Goal: Task Accomplishment & Management: Manage account settings

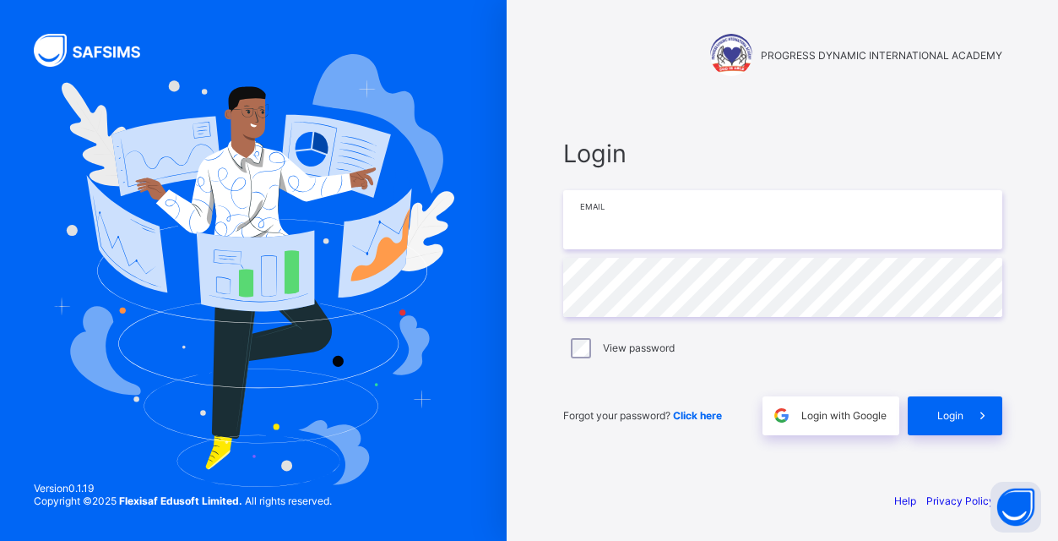
type input "**********"
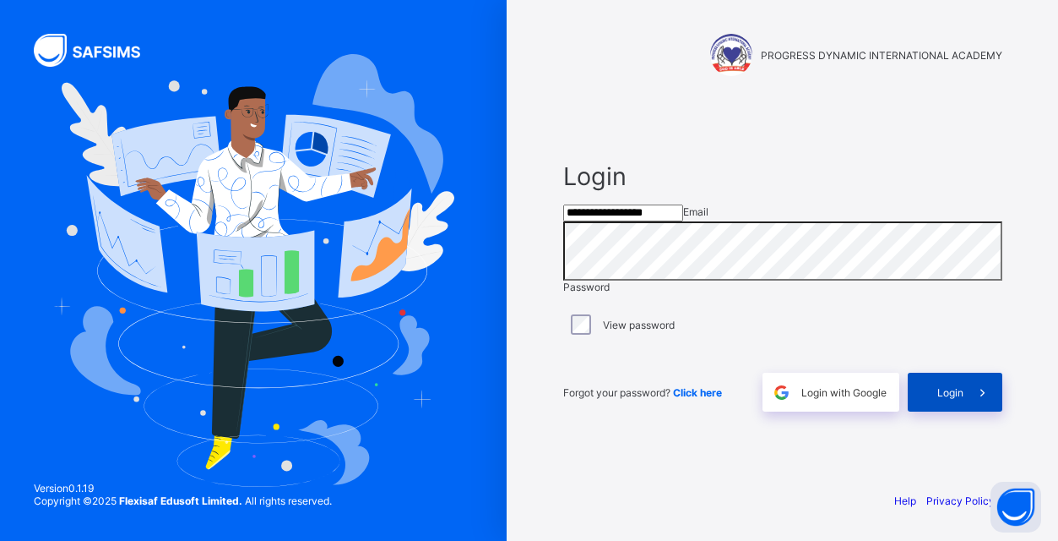
click at [940, 399] on span "Login" at bounding box center [950, 392] width 26 height 13
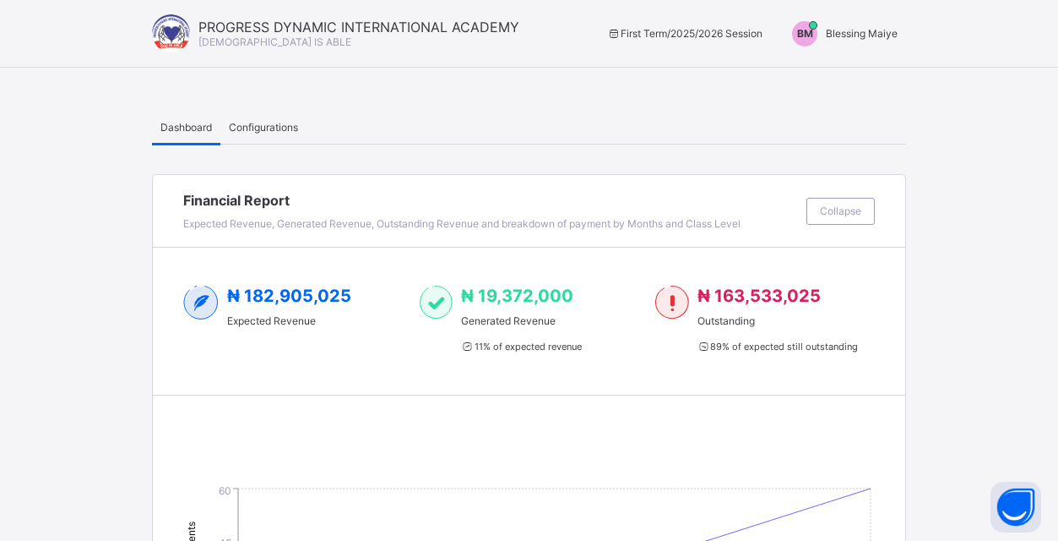
click at [807, 33] on span "BM" at bounding box center [805, 33] width 16 height 13
click at [845, 68] on span "Switch to Admin View" at bounding box center [834, 71] width 128 height 19
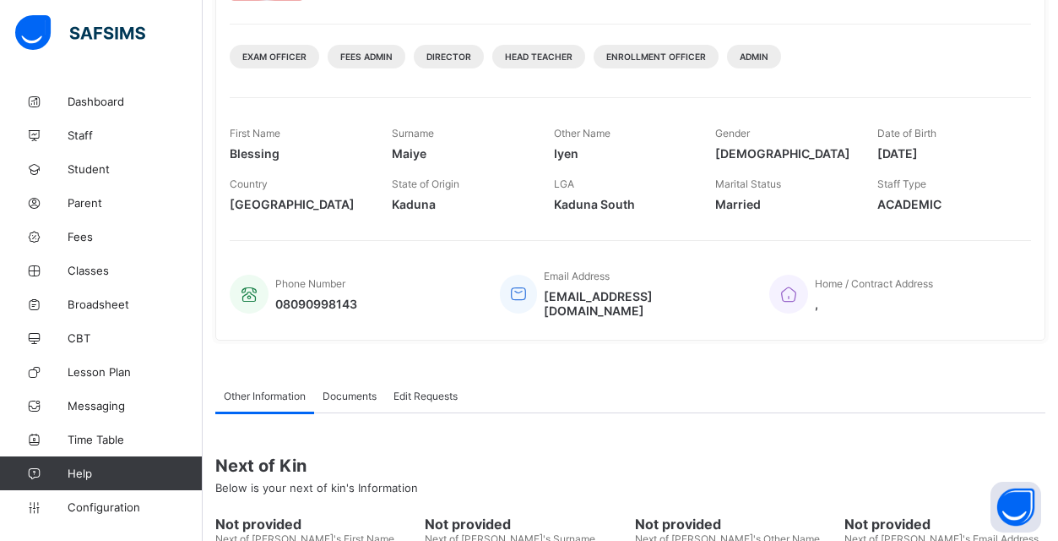
scroll to position [193, 0]
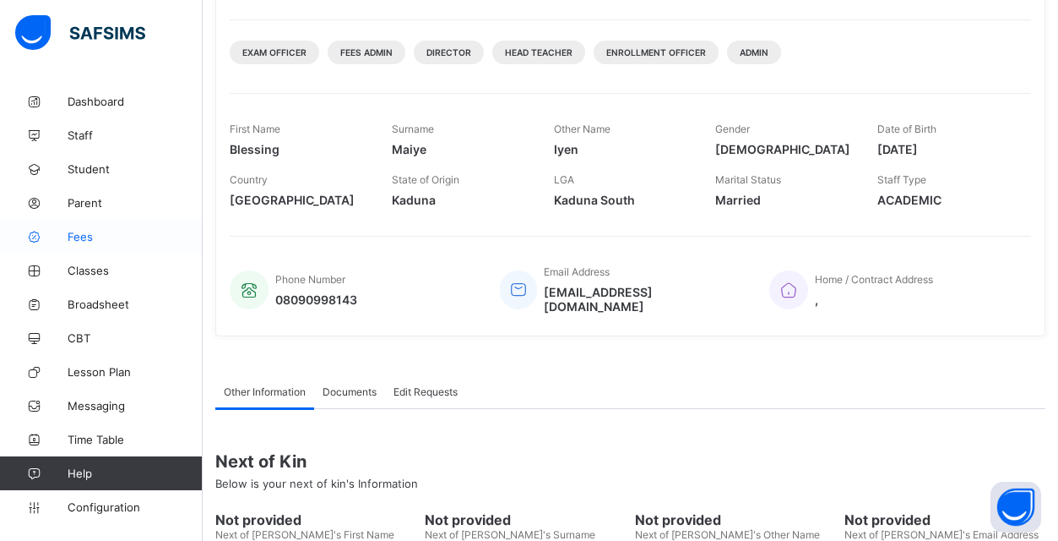
click at [81, 238] on span "Fees" at bounding box center [135, 237] width 135 height 14
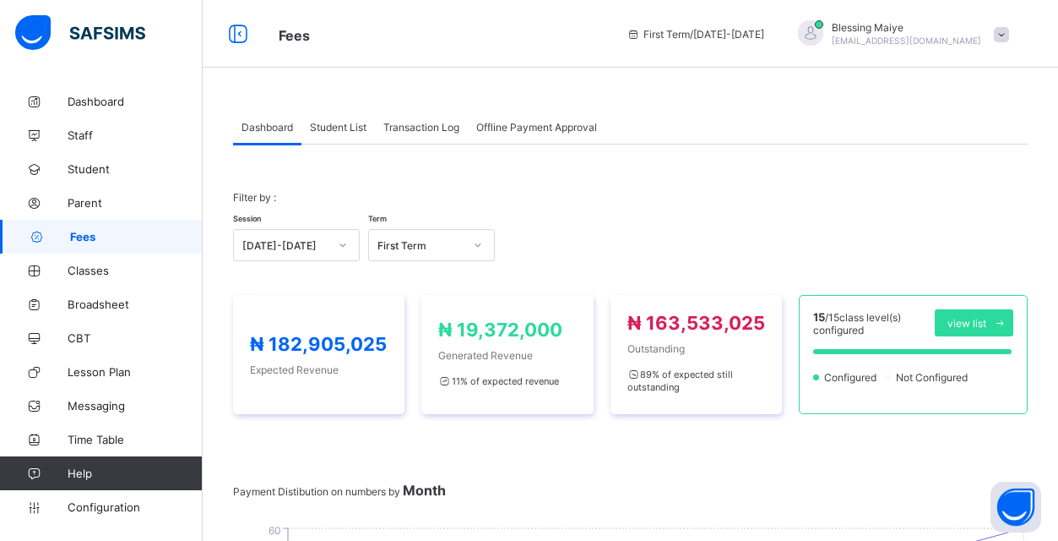
click at [357, 125] on span "Student List" at bounding box center [338, 127] width 57 height 13
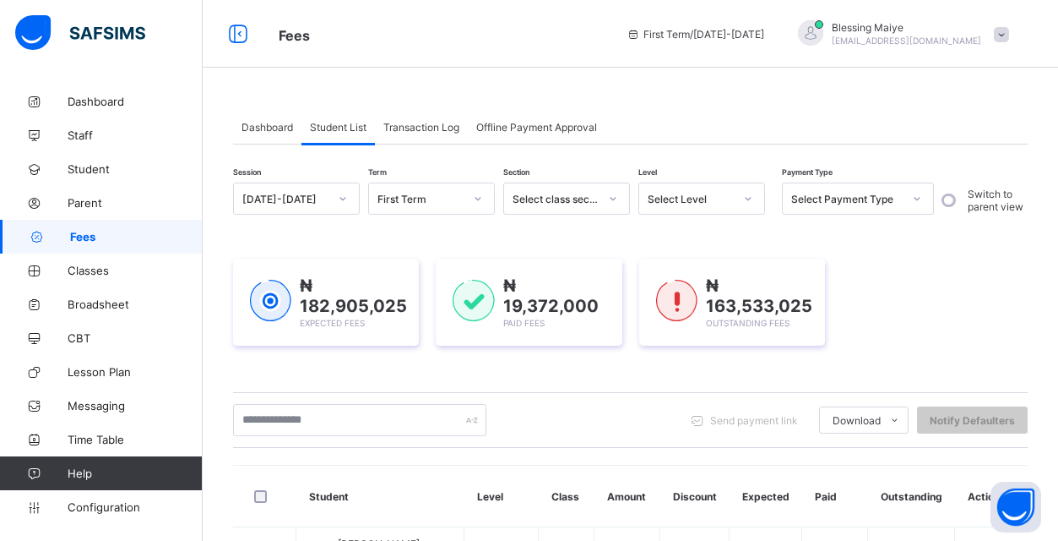
click at [346, 127] on span "Student List" at bounding box center [338, 127] width 57 height 13
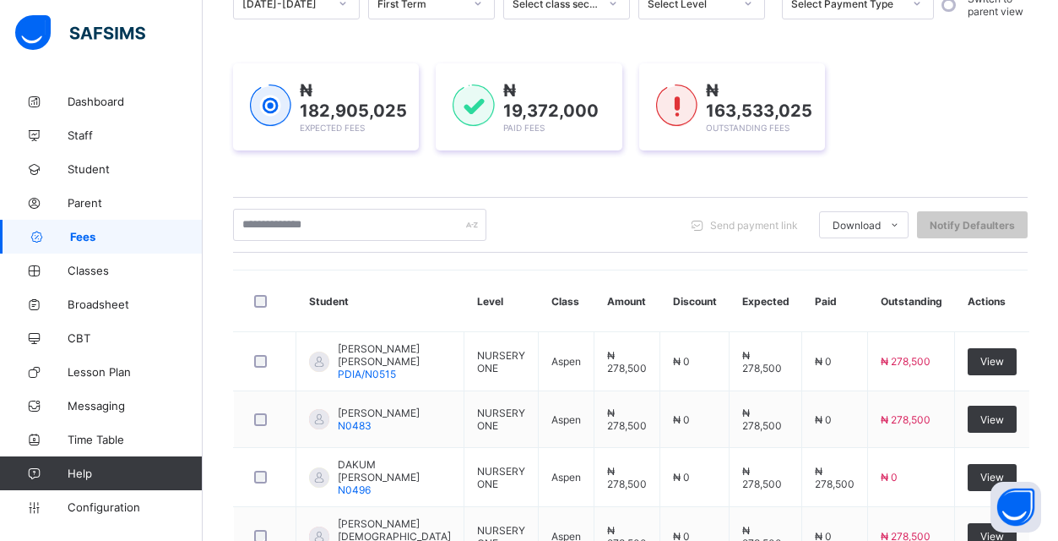
scroll to position [198, 0]
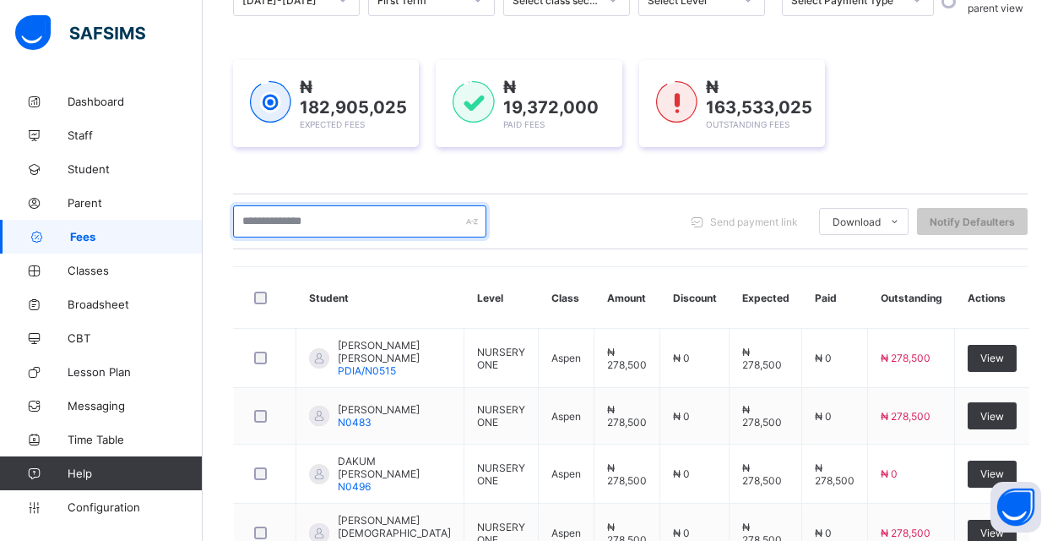
click at [391, 227] on input "text" at bounding box center [359, 221] width 253 height 32
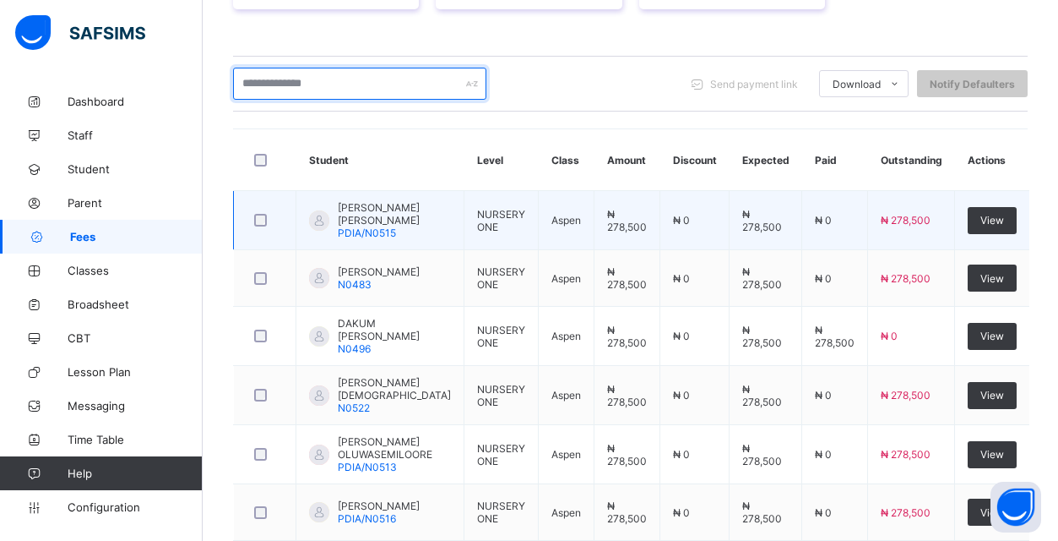
scroll to position [351, 0]
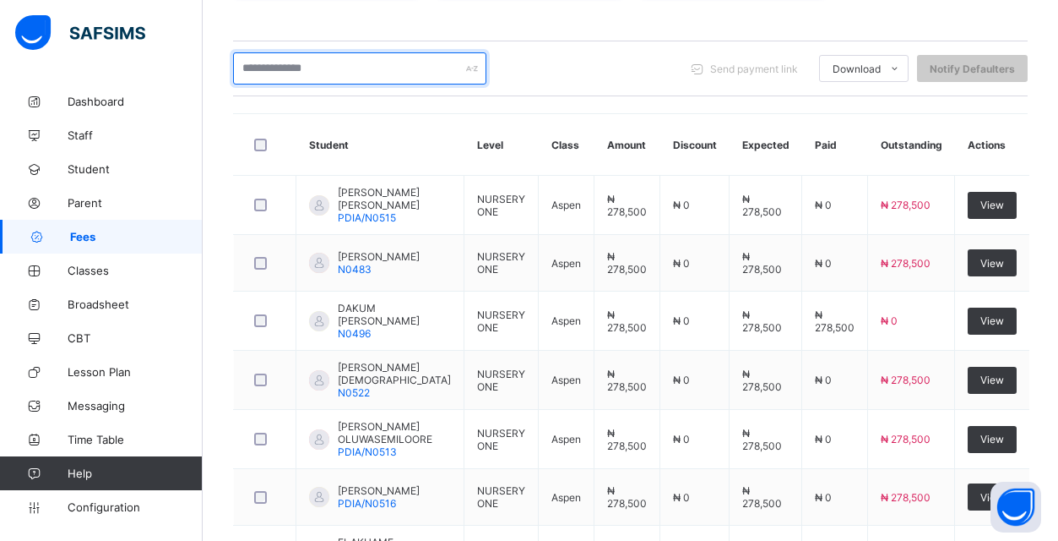
click at [407, 72] on input "text" at bounding box center [359, 68] width 253 height 32
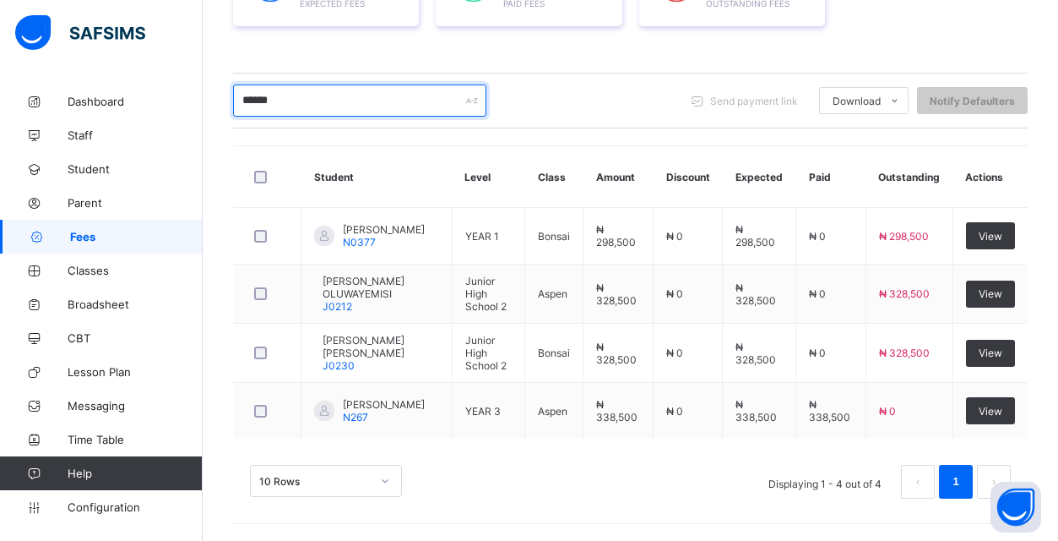
scroll to position [344, 0]
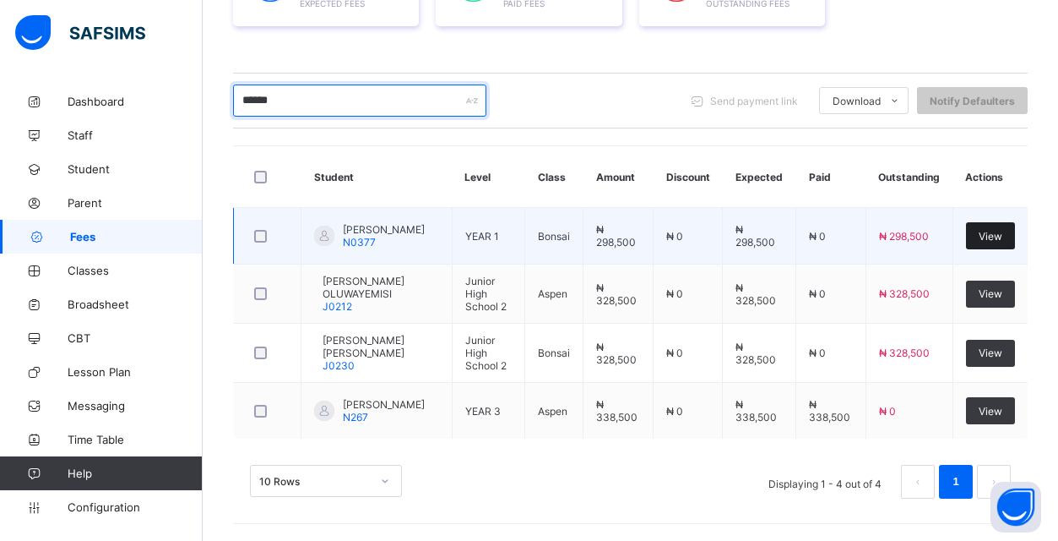
type input "******"
click at [995, 230] on span "View" at bounding box center [991, 236] width 24 height 13
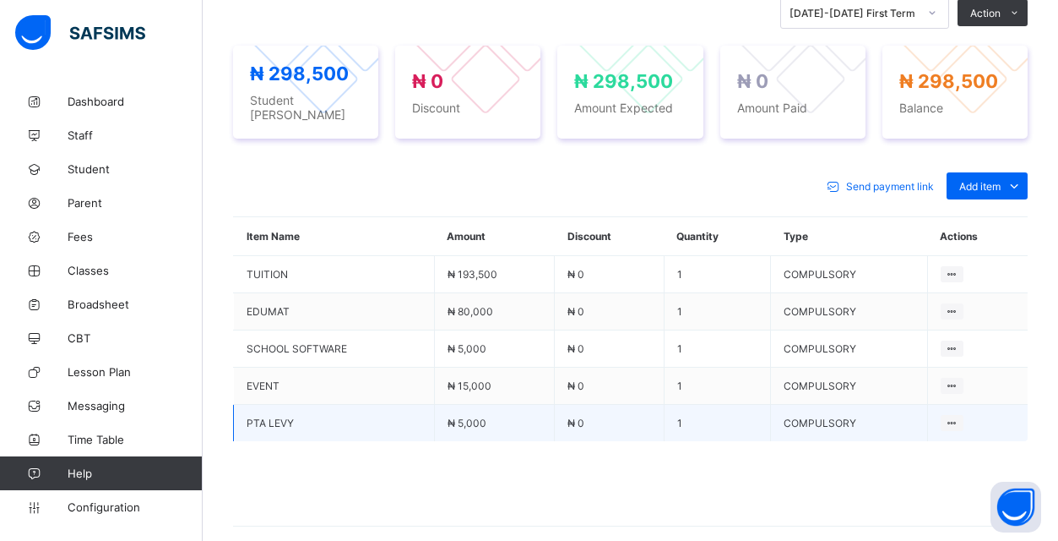
scroll to position [644, 0]
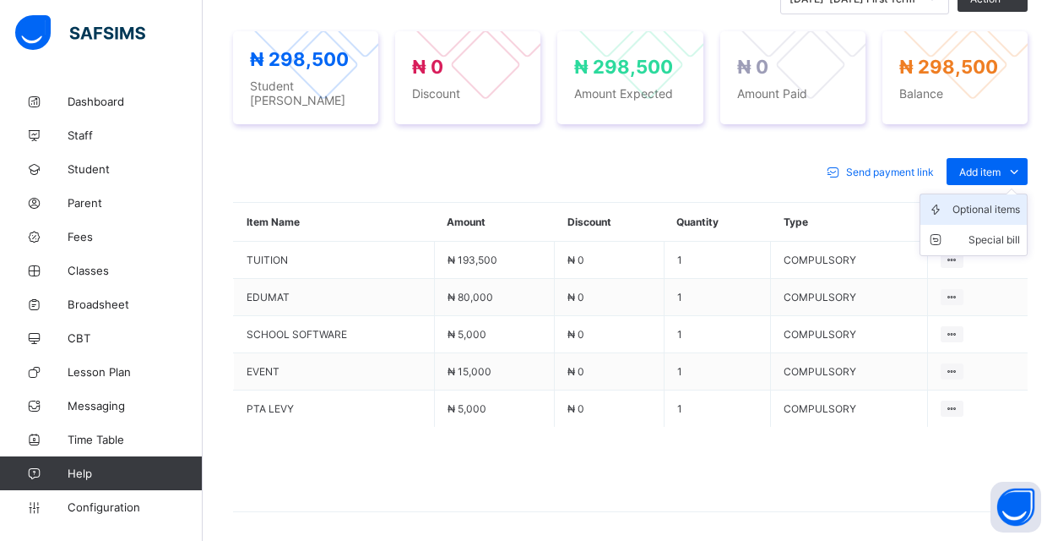
click at [1013, 205] on div "Optional items" at bounding box center [987, 209] width 68 height 17
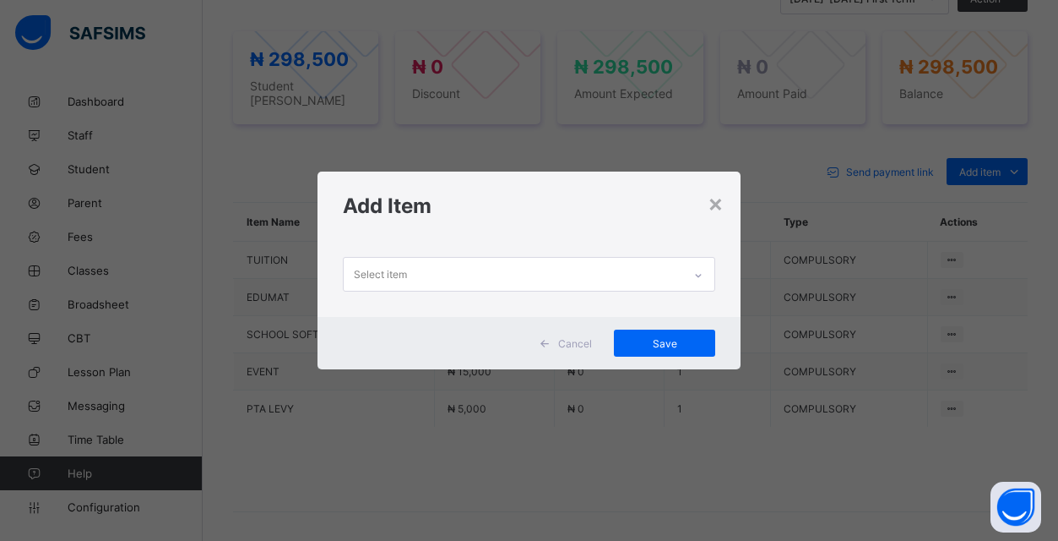
click at [703, 272] on icon at bounding box center [698, 275] width 10 height 17
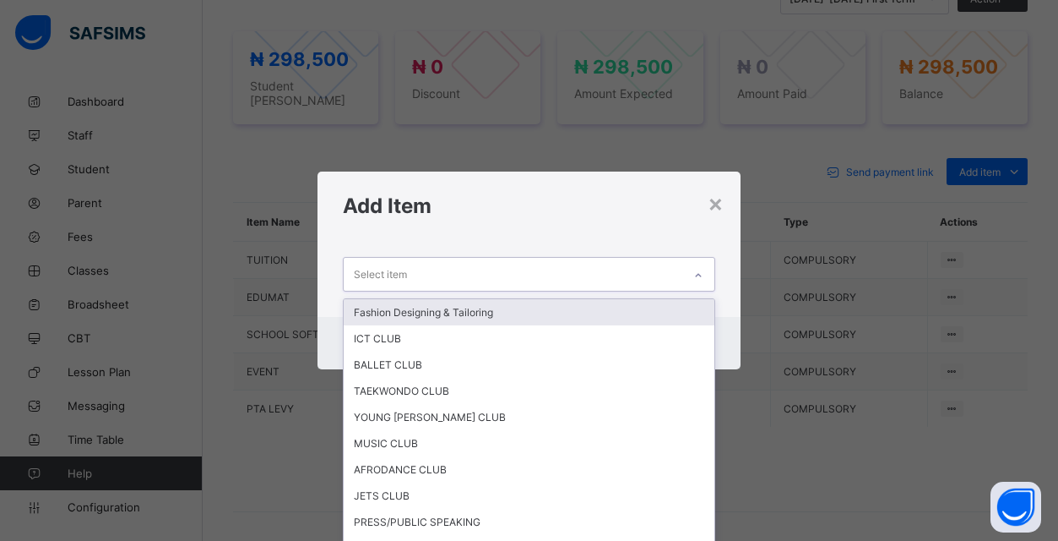
scroll to position [0, 0]
click at [638, 271] on div "Select item" at bounding box center [513, 274] width 339 height 33
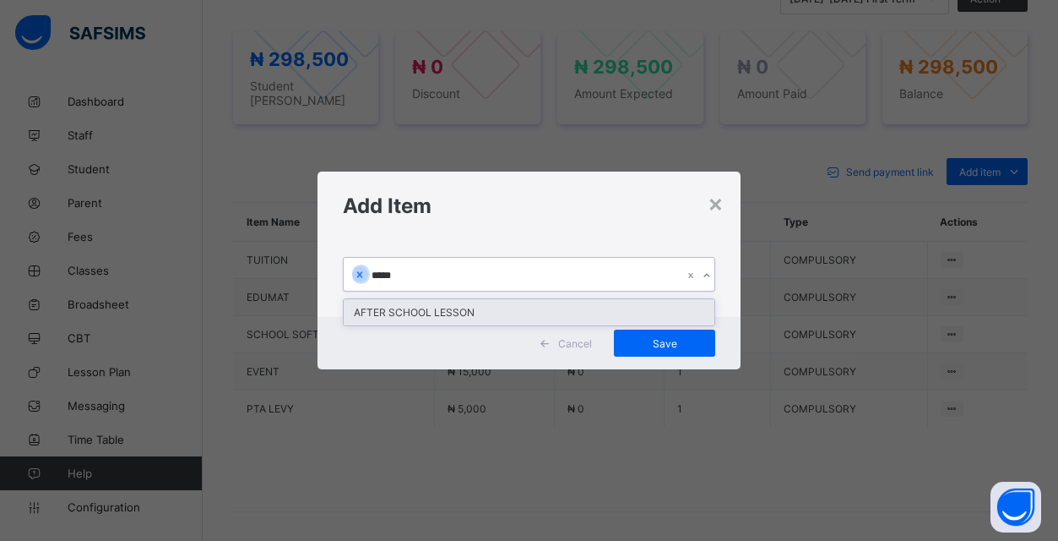
type input "******"
click at [600, 306] on div "AFTER SCHOOL LESSON" at bounding box center [529, 312] width 371 height 26
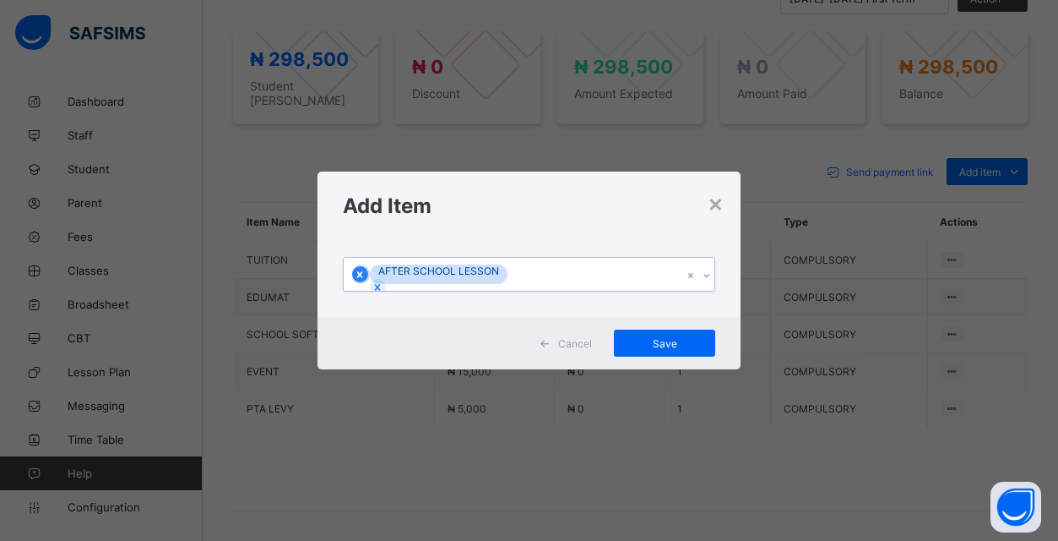
click at [366, 272] on icon at bounding box center [360, 275] width 12 height 12
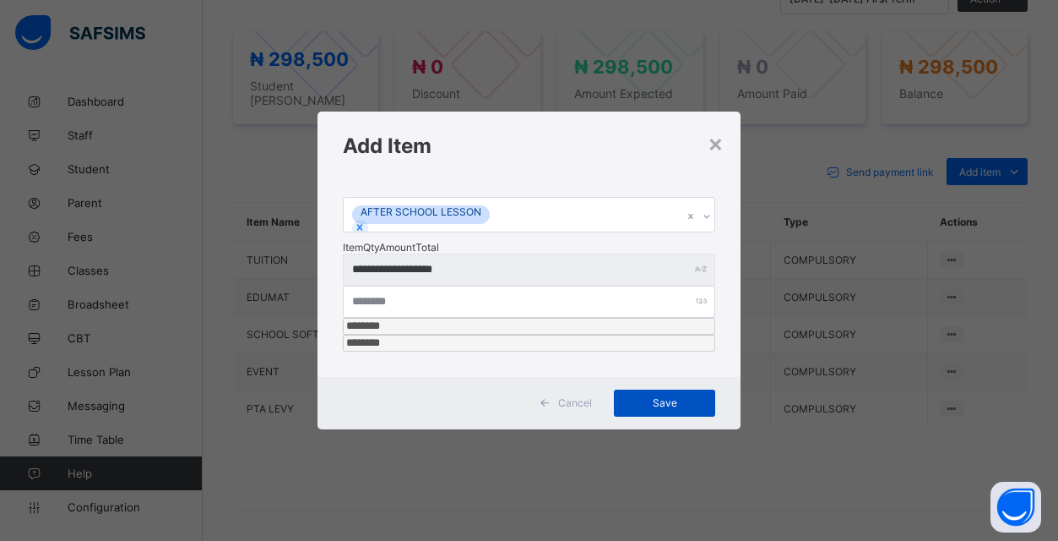
click at [671, 396] on span "Save" at bounding box center [665, 402] width 76 height 13
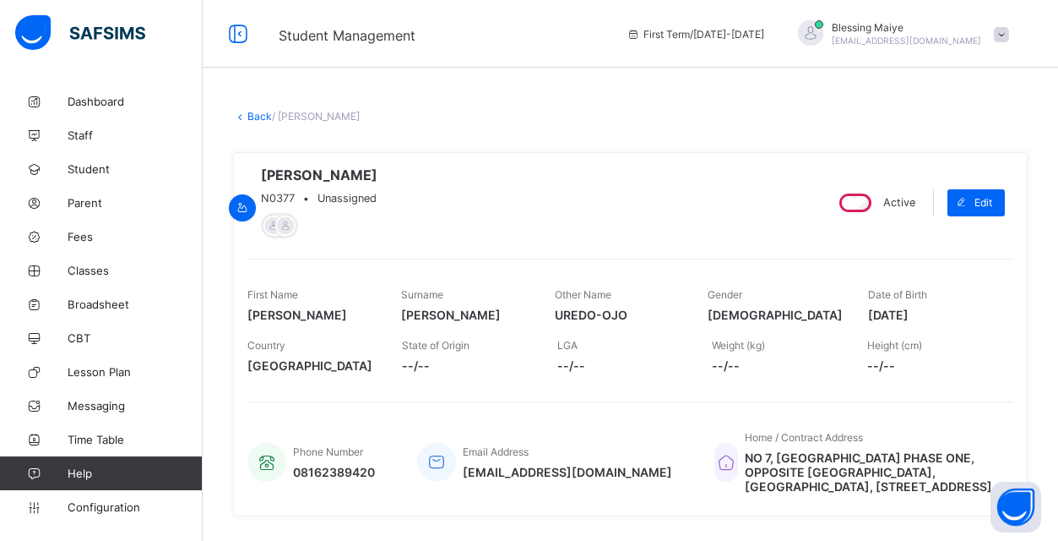
click at [246, 113] on icon at bounding box center [240, 116] width 14 height 13
click at [258, 118] on link "Back" at bounding box center [259, 116] width 24 height 13
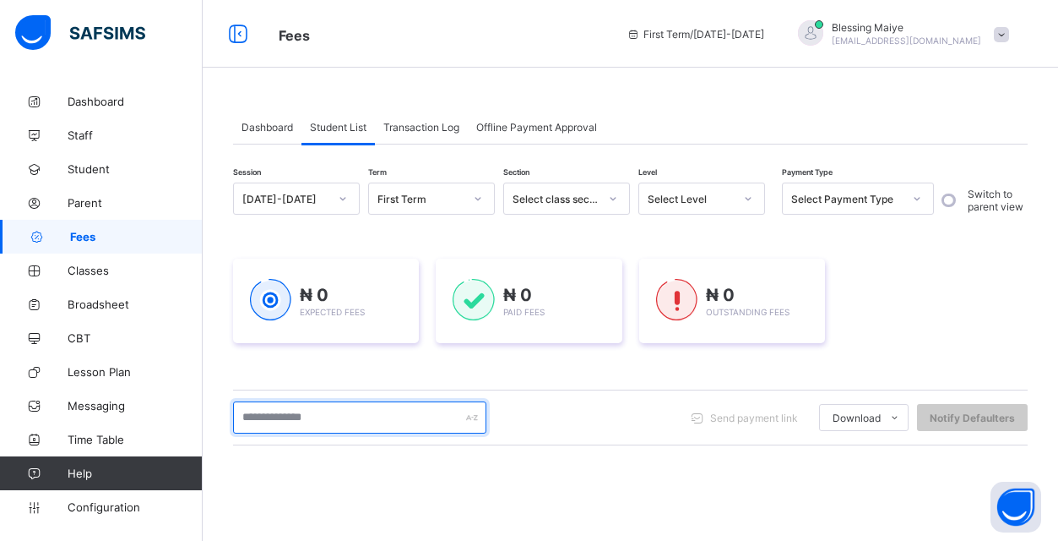
click at [376, 419] on input "text" at bounding box center [359, 417] width 253 height 32
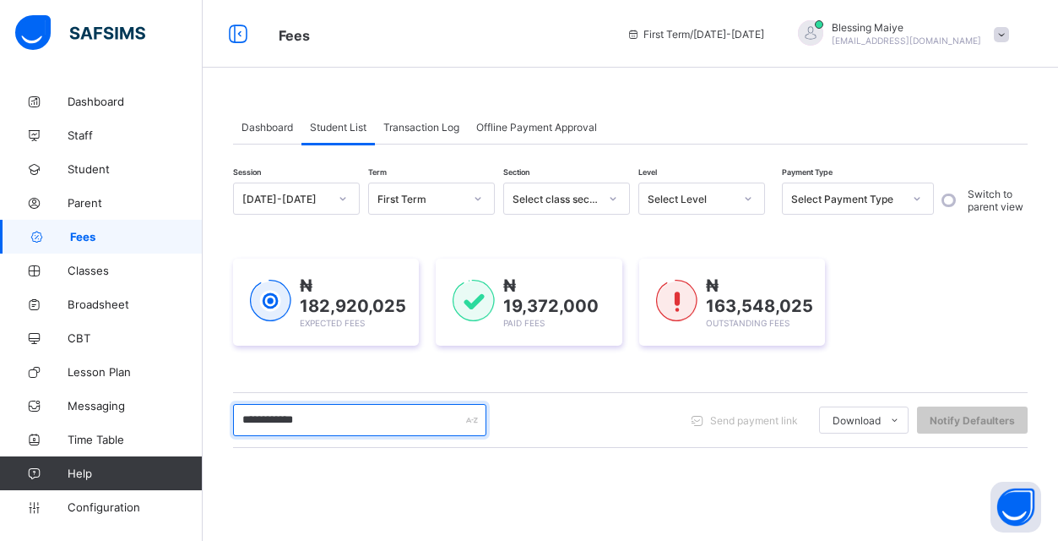
type input "**********"
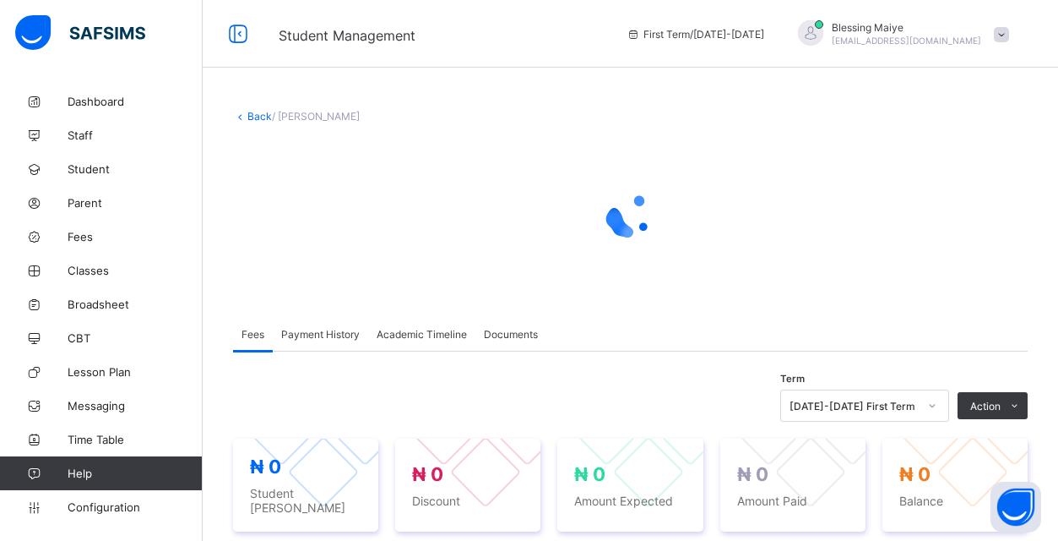
scroll to position [201, 0]
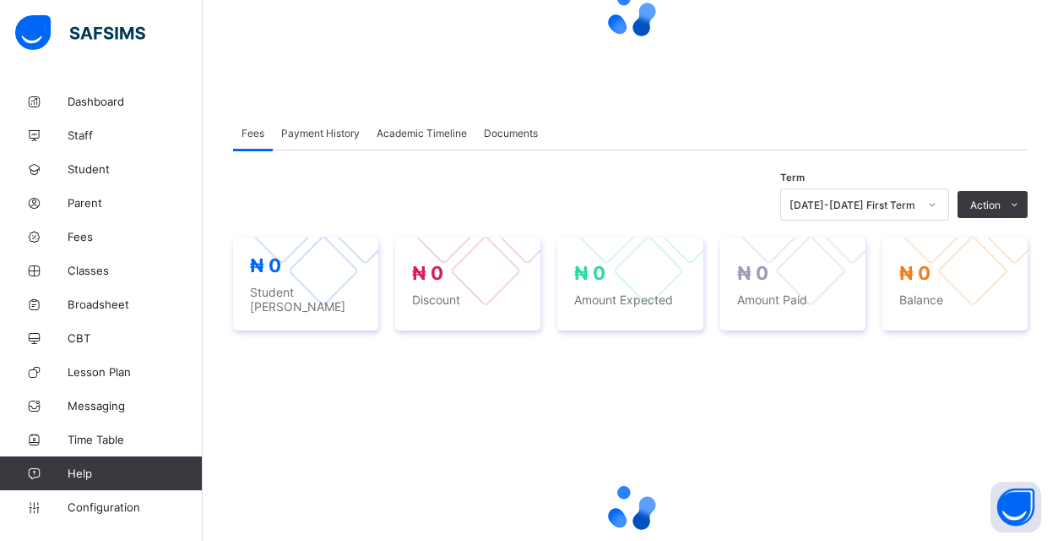
click at [313, 417] on div at bounding box center [630, 507] width 795 height 321
click at [328, 425] on div at bounding box center [630, 507] width 795 height 321
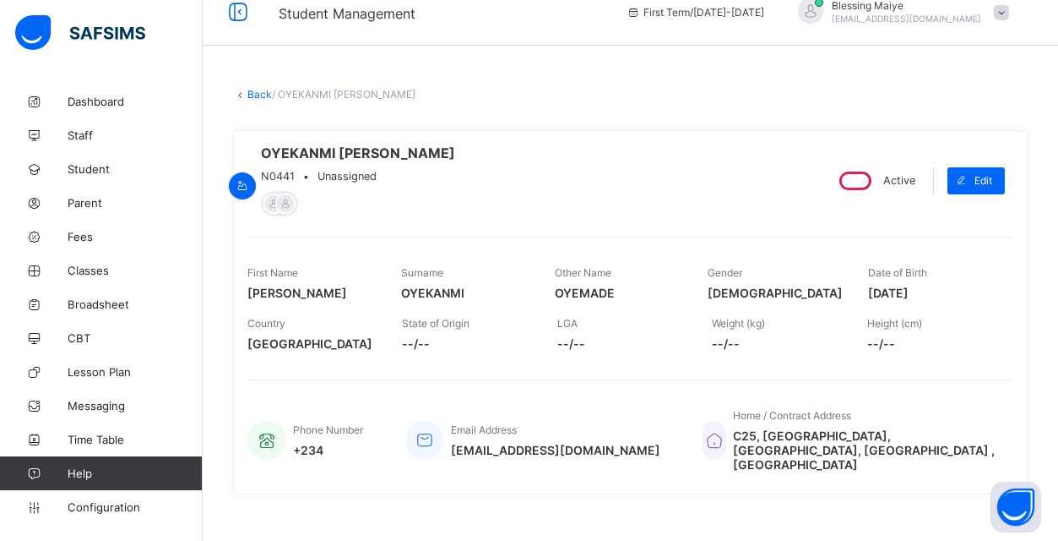
scroll to position [4, 0]
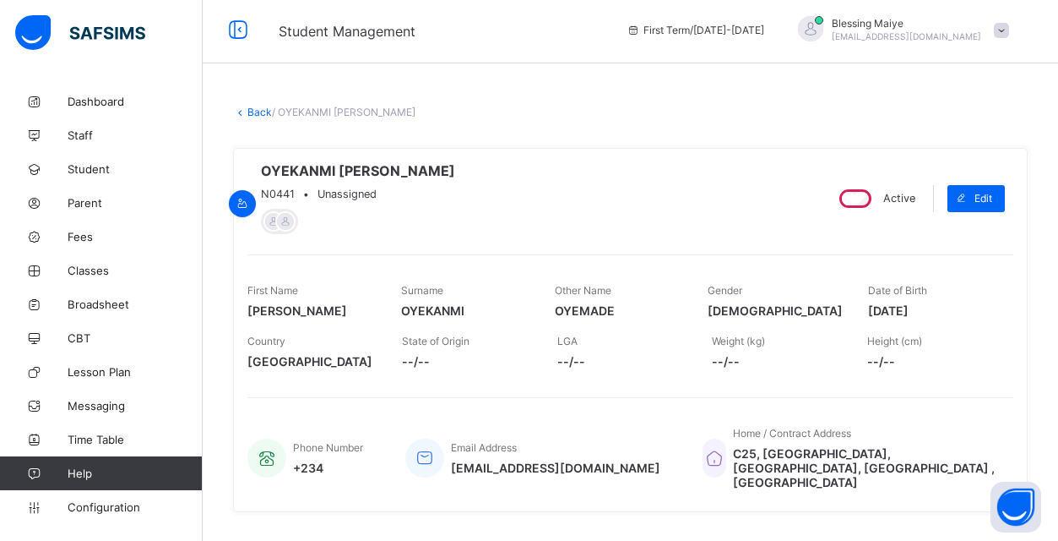
click at [248, 114] on link "Back" at bounding box center [259, 112] width 24 height 13
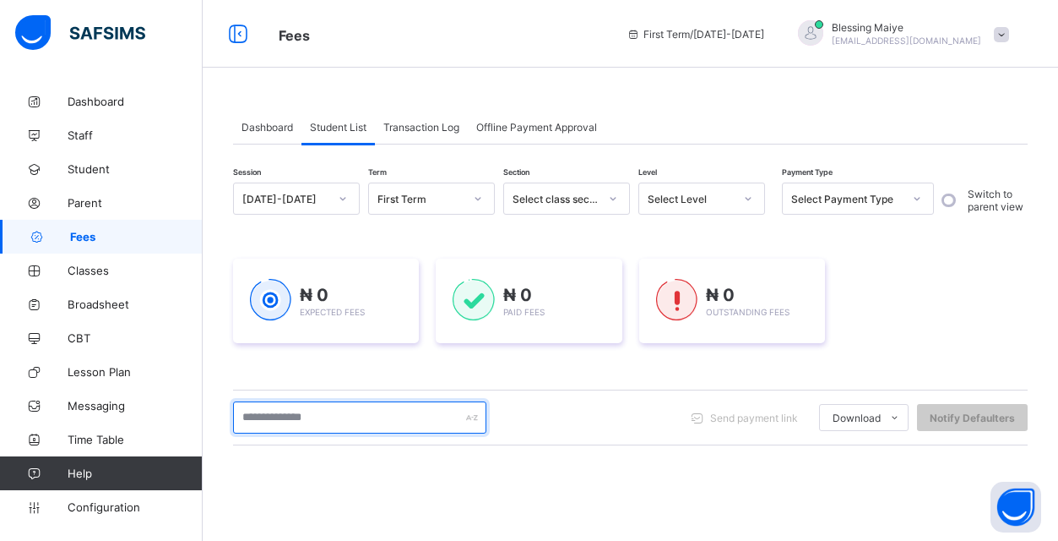
click at [412, 414] on input "text" at bounding box center [359, 417] width 253 height 32
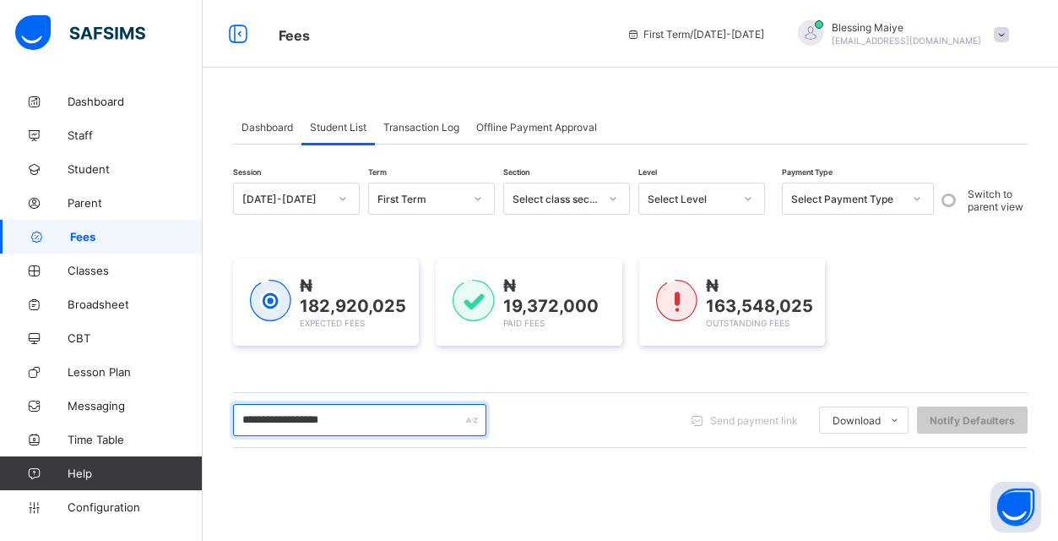
type input "**********"
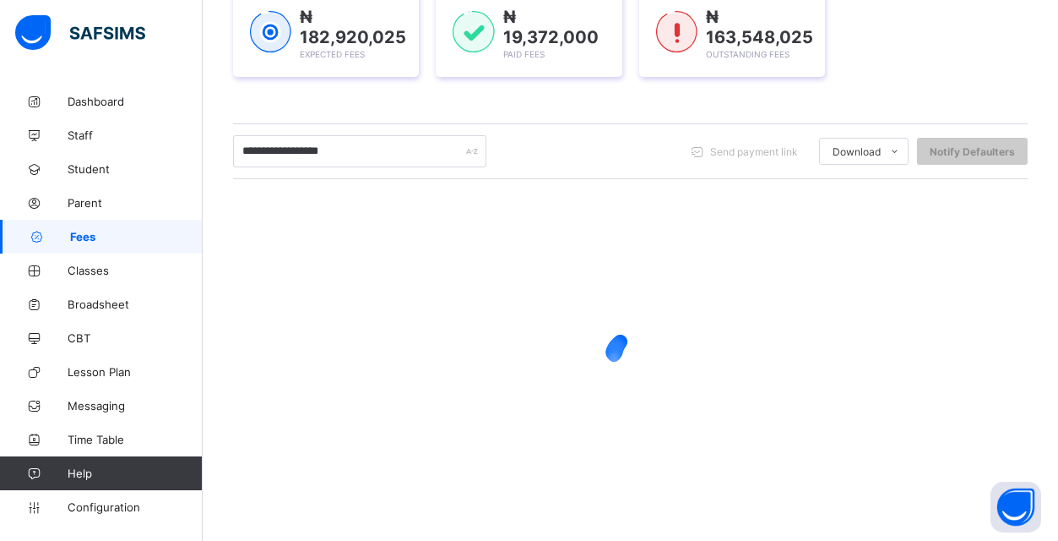
scroll to position [269, 0]
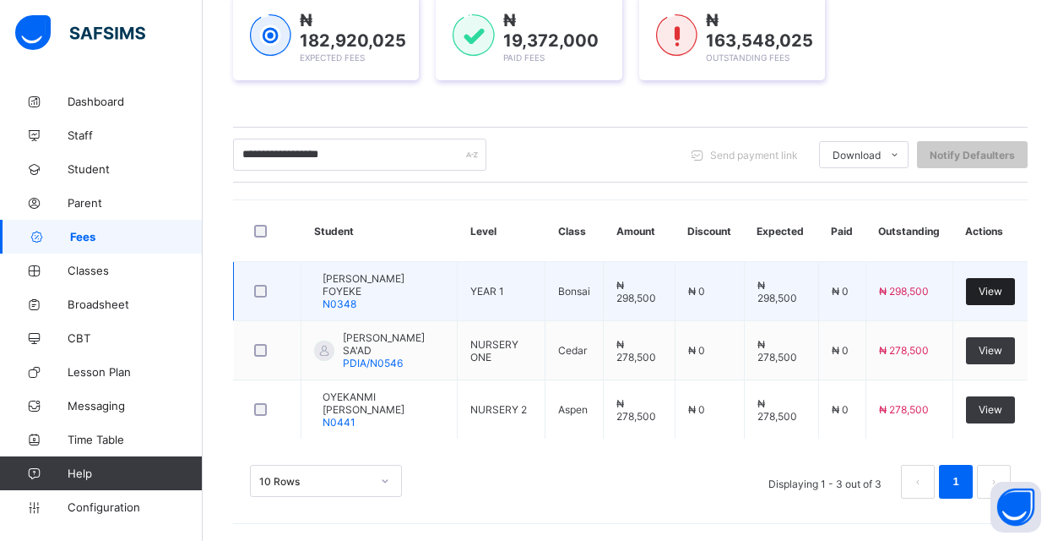
click at [989, 292] on span "View" at bounding box center [991, 291] width 24 height 13
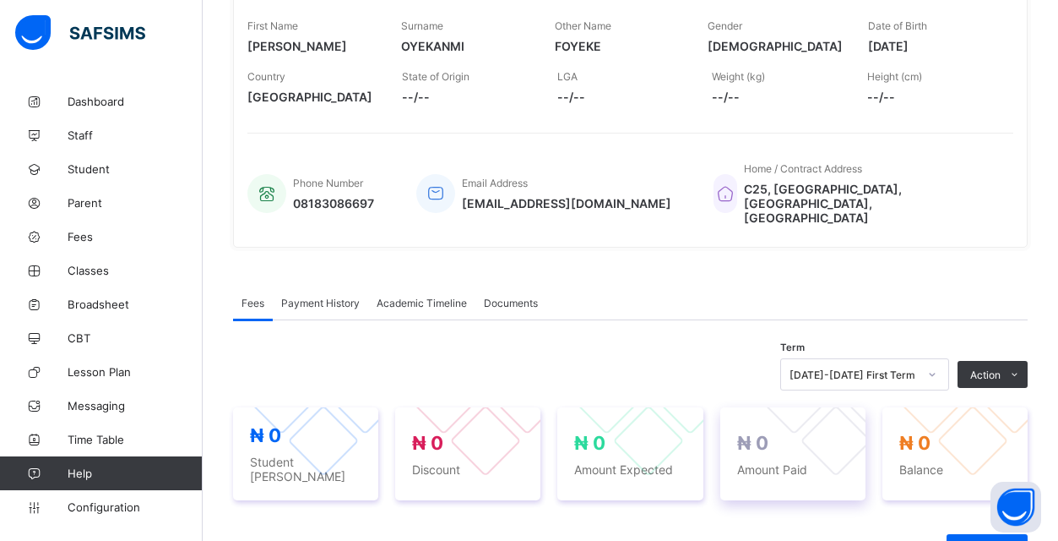
scroll to position [569, 0]
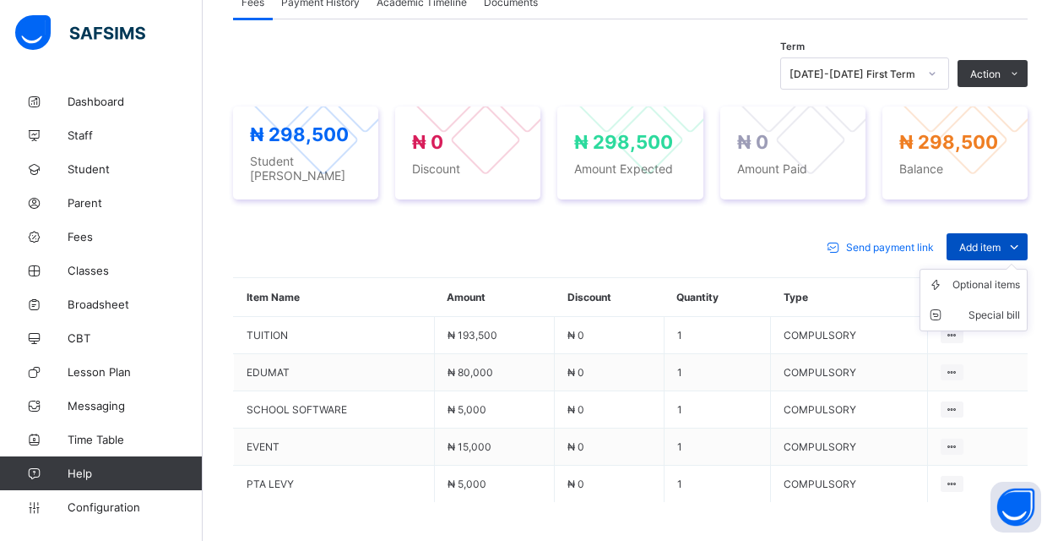
click at [1019, 238] on icon at bounding box center [1014, 246] width 19 height 17
click at [1004, 276] on div "Optional items" at bounding box center [987, 284] width 68 height 17
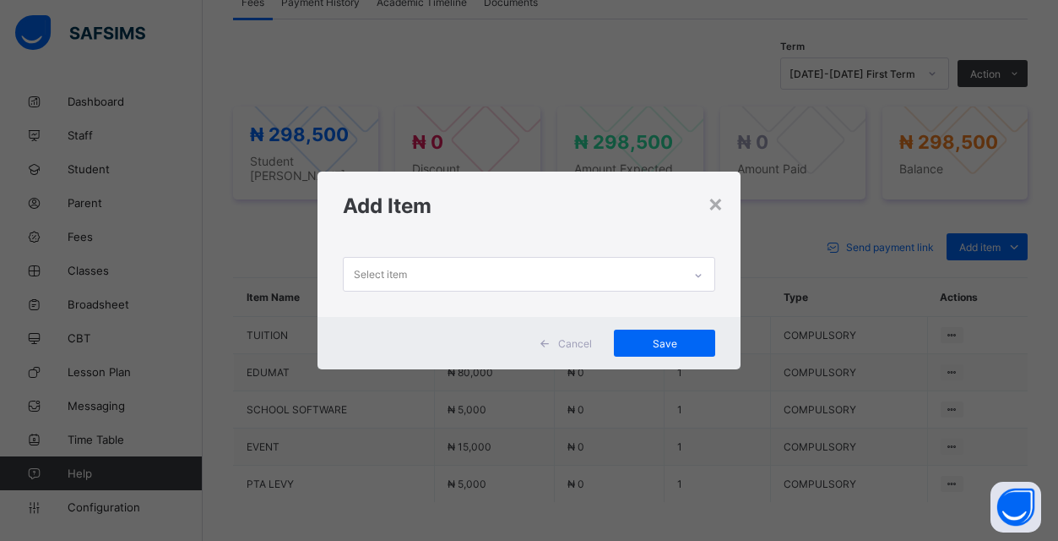
click at [676, 277] on div "Select item" at bounding box center [513, 274] width 339 height 33
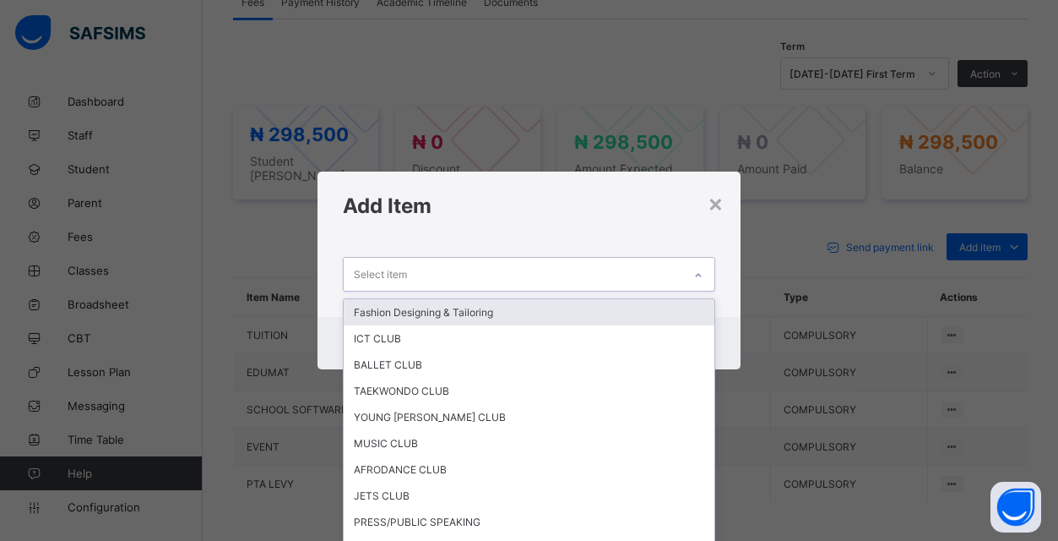
scroll to position [0, 0]
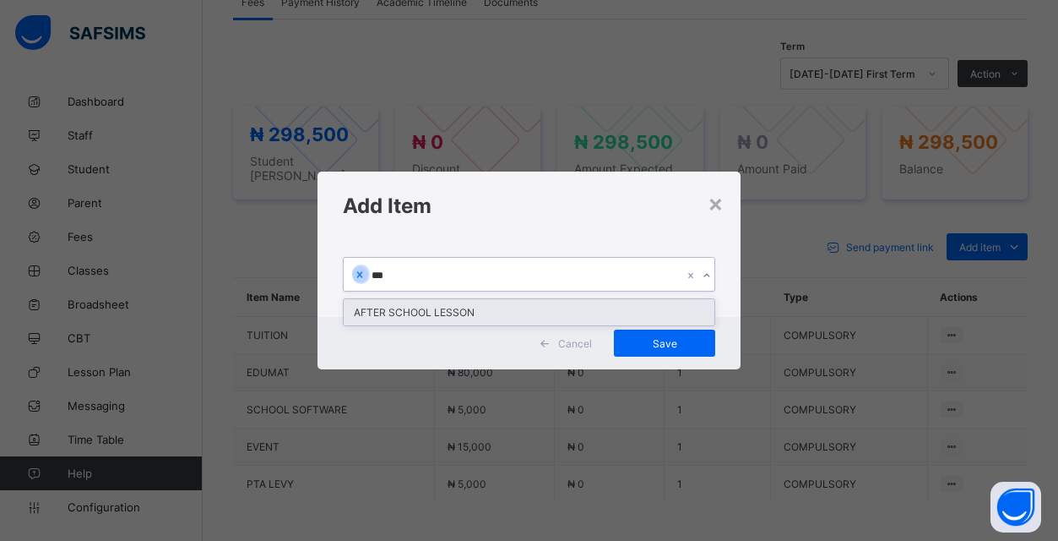
type input "****"
click at [526, 312] on div "AFTER SCHOOL LESSON" at bounding box center [529, 312] width 371 height 26
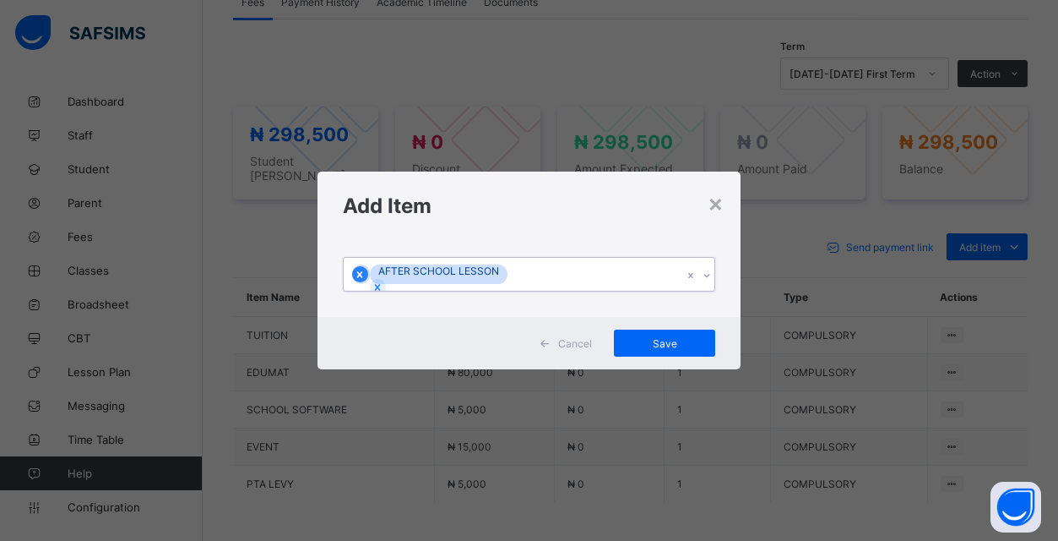
click at [366, 274] on icon at bounding box center [360, 275] width 12 height 12
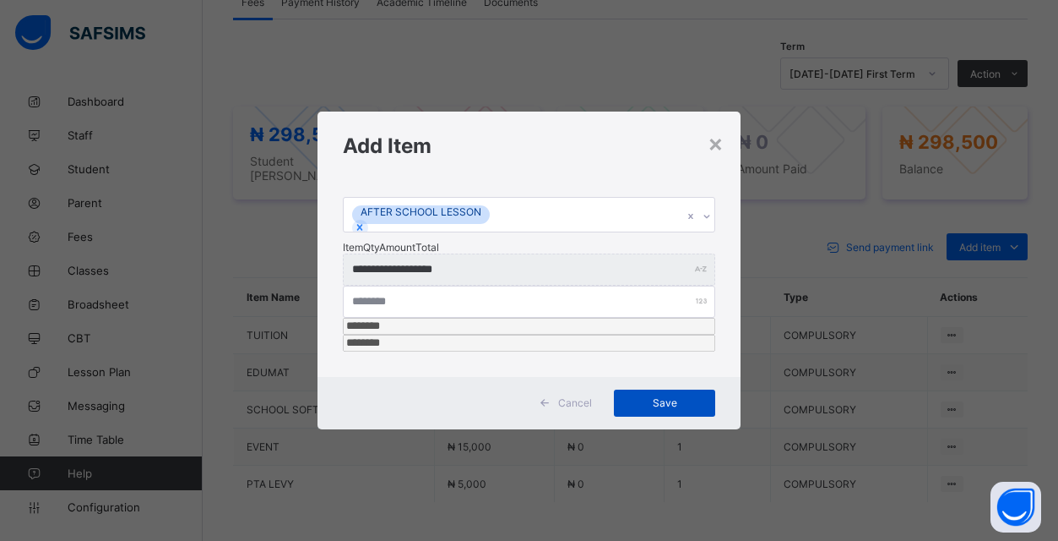
click at [671, 396] on span "Save" at bounding box center [665, 402] width 76 height 13
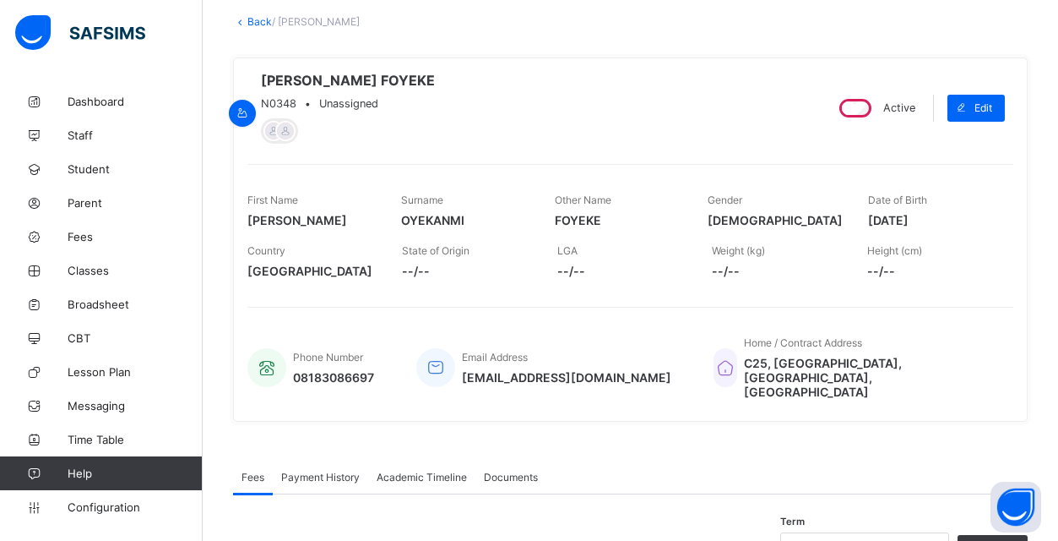
scroll to position [94, 0]
click at [258, 24] on link "Back" at bounding box center [259, 22] width 24 height 13
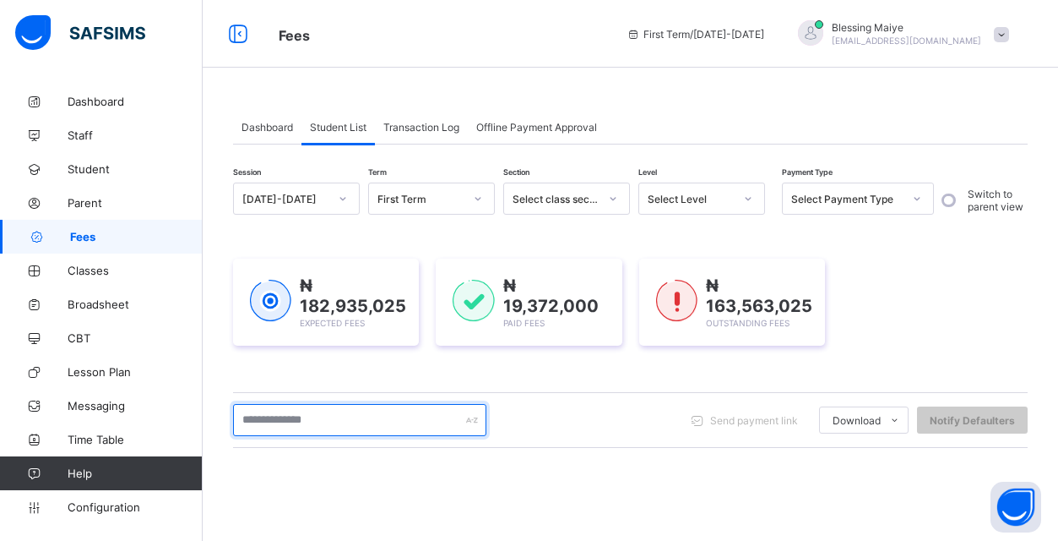
click at [389, 423] on input "text" at bounding box center [359, 420] width 253 height 32
click at [389, 423] on input "**********" at bounding box center [359, 420] width 253 height 32
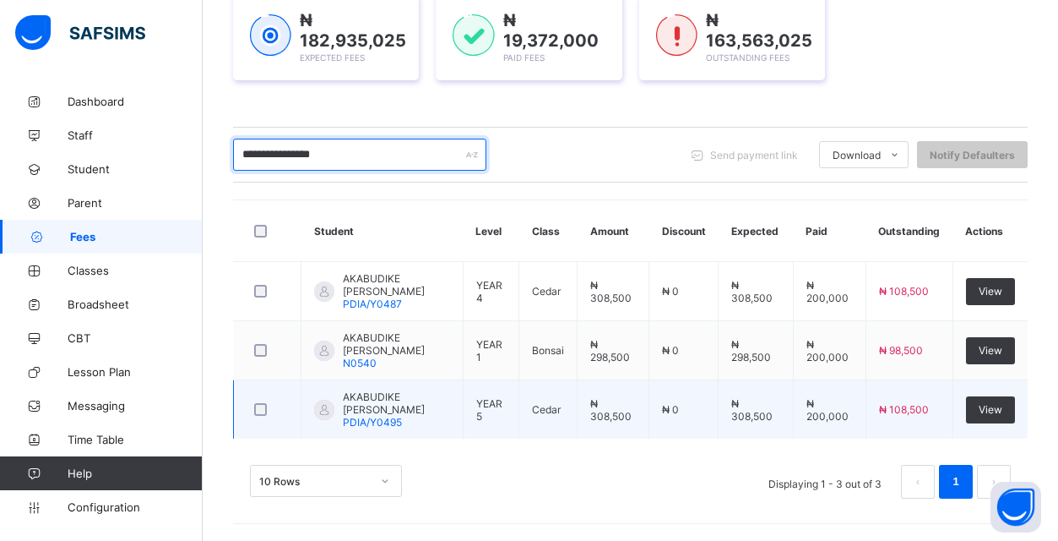
scroll to position [291, 0]
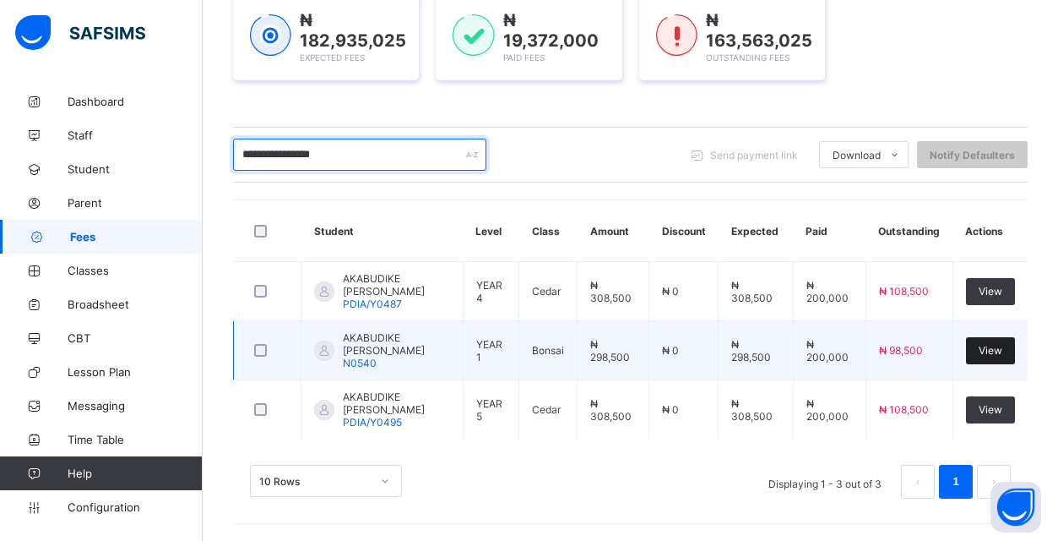
type input "**********"
click at [990, 345] on span "View" at bounding box center [991, 350] width 24 height 13
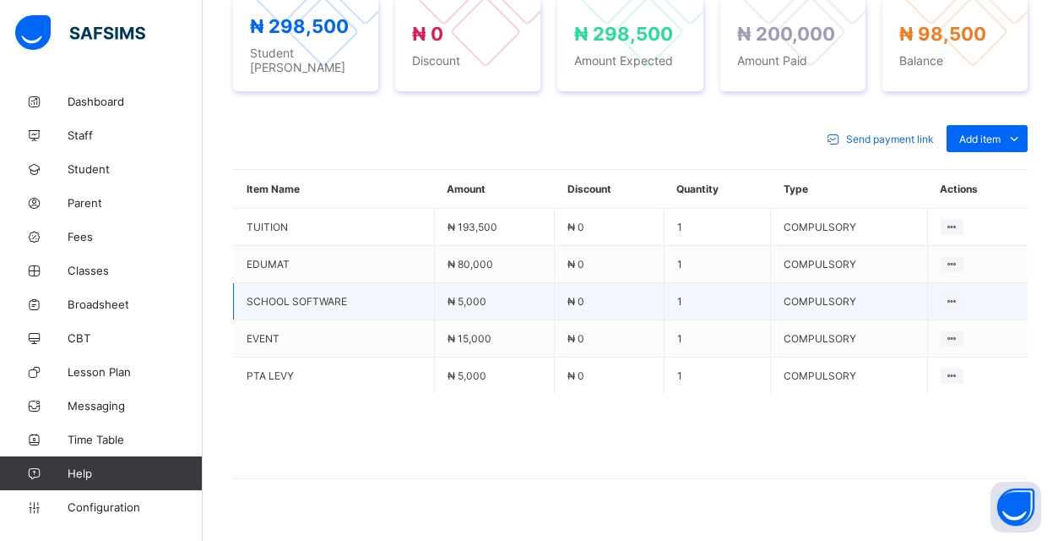
scroll to position [720, 0]
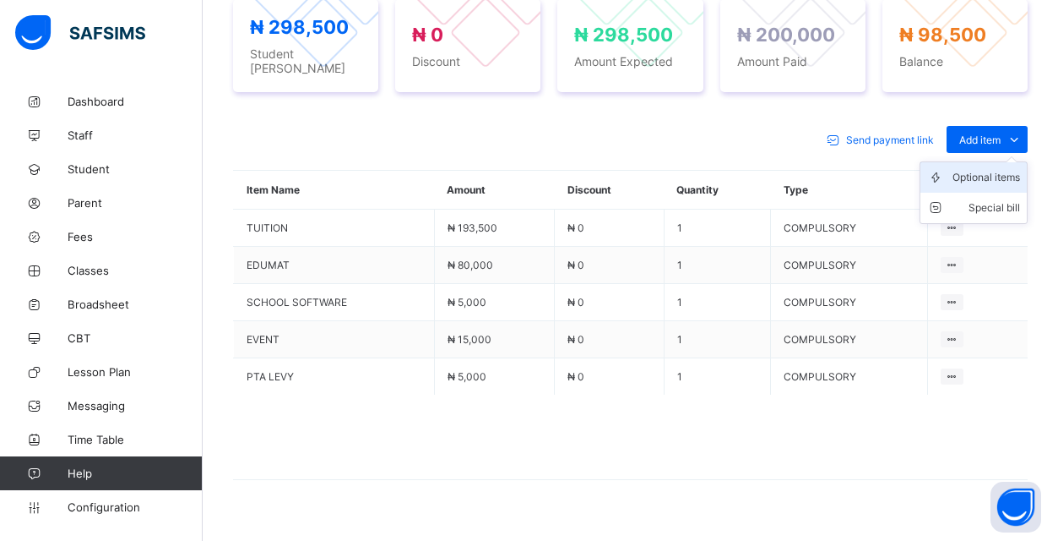
click at [1008, 169] on div "Optional items" at bounding box center [987, 177] width 68 height 17
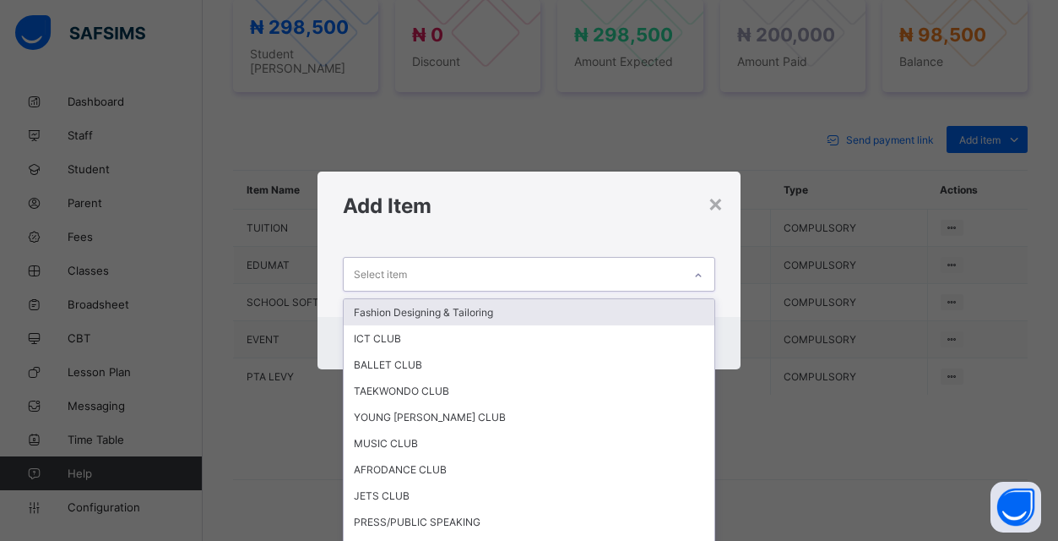
click at [698, 269] on icon at bounding box center [698, 275] width 10 height 17
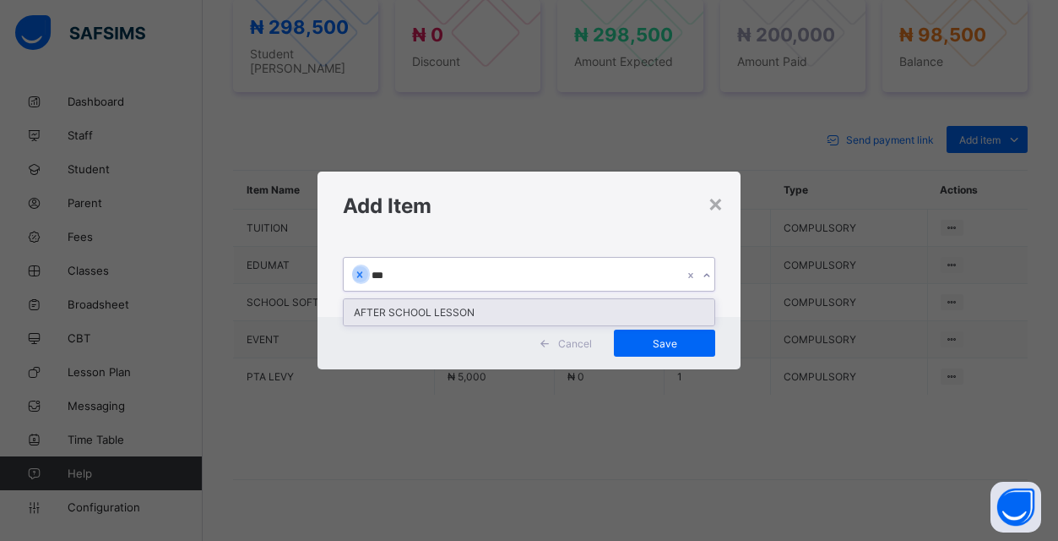
type input "****"
click at [477, 314] on div "AFTER SCHOOL LESSON" at bounding box center [529, 312] width 371 height 26
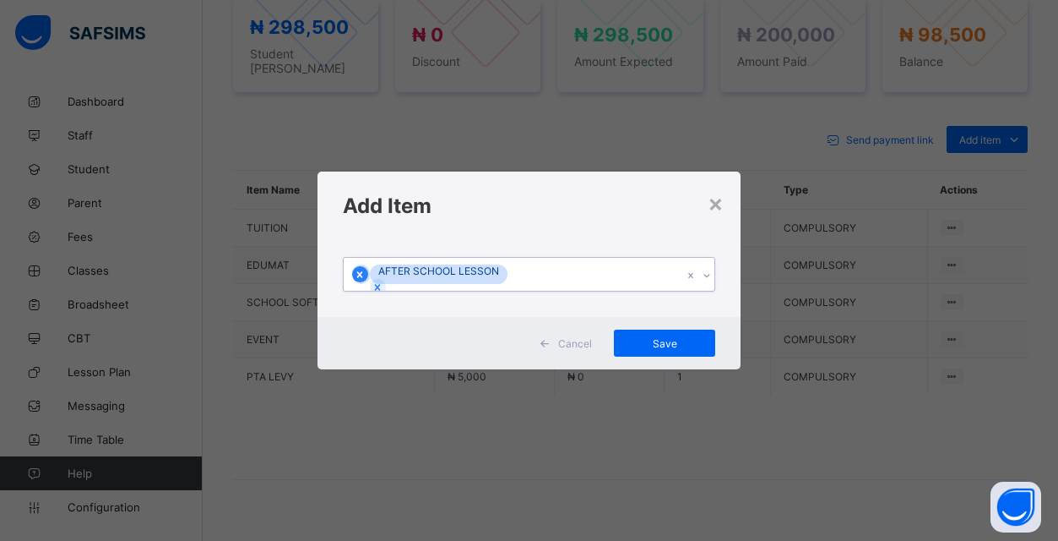
click at [366, 277] on icon at bounding box center [360, 275] width 12 height 12
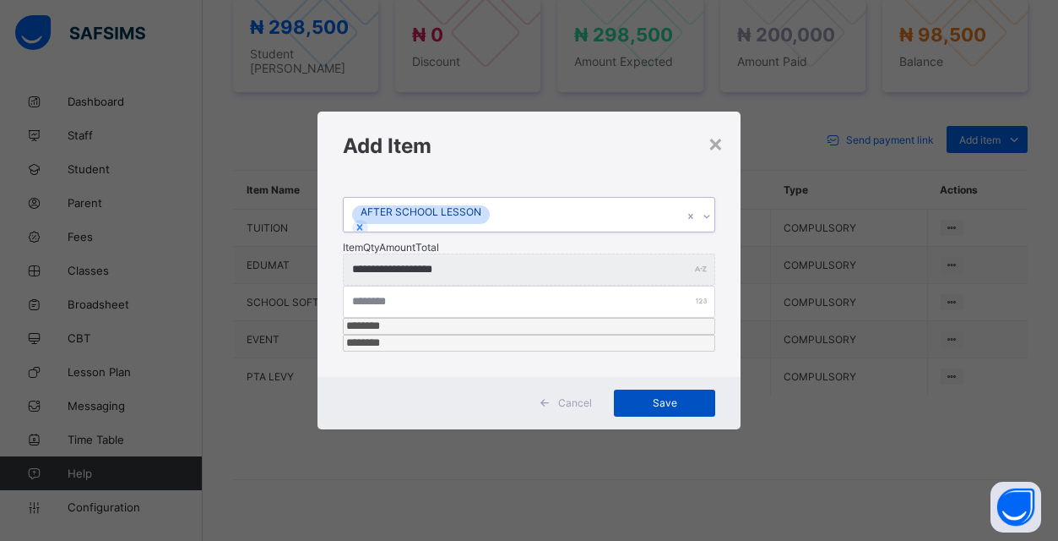
click at [658, 396] on span "Save" at bounding box center [665, 402] width 76 height 13
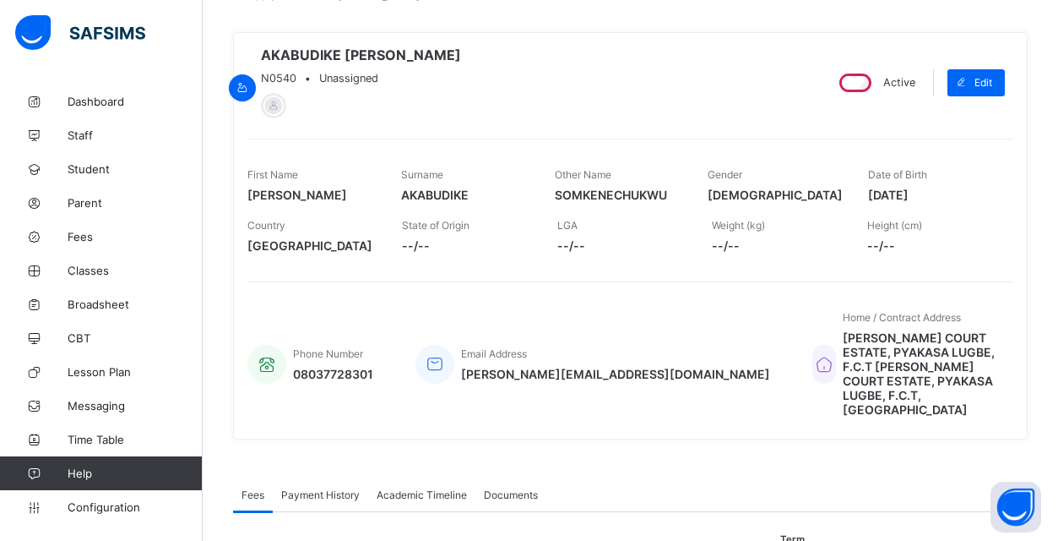
scroll to position [18, 0]
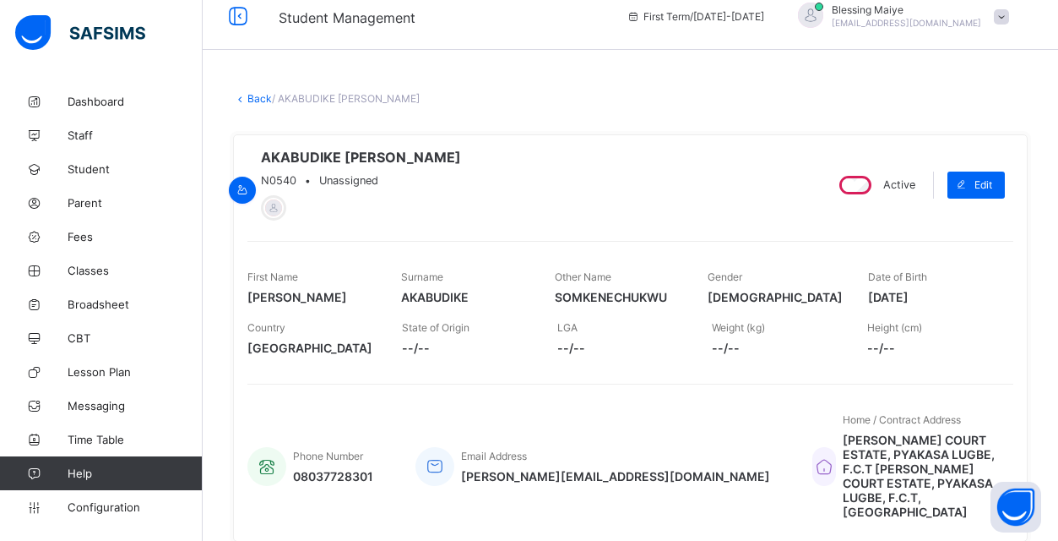
click at [250, 100] on link "Back" at bounding box center [259, 98] width 24 height 13
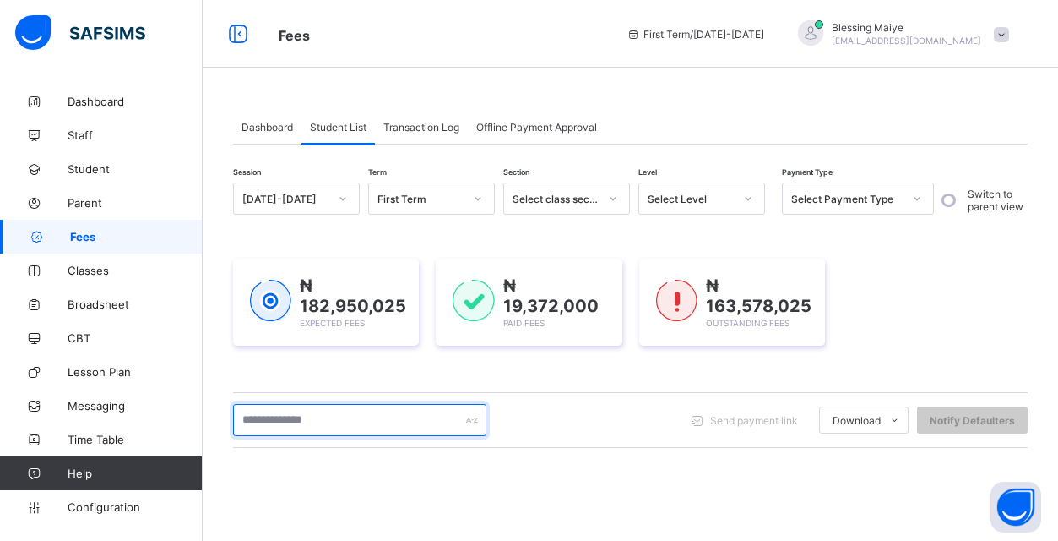
click at [335, 419] on input "text" at bounding box center [359, 420] width 253 height 32
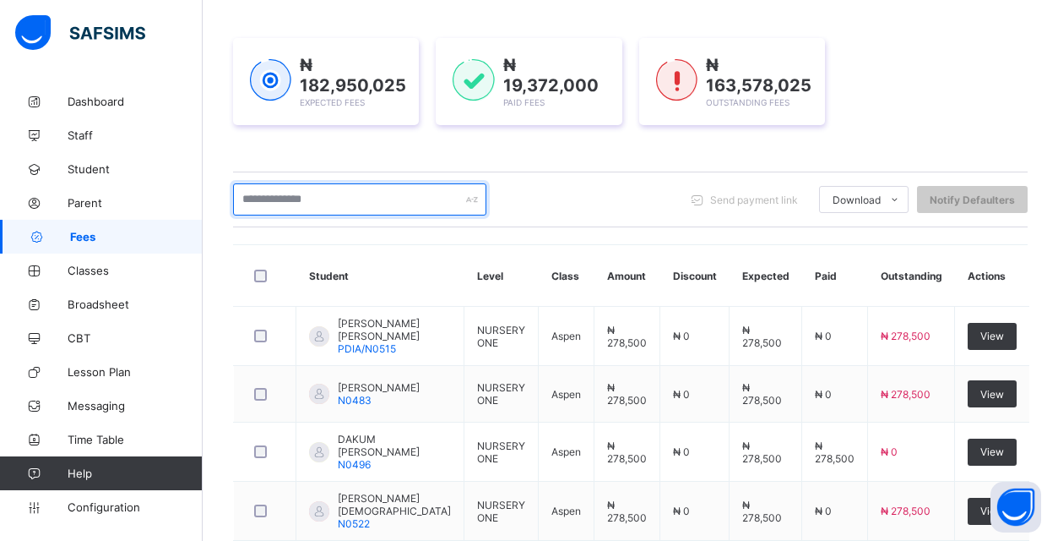
type input "*"
click at [333, 150] on div "₦ 182,950,025 Expected Fees ₦ 19,372,000 Paid Fees ₦ 163,578,025 Outstanding Fe…" at bounding box center [630, 82] width 795 height 138
click at [106, 247] on link "Fees" at bounding box center [101, 237] width 203 height 34
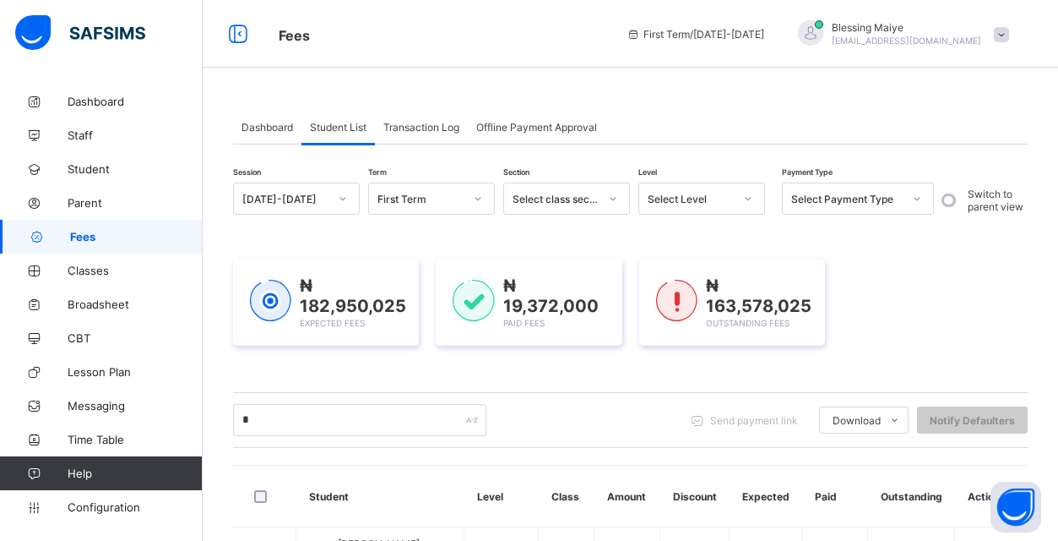
click at [338, 127] on span "Student List" at bounding box center [338, 127] width 57 height 13
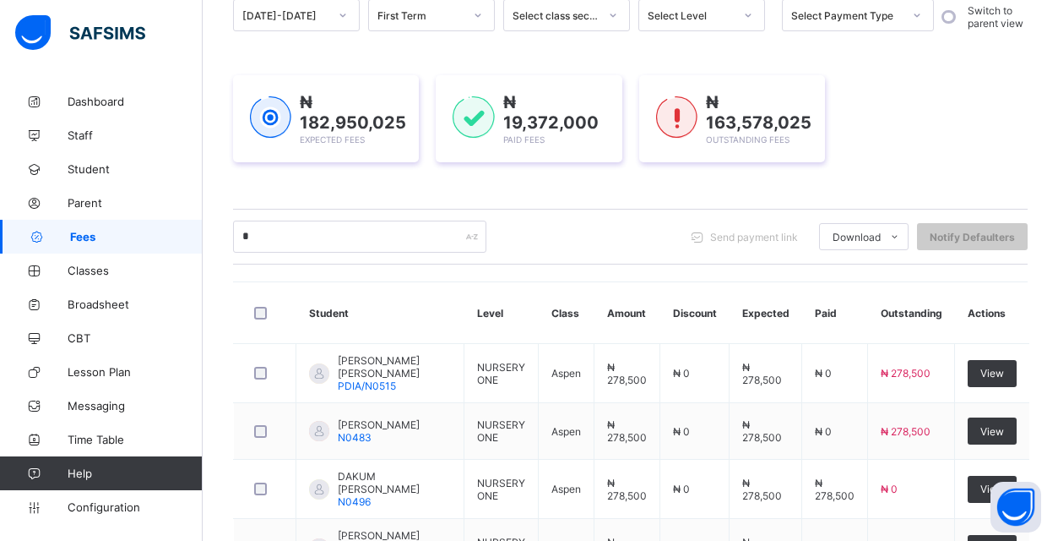
scroll to position [181, 0]
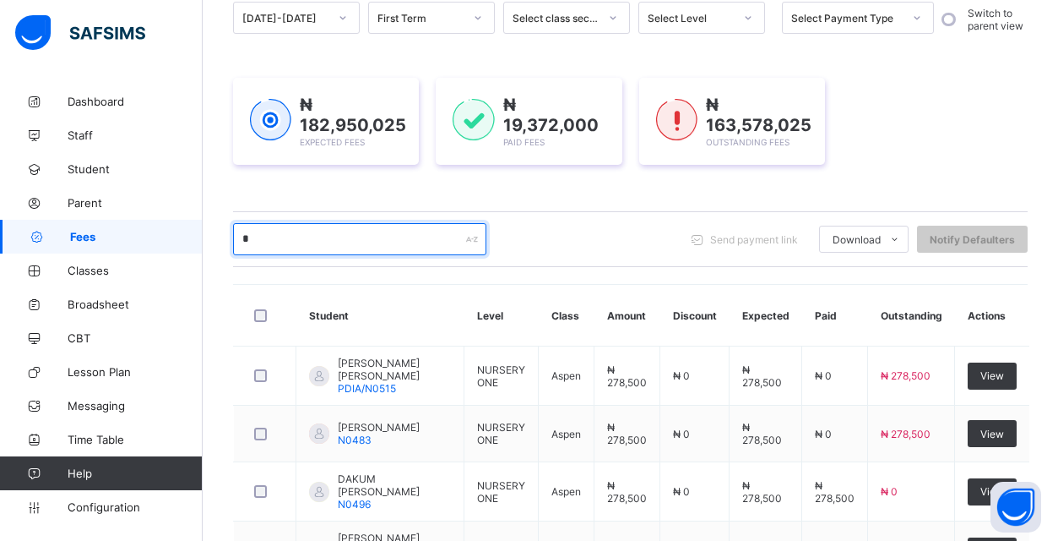
click at [327, 247] on input "*" at bounding box center [359, 239] width 253 height 32
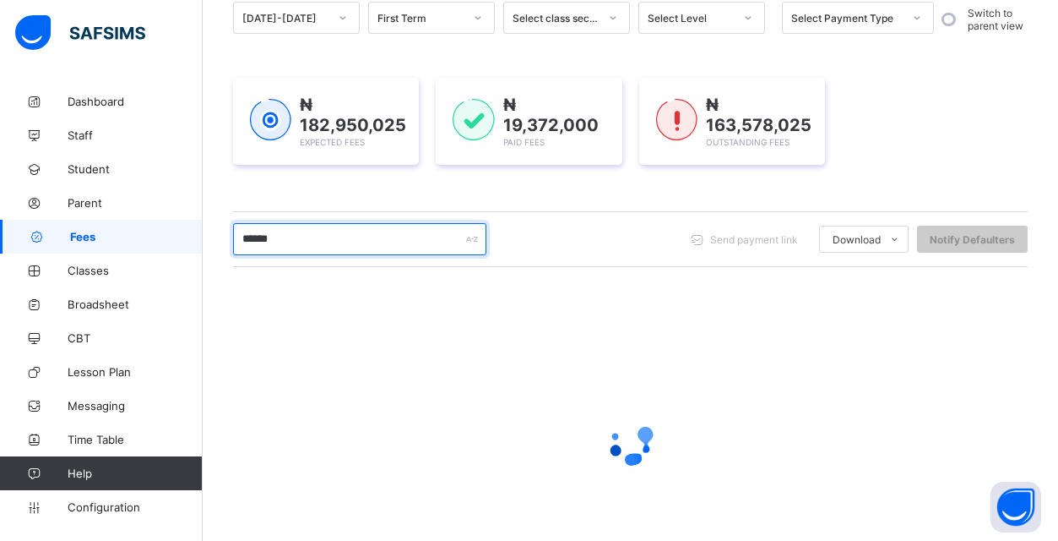
type input "*******"
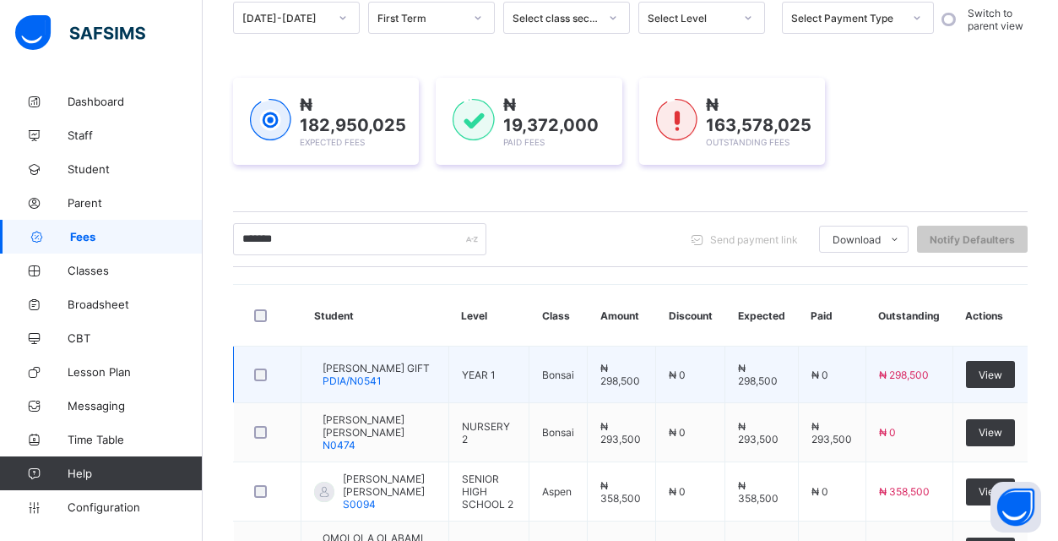
click at [468, 384] on td "YEAR 1" at bounding box center [488, 374] width 81 height 57
click at [1006, 383] on div "View" at bounding box center [990, 374] width 49 height 27
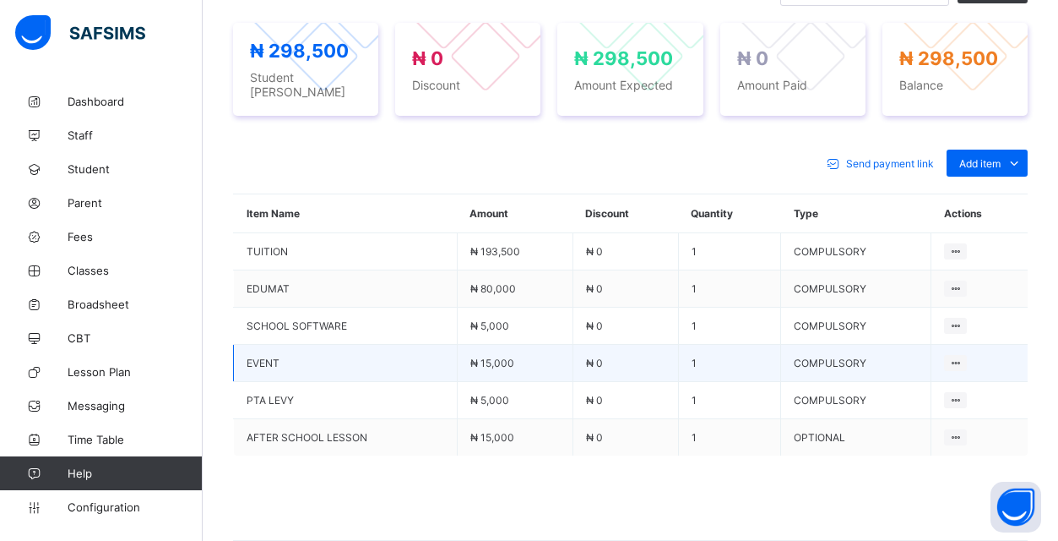
scroll to position [690, 0]
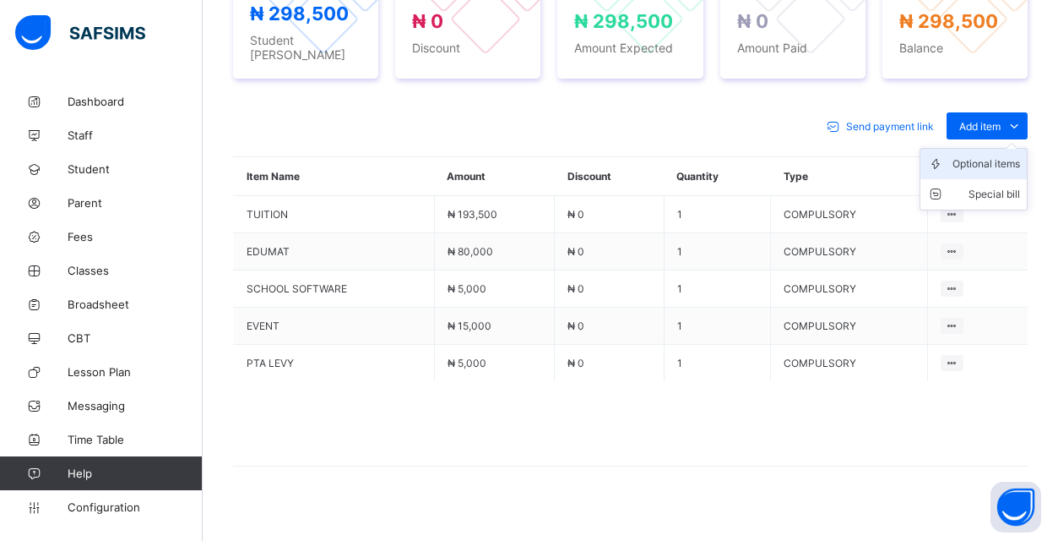
click at [1006, 172] on div "Optional items" at bounding box center [987, 163] width 68 height 17
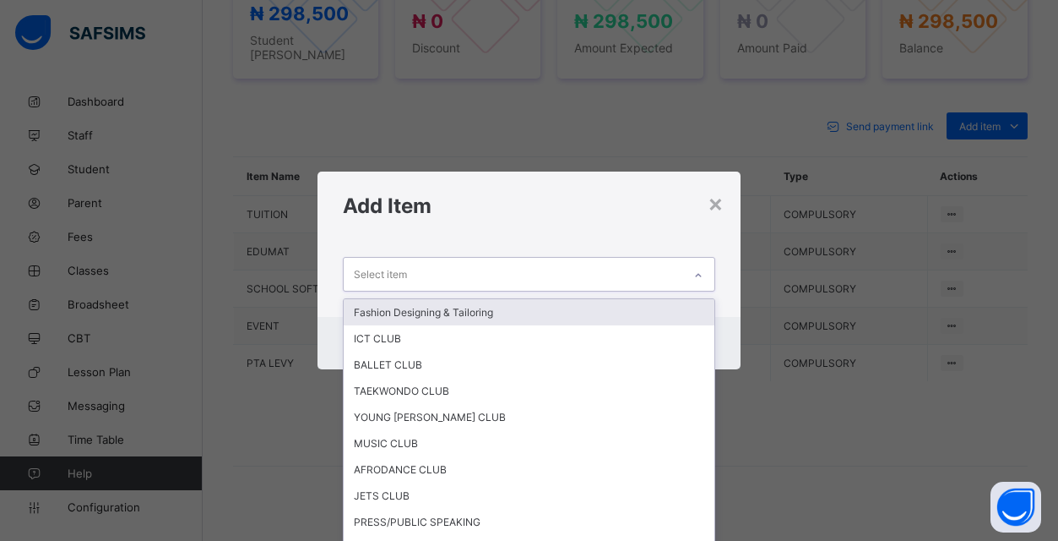
click at [580, 283] on div "Select item" at bounding box center [513, 274] width 339 height 33
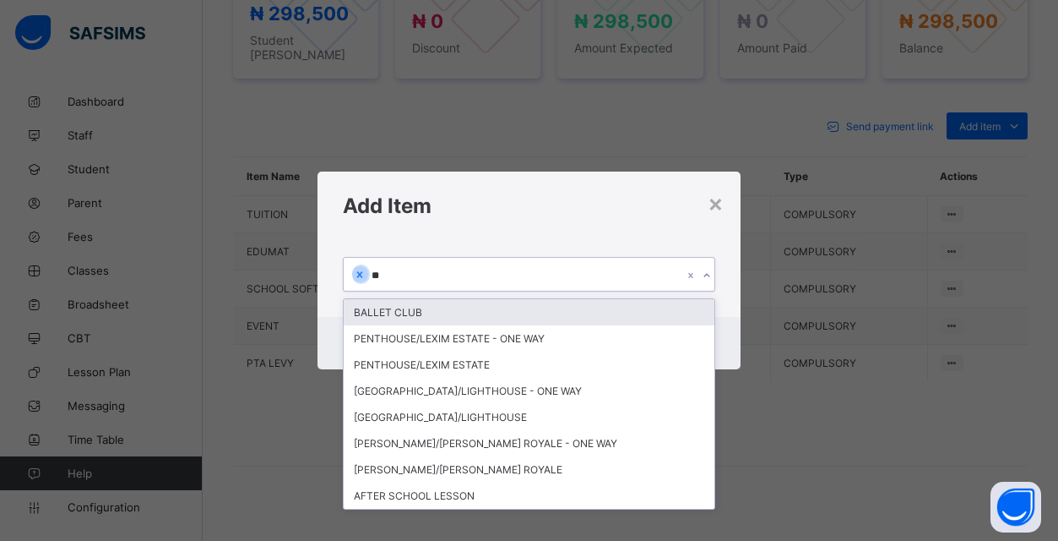
type input "***"
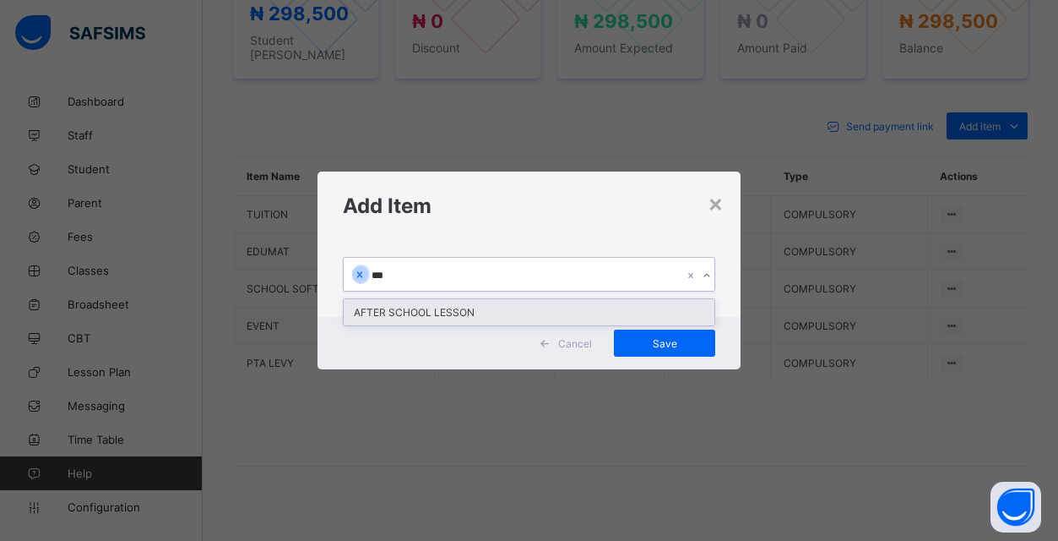
click at [478, 312] on div "AFTER SCHOOL LESSON" at bounding box center [529, 312] width 371 height 26
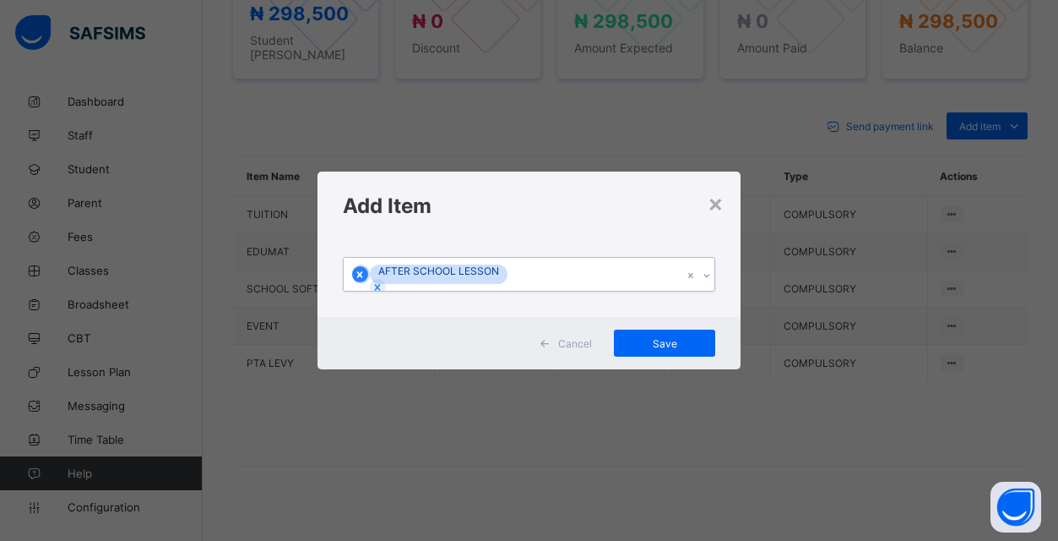
click at [368, 274] on div at bounding box center [360, 274] width 16 height 16
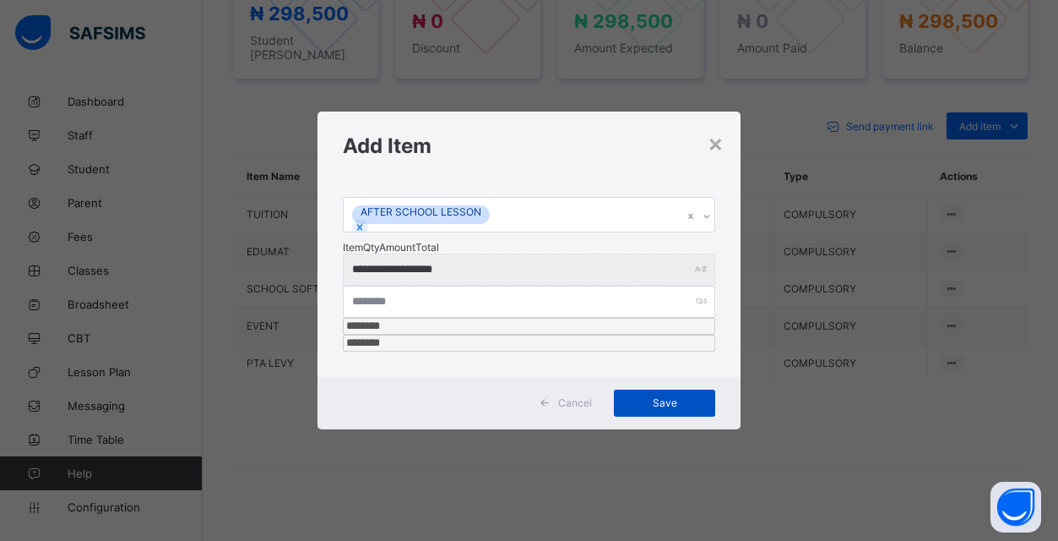
click at [648, 396] on span "Save" at bounding box center [665, 402] width 76 height 13
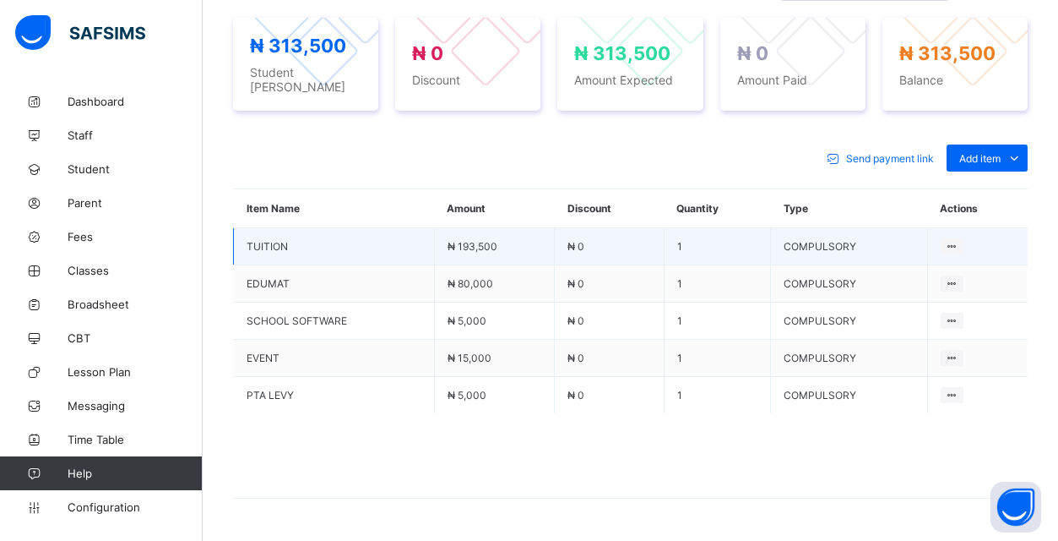
scroll to position [666, 0]
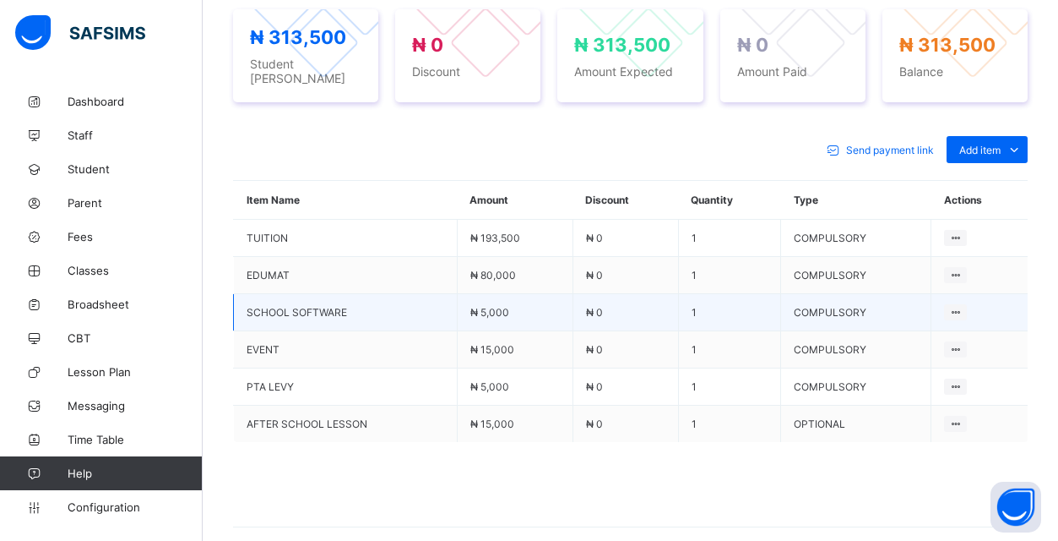
click at [778, 331] on td "1" at bounding box center [729, 312] width 103 height 37
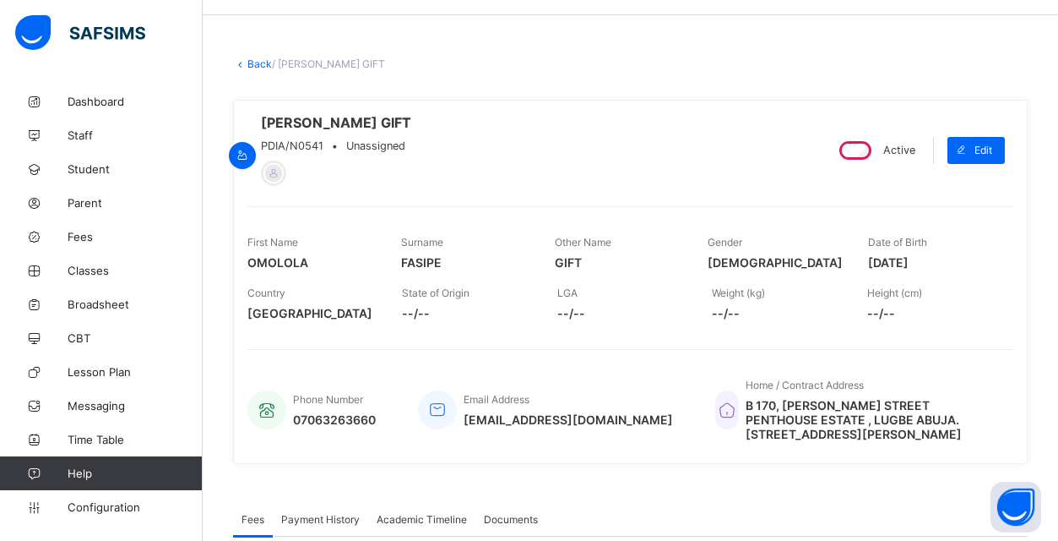
scroll to position [39, 0]
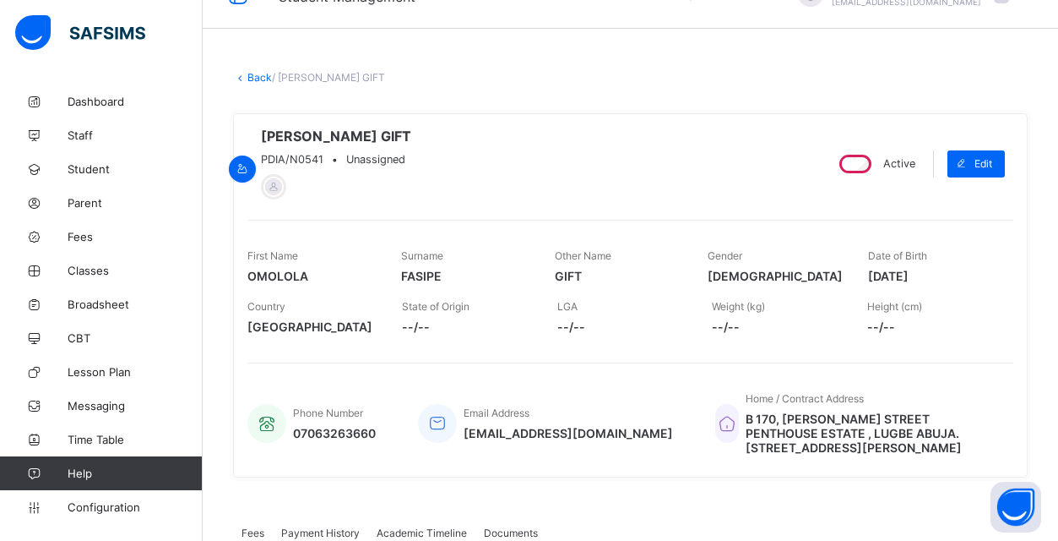
click at [253, 73] on link "Back" at bounding box center [259, 77] width 24 height 13
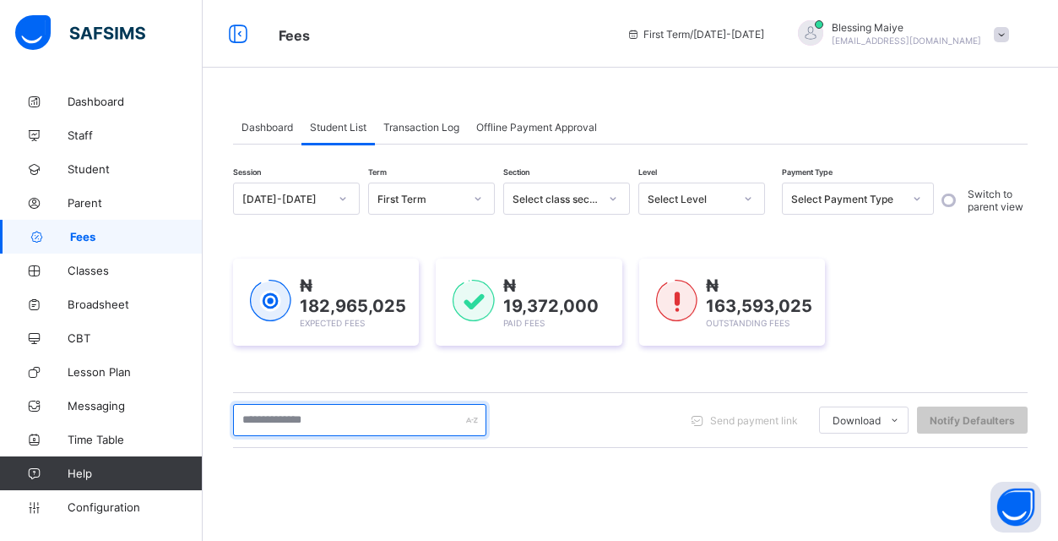
click at [351, 421] on input "text" at bounding box center [359, 420] width 253 height 32
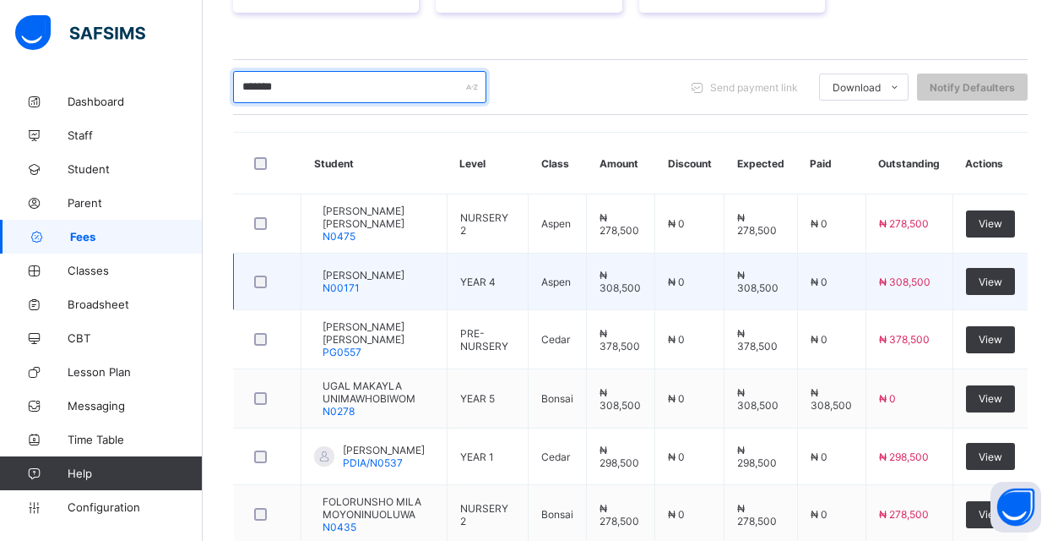
scroll to position [328, 0]
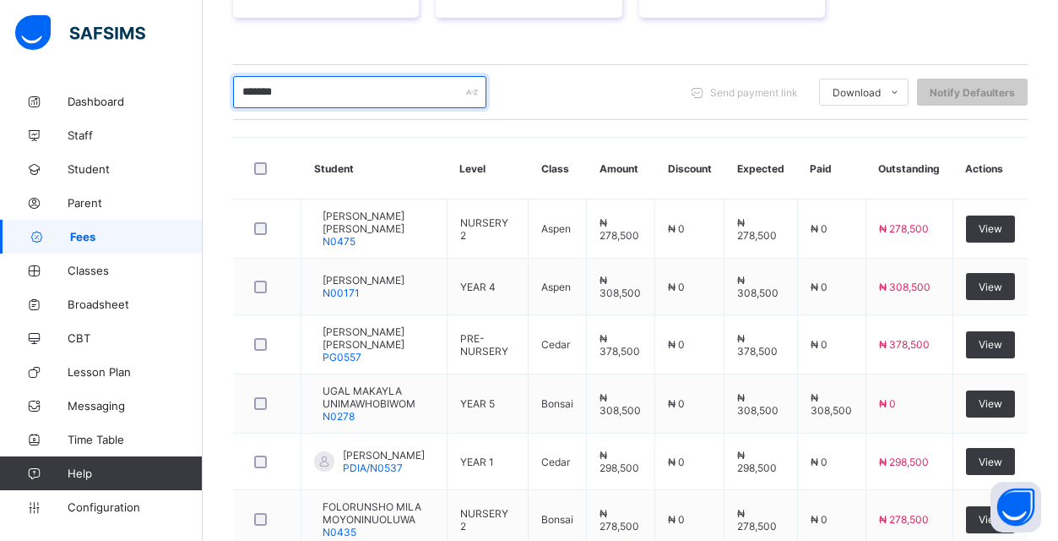
click at [397, 90] on input "*******" at bounding box center [359, 92] width 253 height 32
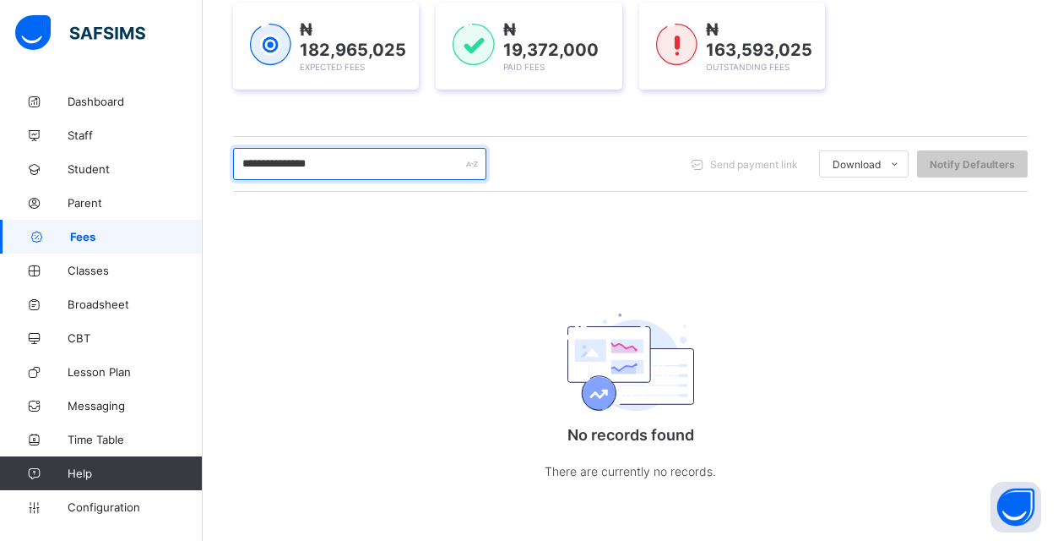
scroll to position [256, 0]
click at [279, 160] on input "**********" at bounding box center [359, 164] width 253 height 32
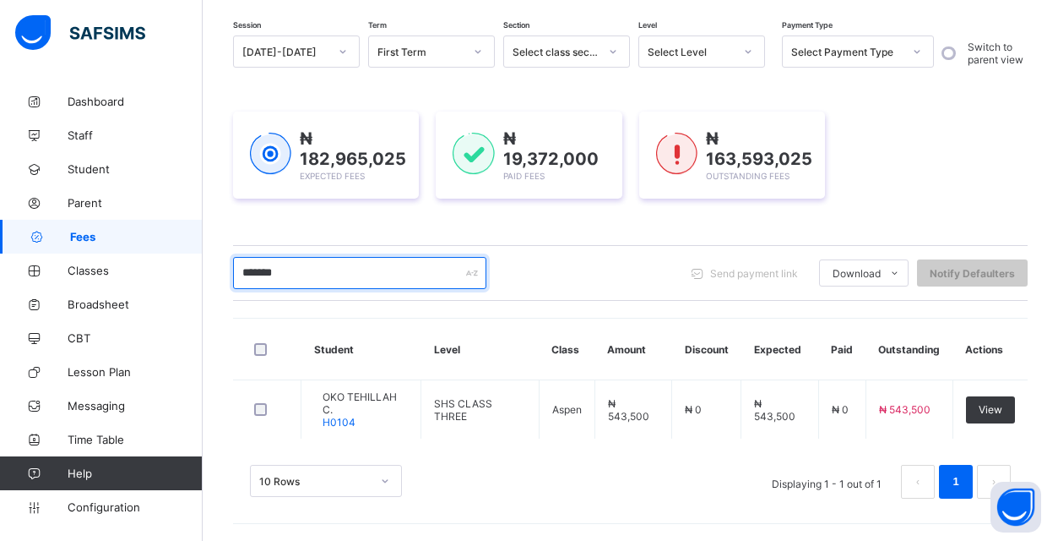
scroll to position [147, 0]
click at [399, 271] on input "*******" at bounding box center [359, 273] width 253 height 32
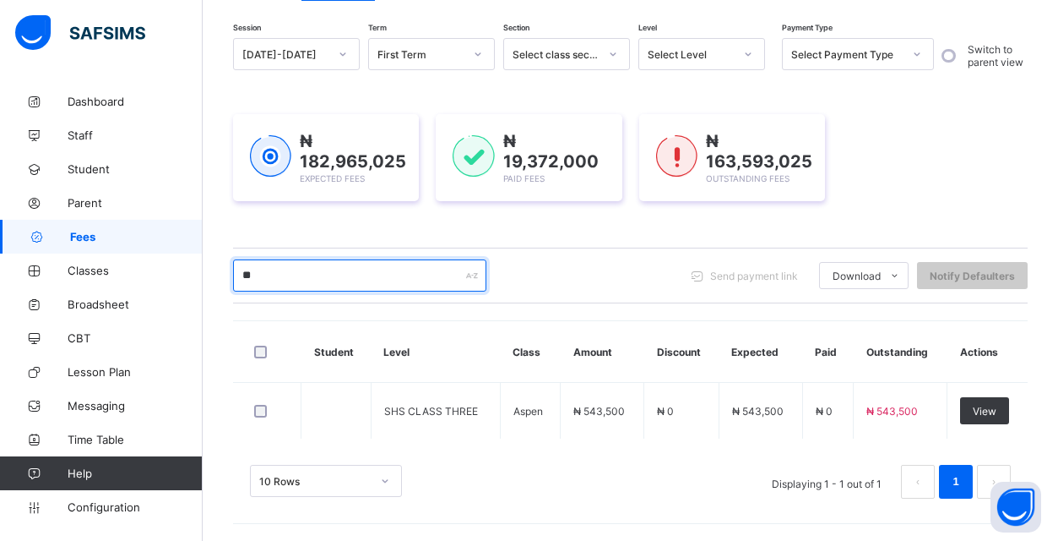
type input "*"
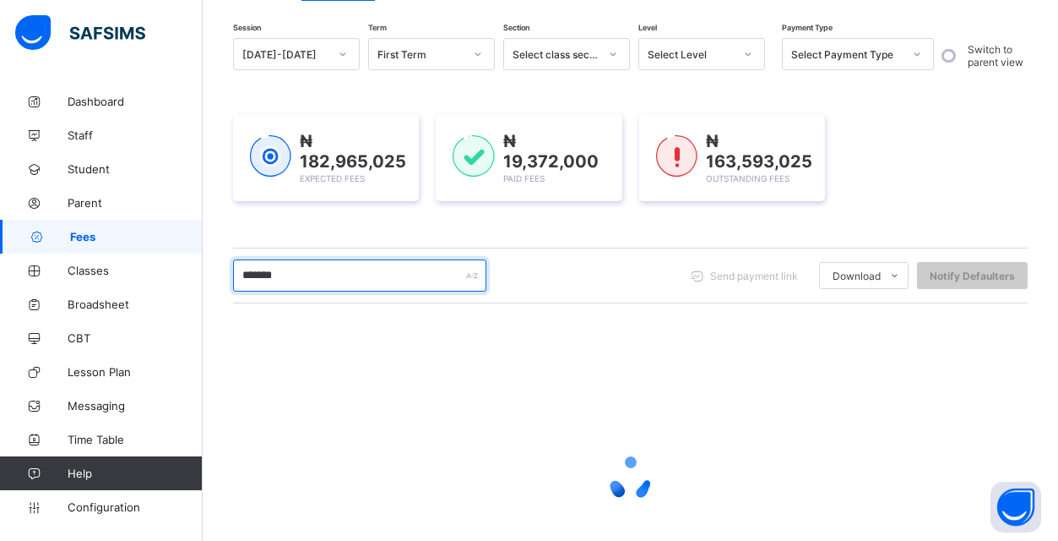
type input "********"
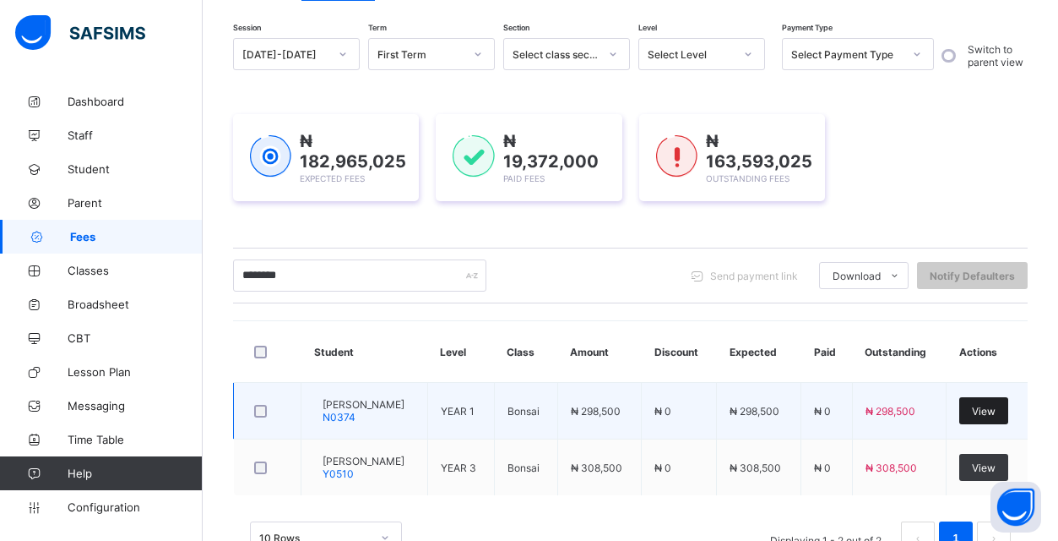
click at [996, 406] on span "View" at bounding box center [984, 411] width 24 height 13
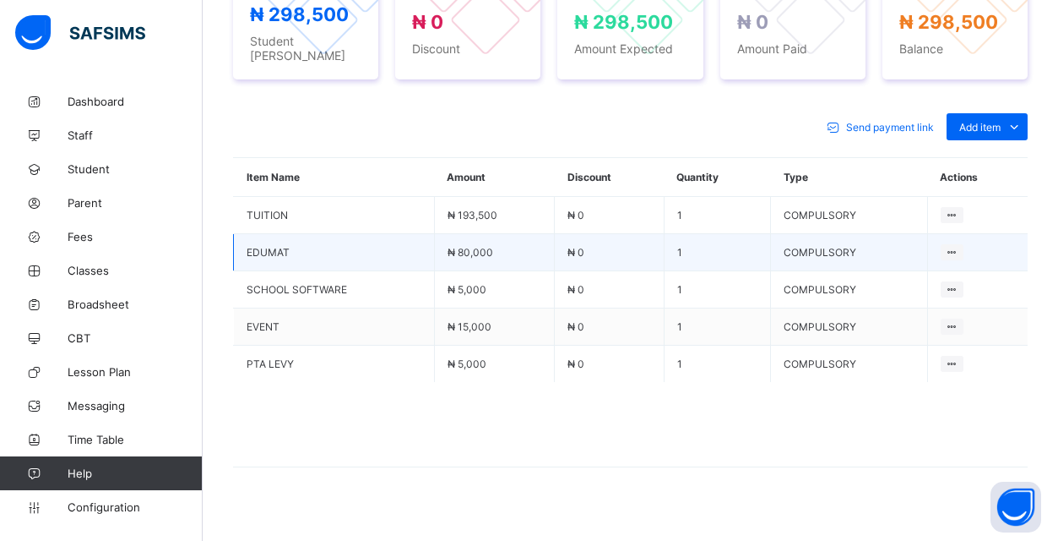
scroll to position [596, 0]
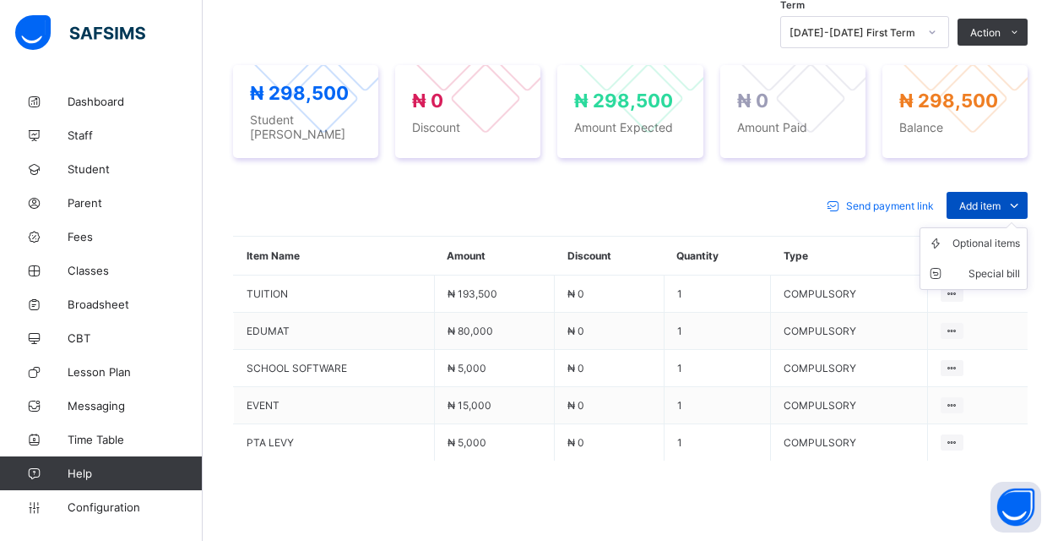
click at [1016, 204] on icon at bounding box center [1014, 205] width 19 height 17
click at [999, 239] on div "Optional items" at bounding box center [987, 243] width 68 height 17
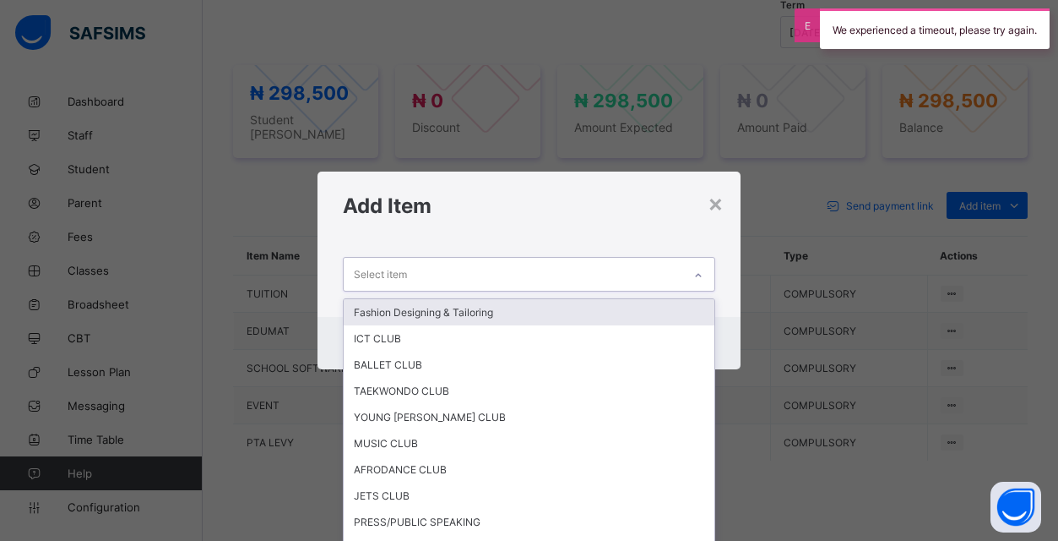
click at [508, 276] on div "Select item" at bounding box center [513, 274] width 339 height 33
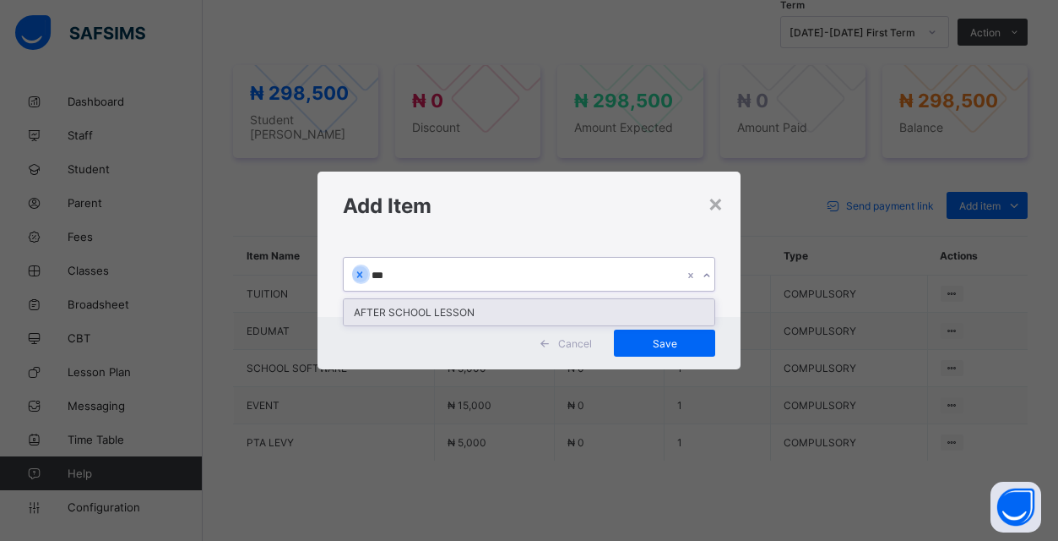
type input "****"
click at [429, 314] on div "AFTER SCHOOL LESSON" at bounding box center [529, 312] width 371 height 26
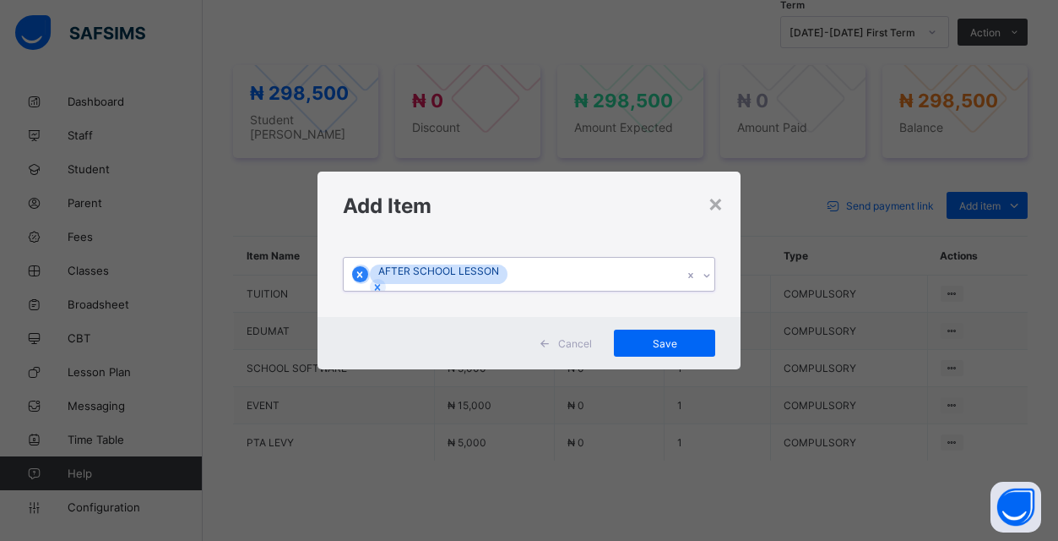
click at [366, 271] on icon at bounding box center [360, 275] width 12 height 12
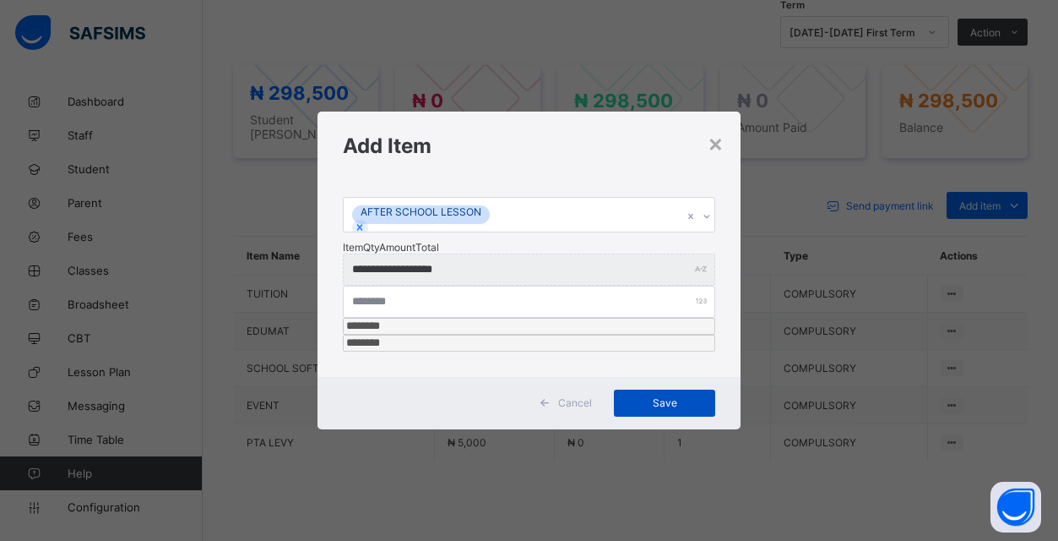
click at [669, 396] on span "Save" at bounding box center [665, 402] width 76 height 13
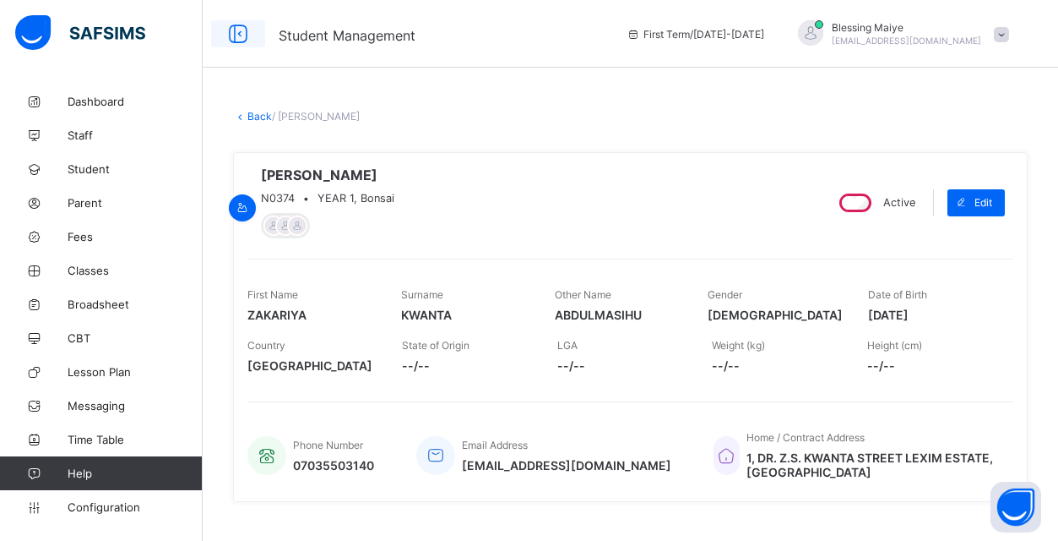
click at [233, 29] on icon at bounding box center [238, 34] width 29 height 24
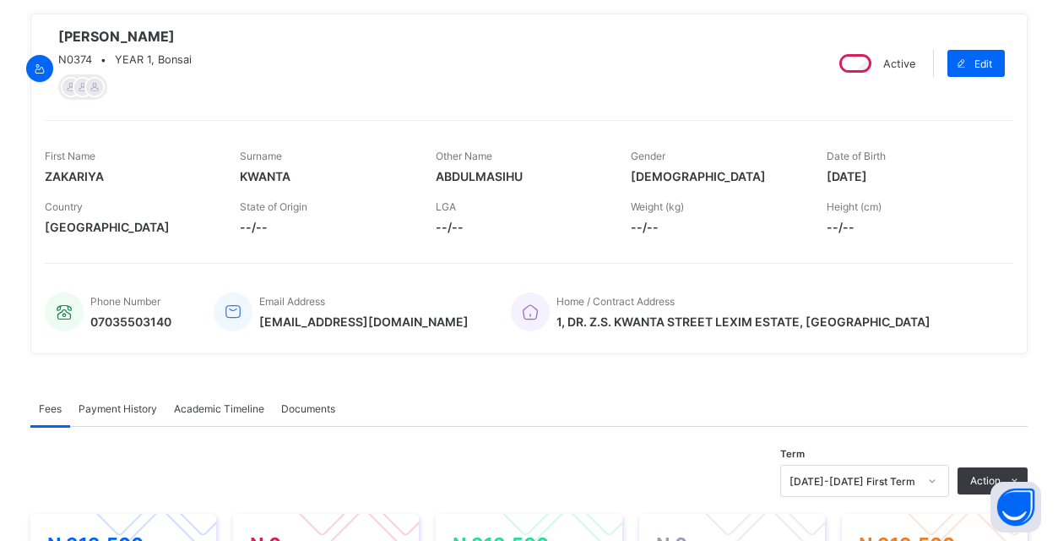
scroll to position [655, 0]
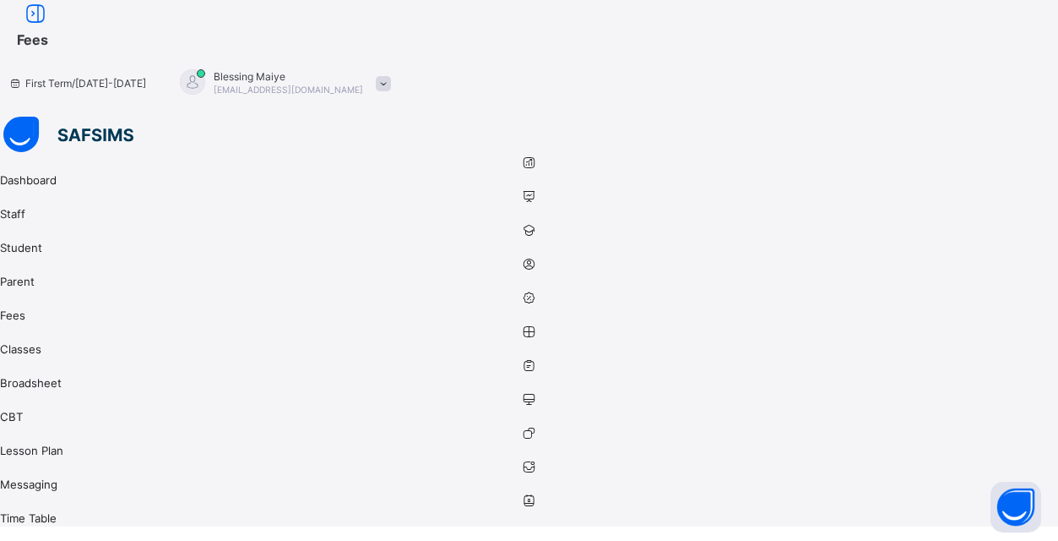
type input "*"
type input "********"
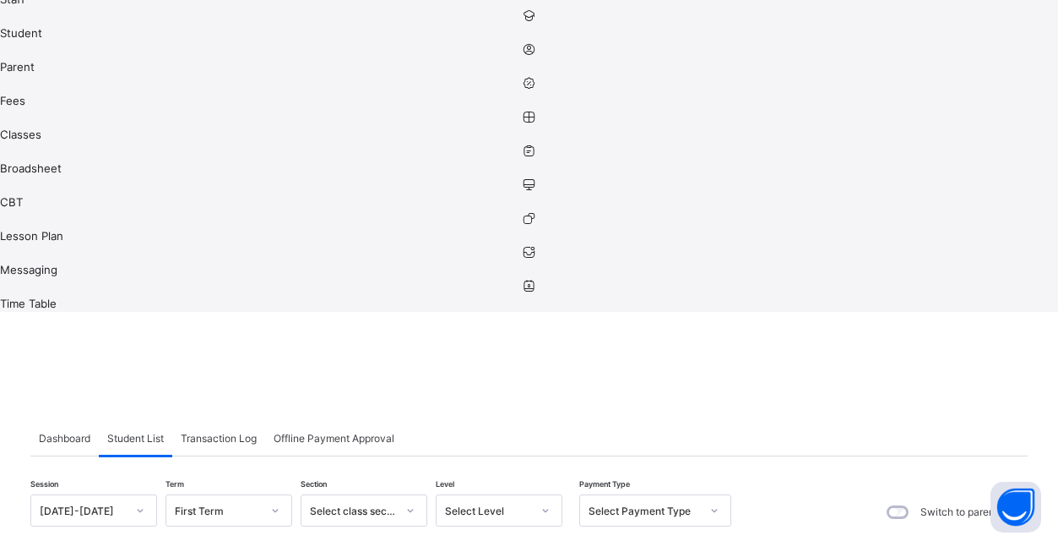
scroll to position [198, 0]
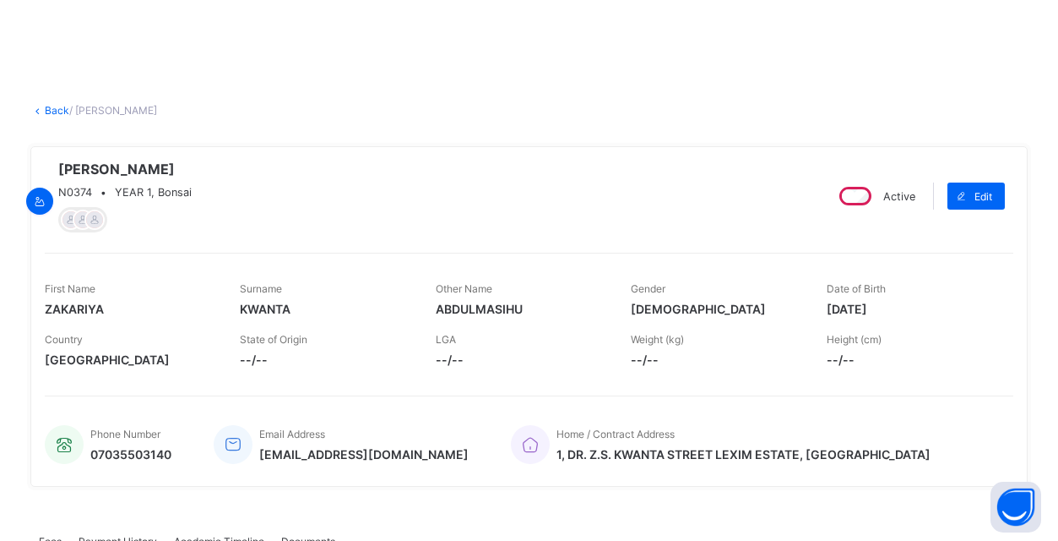
scroll to position [605, 0]
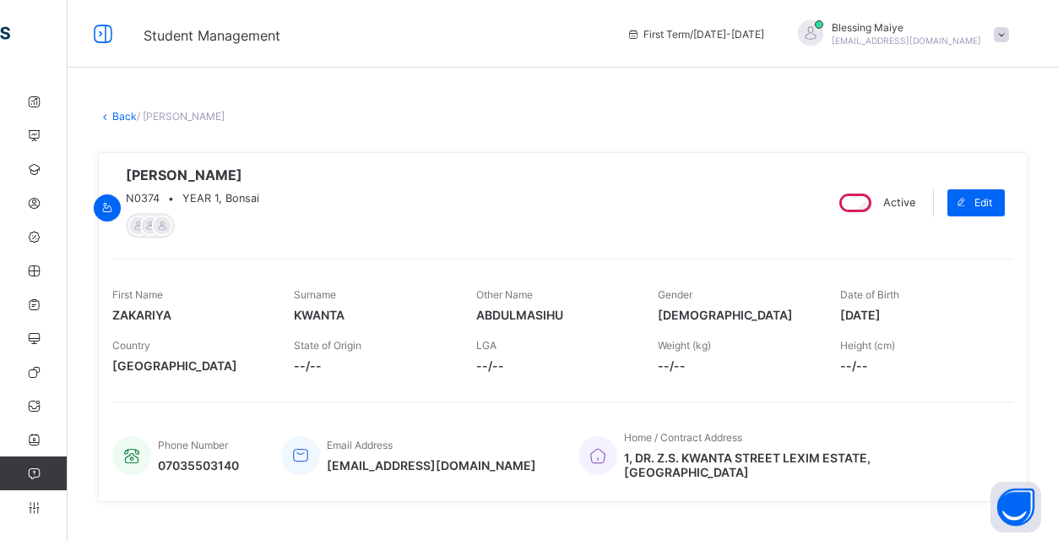
click at [125, 115] on link "Back" at bounding box center [124, 116] width 24 height 13
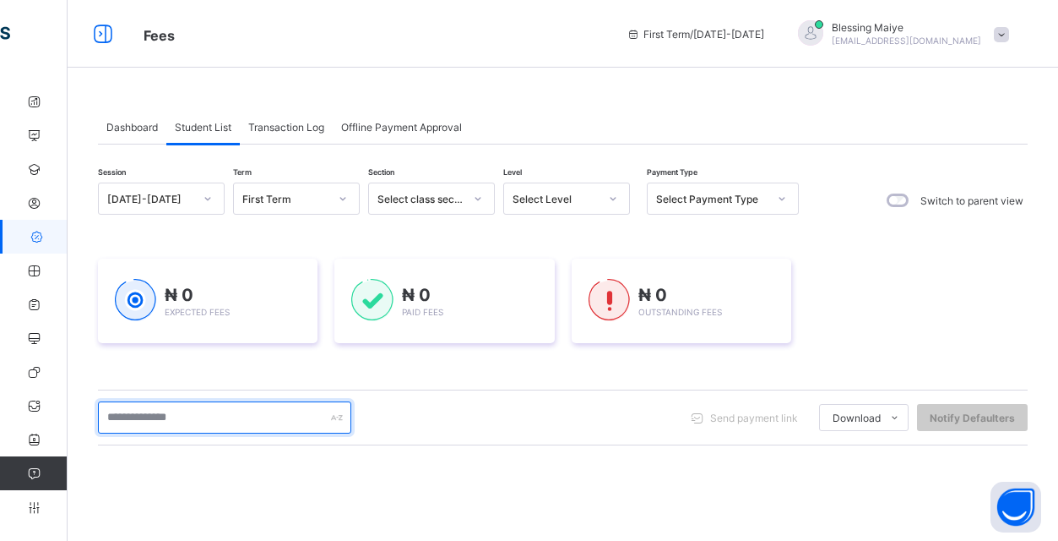
click at [242, 427] on input "text" at bounding box center [224, 417] width 253 height 32
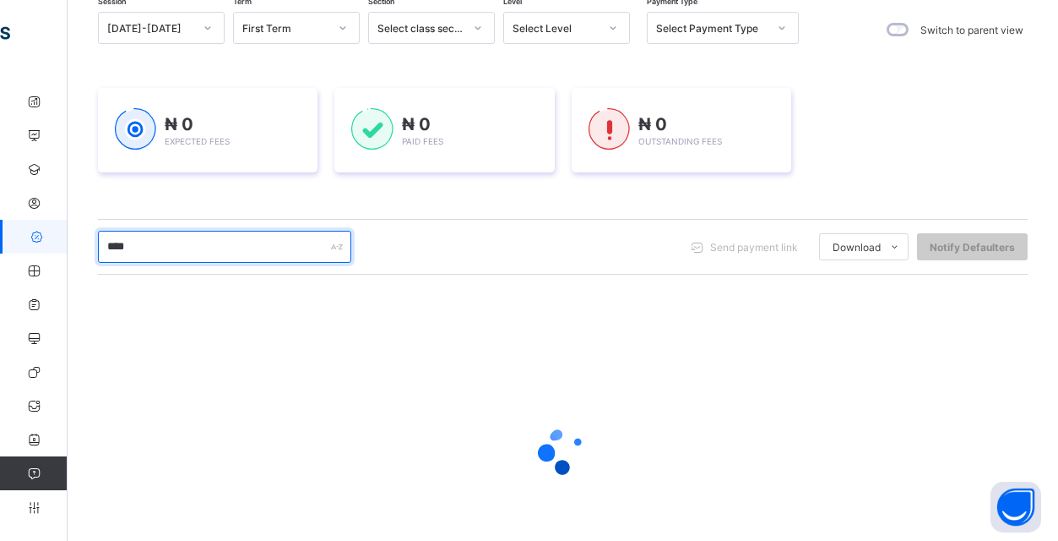
scroll to position [264, 0]
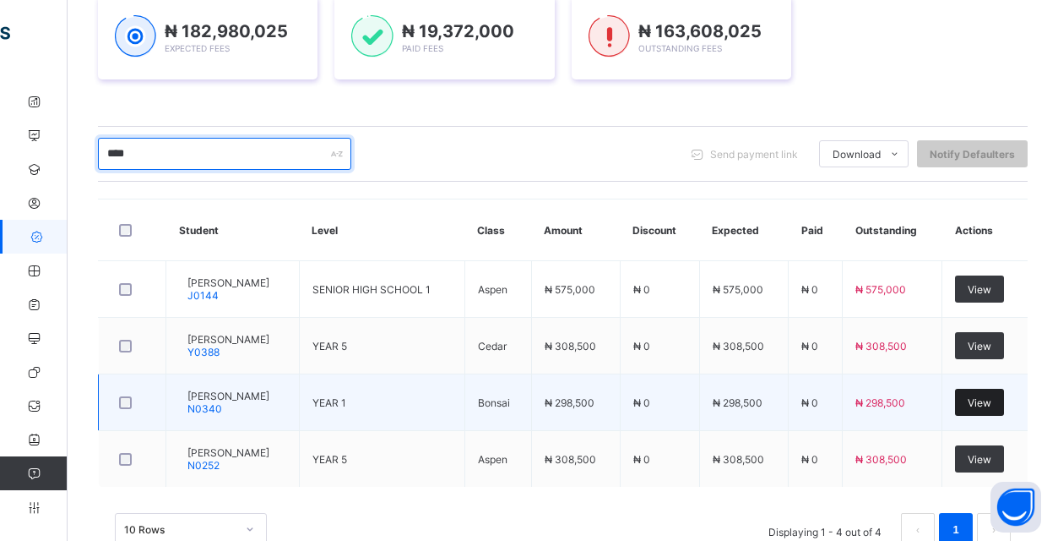
type input "****"
click at [992, 409] on span "View" at bounding box center [980, 402] width 24 height 13
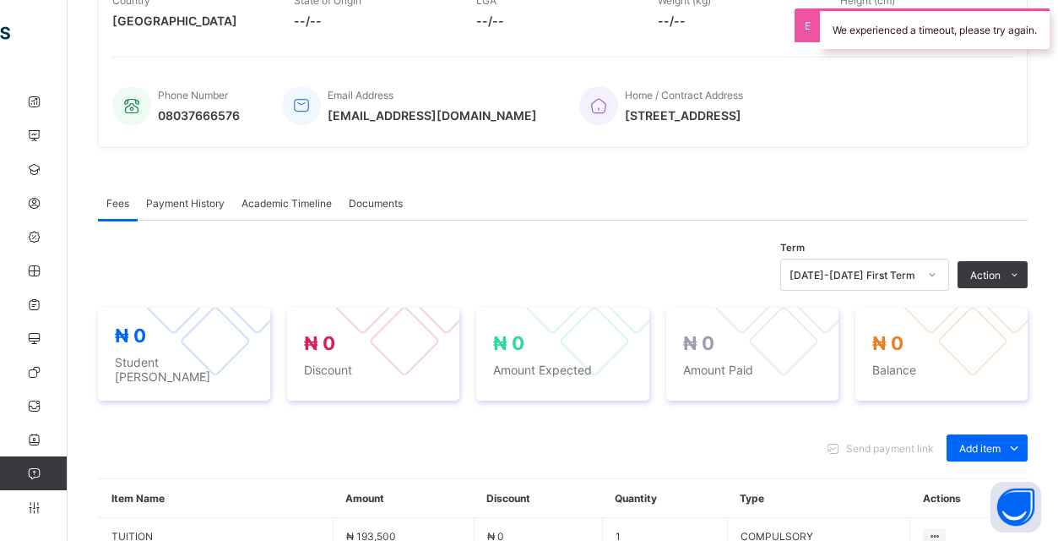
scroll to position [610, 0]
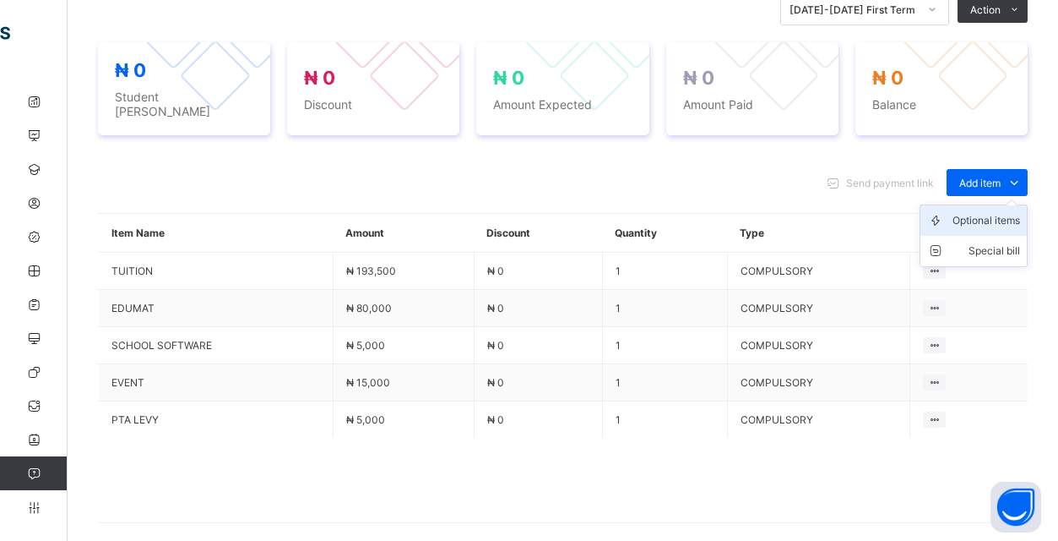
click at [998, 227] on div "Optional items" at bounding box center [987, 220] width 68 height 17
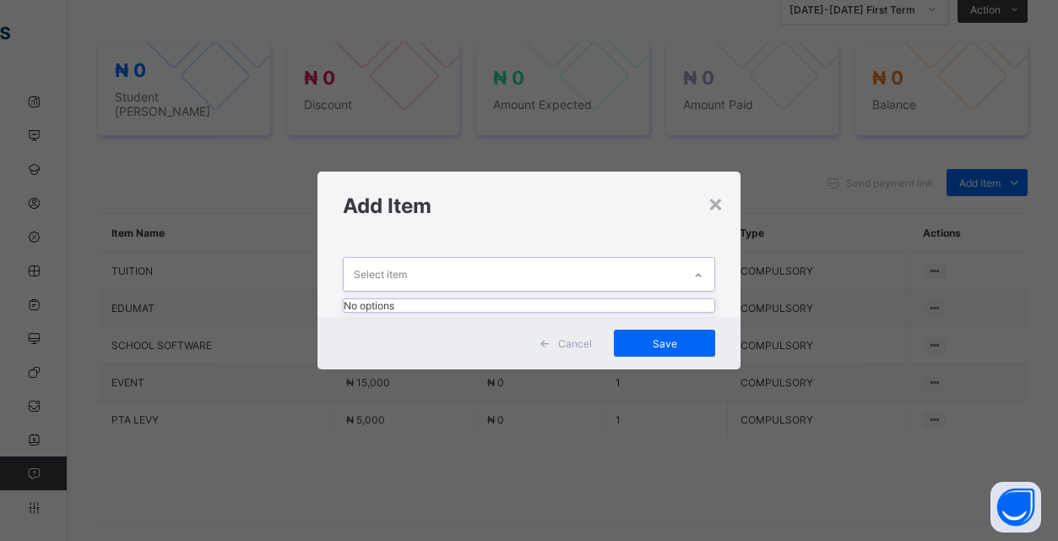
click at [678, 269] on div "Select item" at bounding box center [513, 274] width 339 height 33
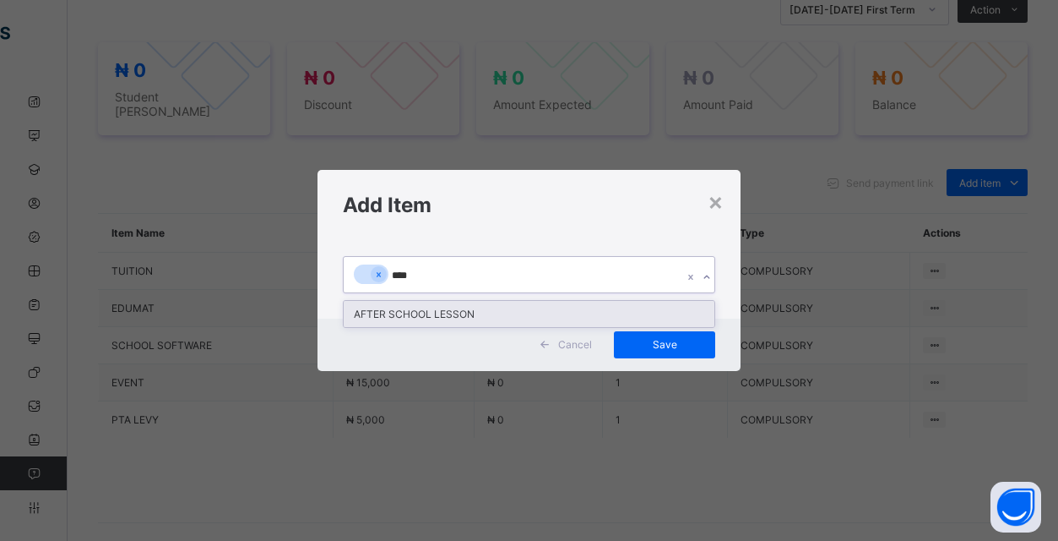
type input "*****"
click at [587, 310] on div "AFTER SCHOOL LESSON" at bounding box center [529, 314] width 371 height 26
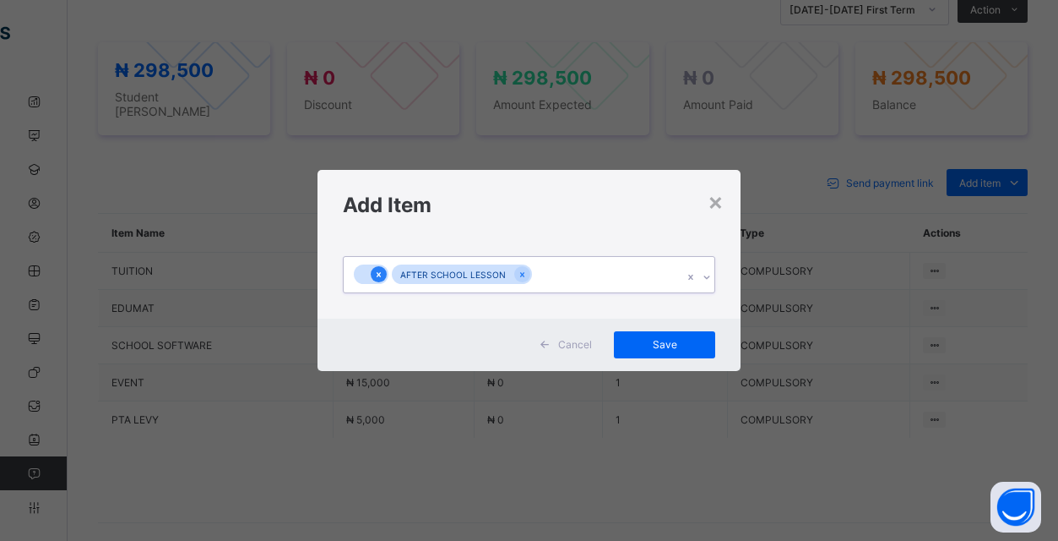
click at [381, 275] on icon at bounding box center [378, 275] width 9 height 12
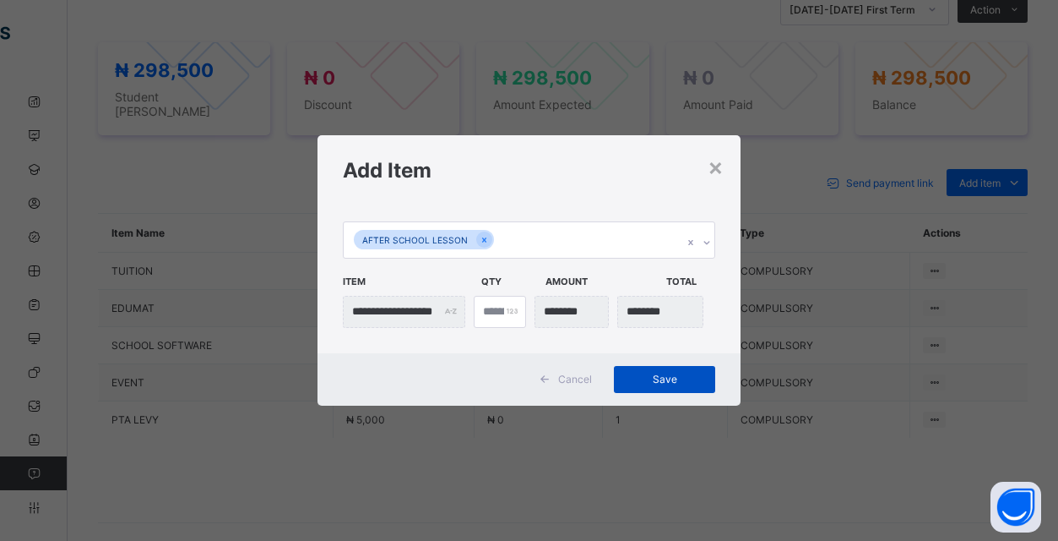
click at [671, 382] on span "Save" at bounding box center [665, 378] width 76 height 13
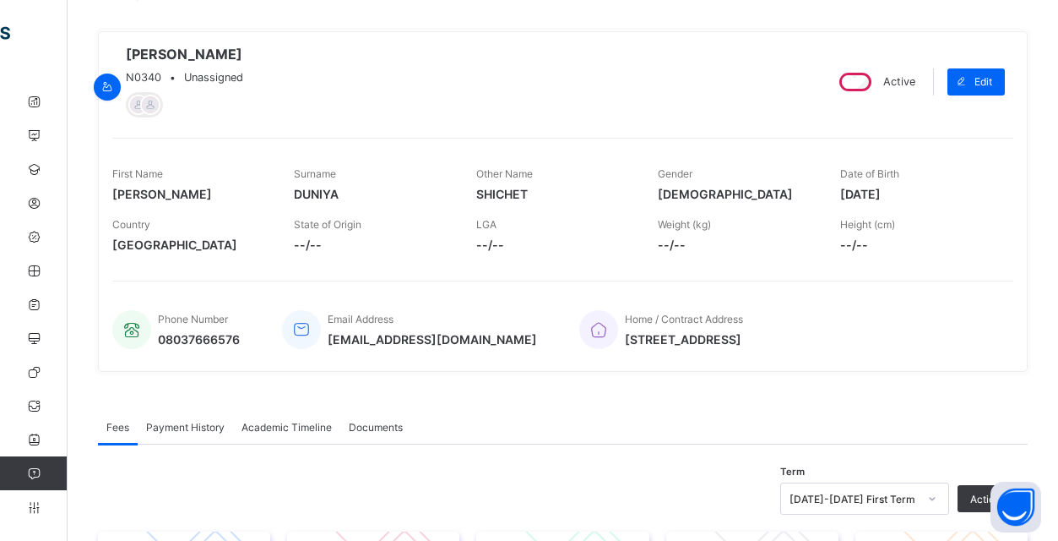
scroll to position [112, 0]
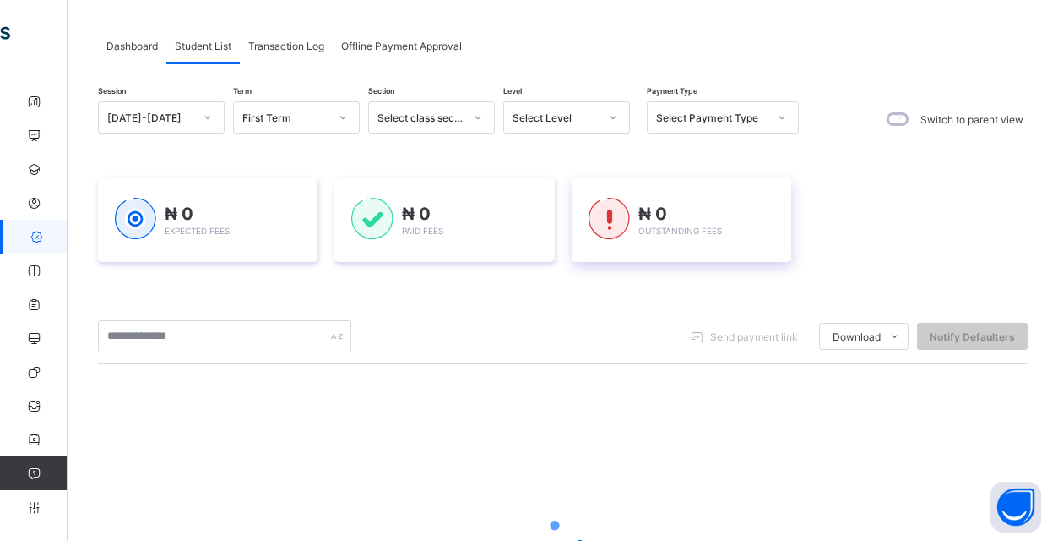
scroll to position [84, 0]
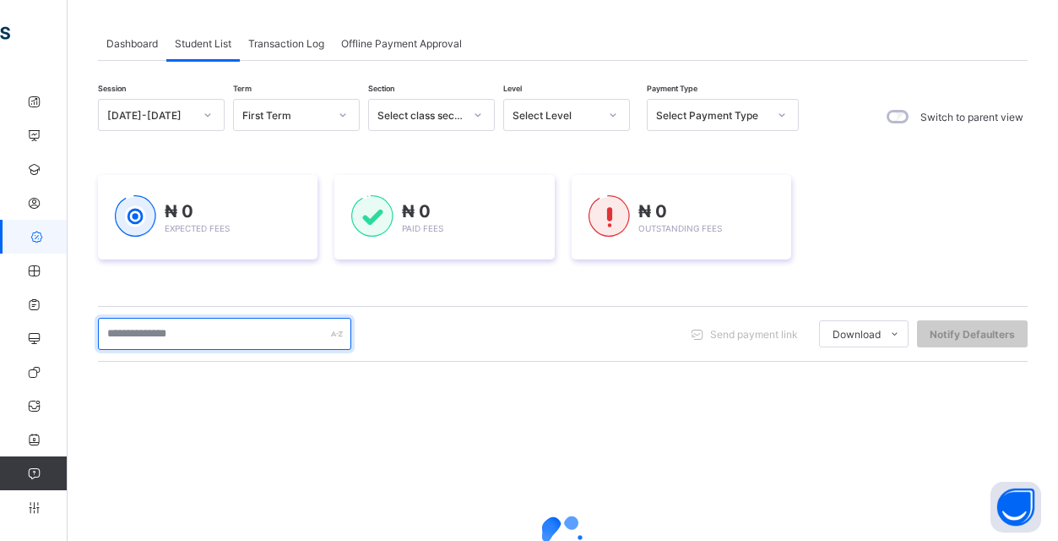
click at [268, 335] on input "text" at bounding box center [224, 334] width 253 height 32
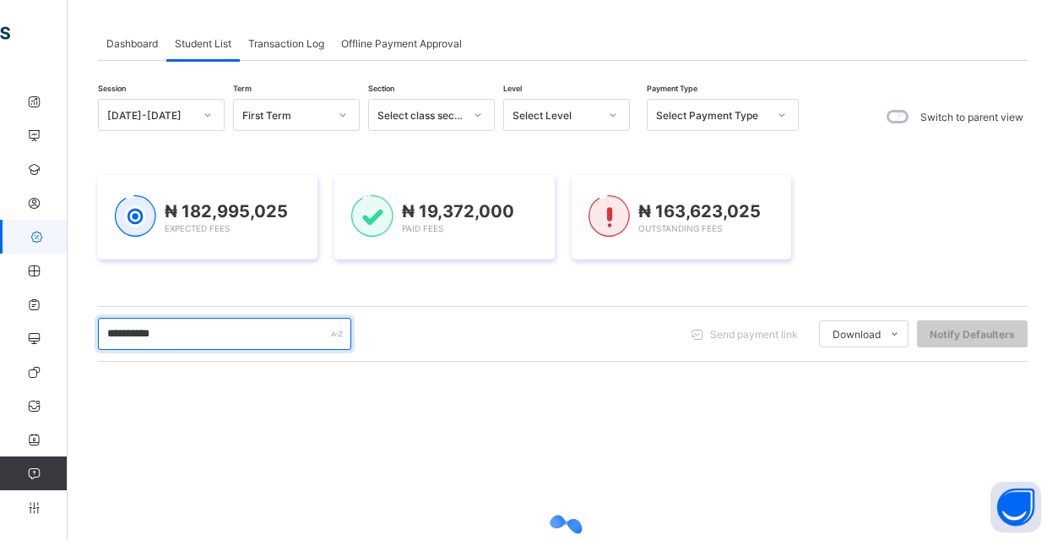
type input "**********"
click at [507, 340] on div "**********" at bounding box center [563, 334] width 930 height 32
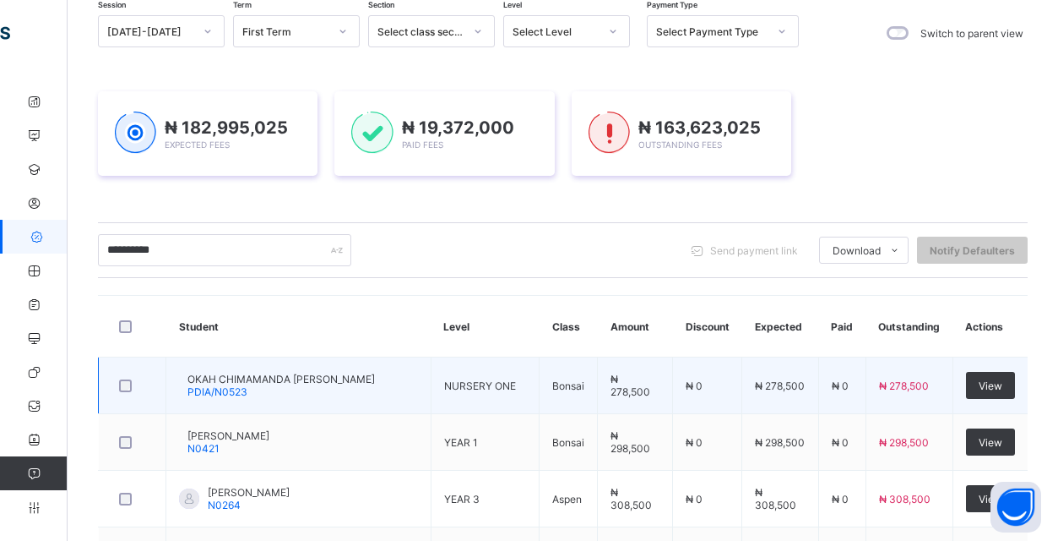
scroll to position [168, 0]
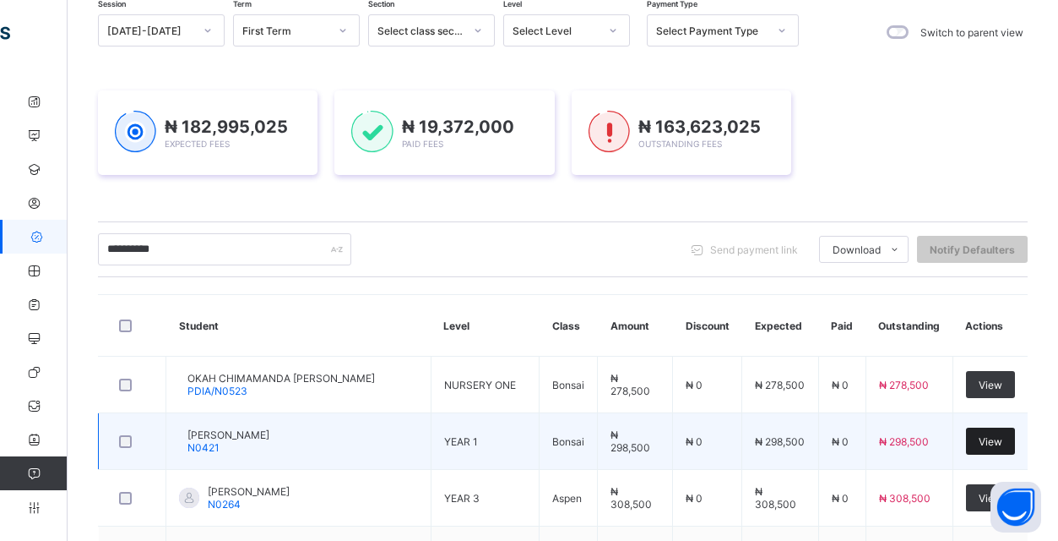
click at [991, 438] on span "View" at bounding box center [991, 441] width 24 height 13
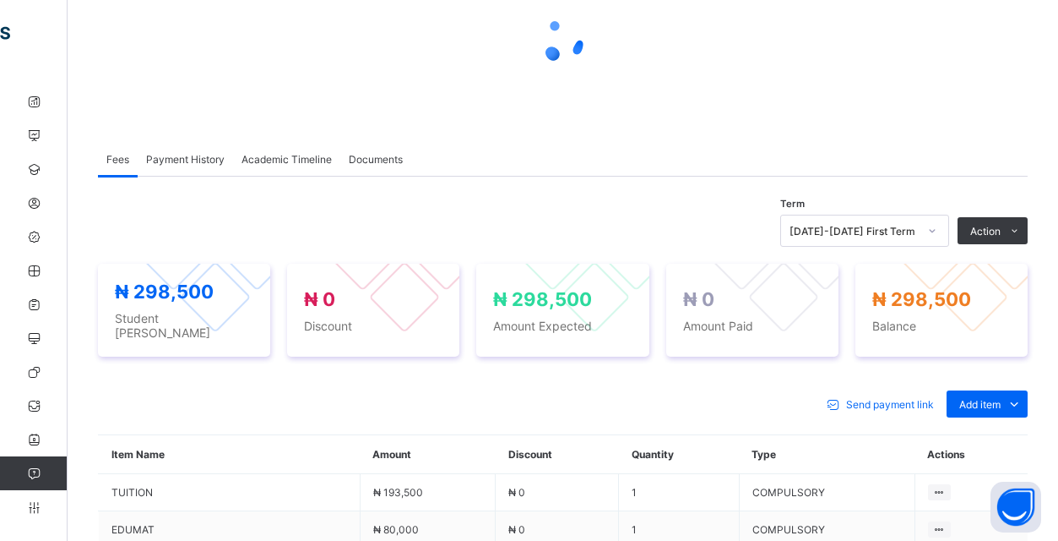
scroll to position [205, 0]
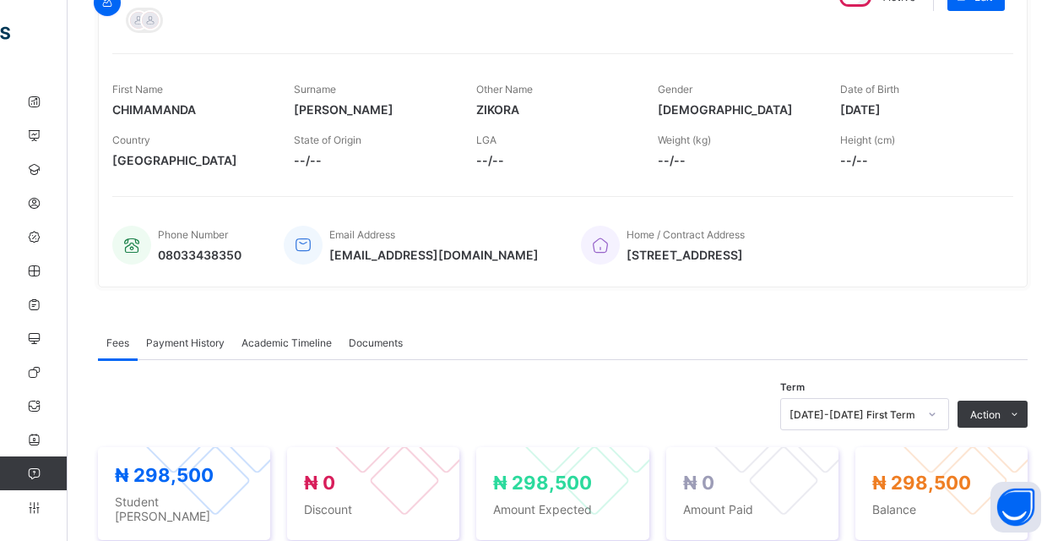
click at [825, 351] on div "Fees Payment History Academic Timeline Documents" at bounding box center [563, 342] width 930 height 35
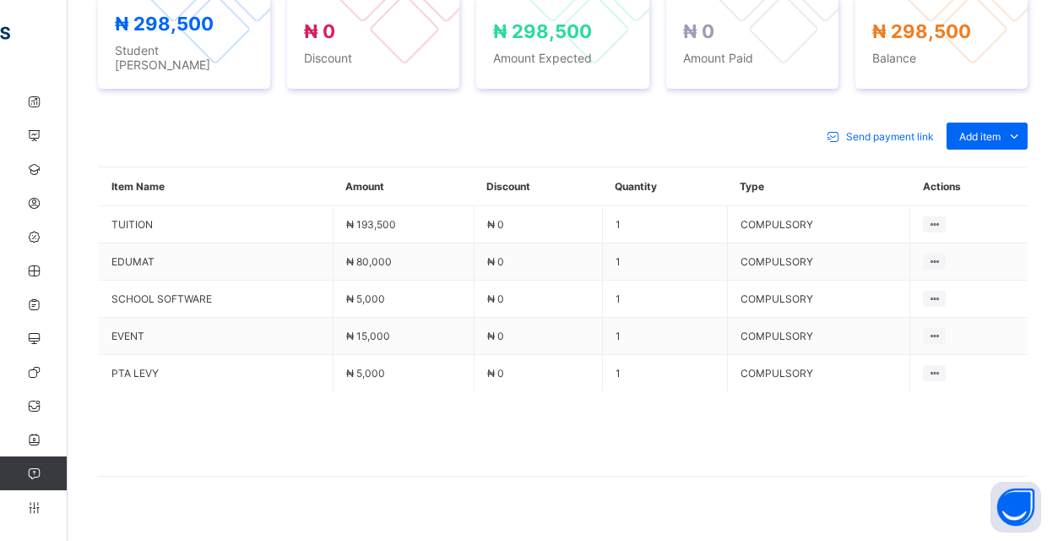
scroll to position [655, 0]
click at [999, 181] on div "Optional items" at bounding box center [987, 174] width 68 height 17
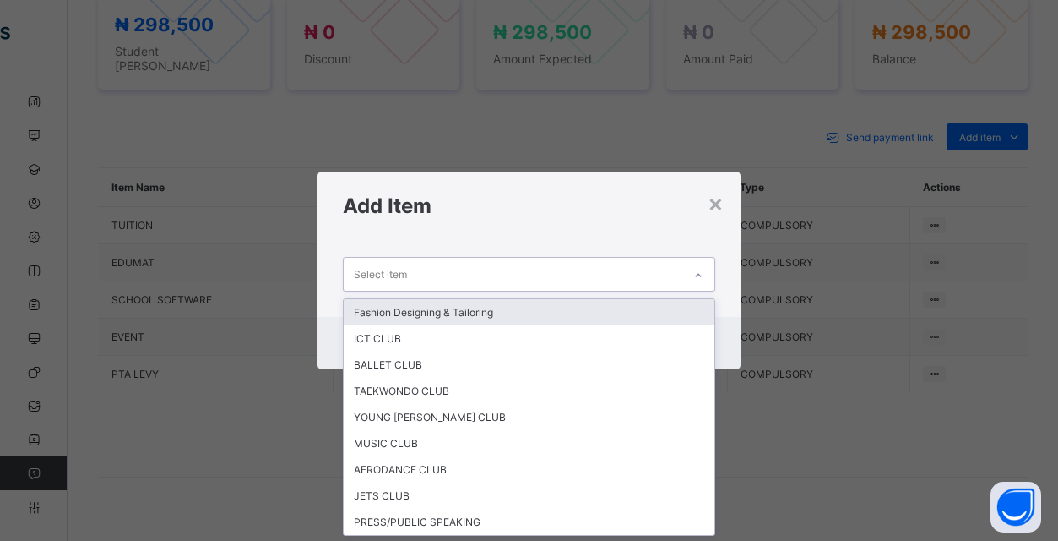
click at [701, 275] on icon at bounding box center [698, 275] width 10 height 17
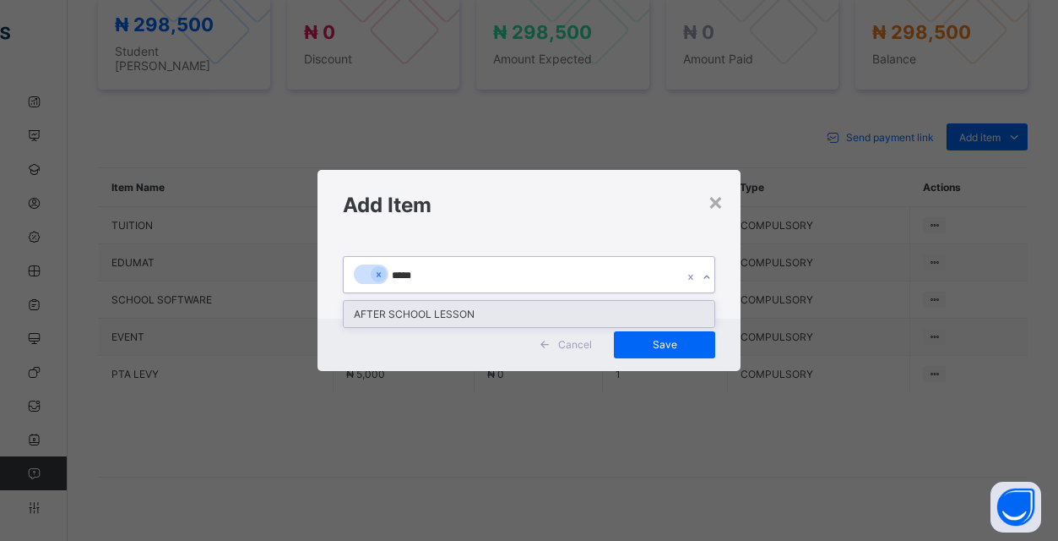
type input "******"
click at [427, 308] on div "AFTER SCHOOL LESSON" at bounding box center [529, 314] width 371 height 26
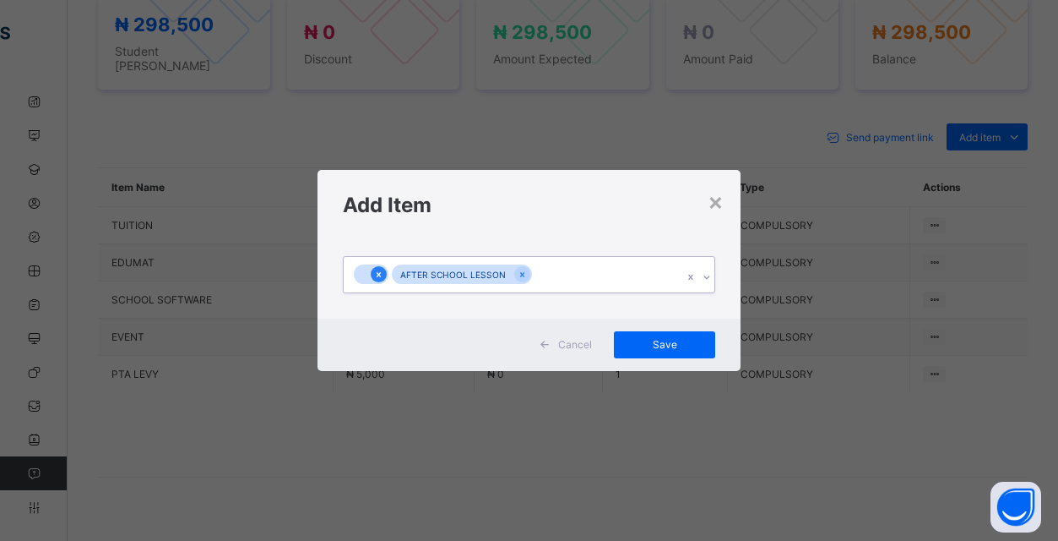
click at [381, 272] on icon at bounding box center [378, 275] width 9 height 12
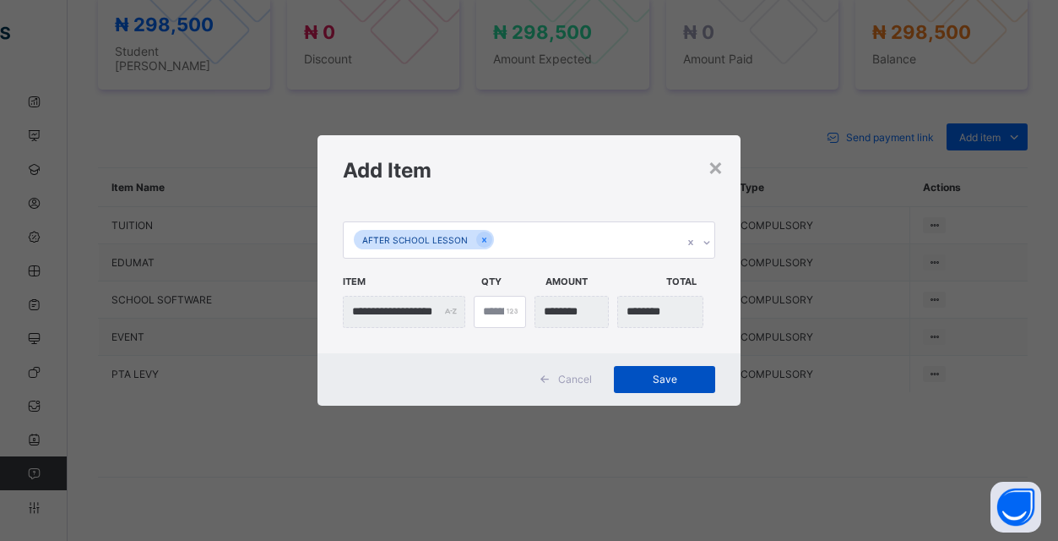
click at [659, 382] on span "Save" at bounding box center [665, 378] width 76 height 13
click at [671, 381] on div "Save" at bounding box center [664, 379] width 101 height 27
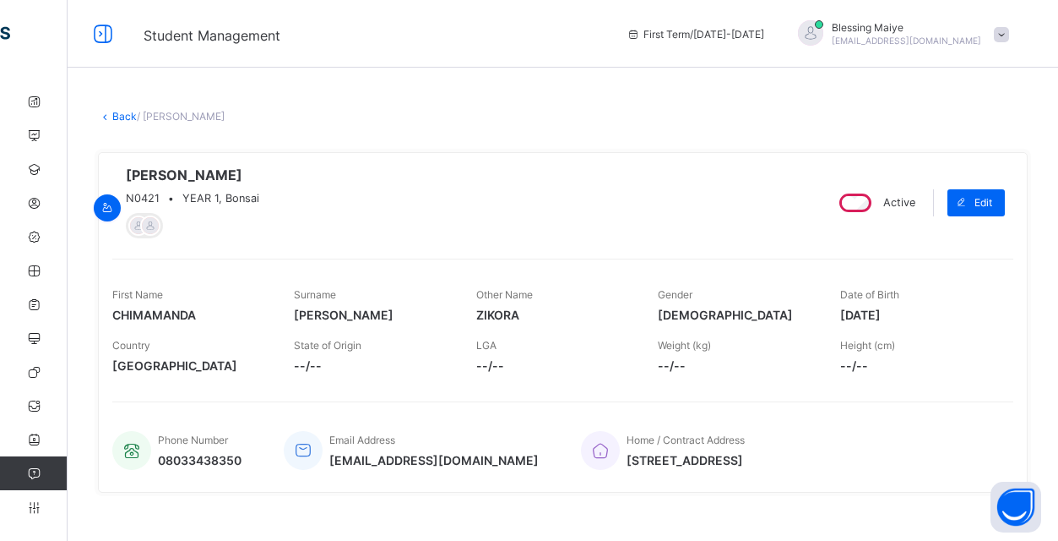
click at [116, 115] on link "Back" at bounding box center [124, 116] width 24 height 13
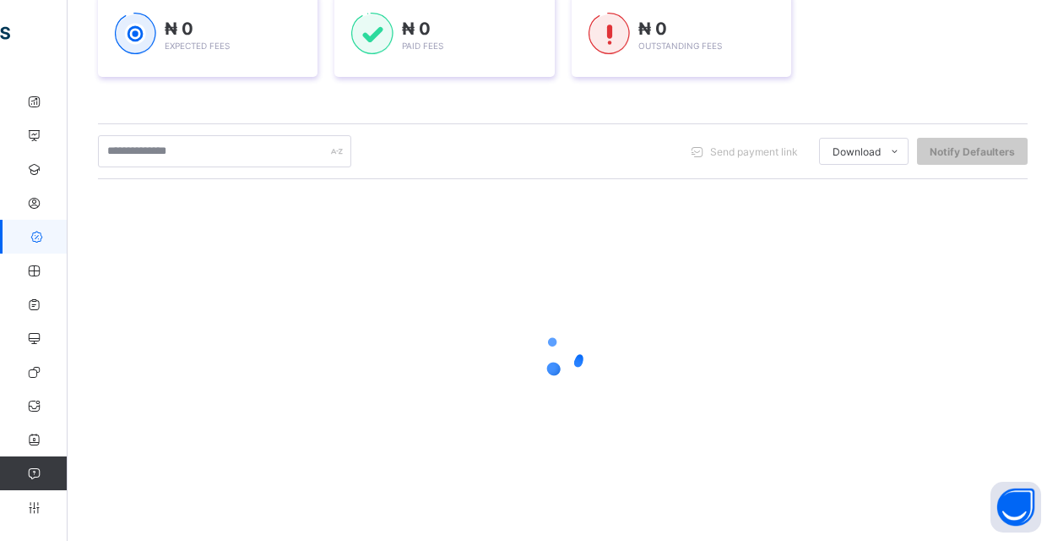
scroll to position [266, 0]
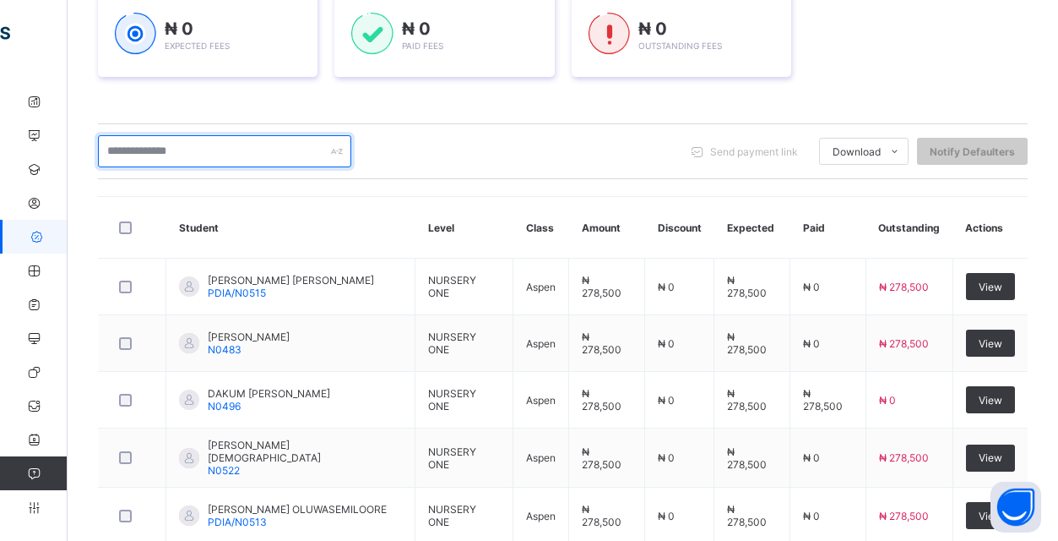
click at [195, 145] on input "text" at bounding box center [224, 151] width 253 height 32
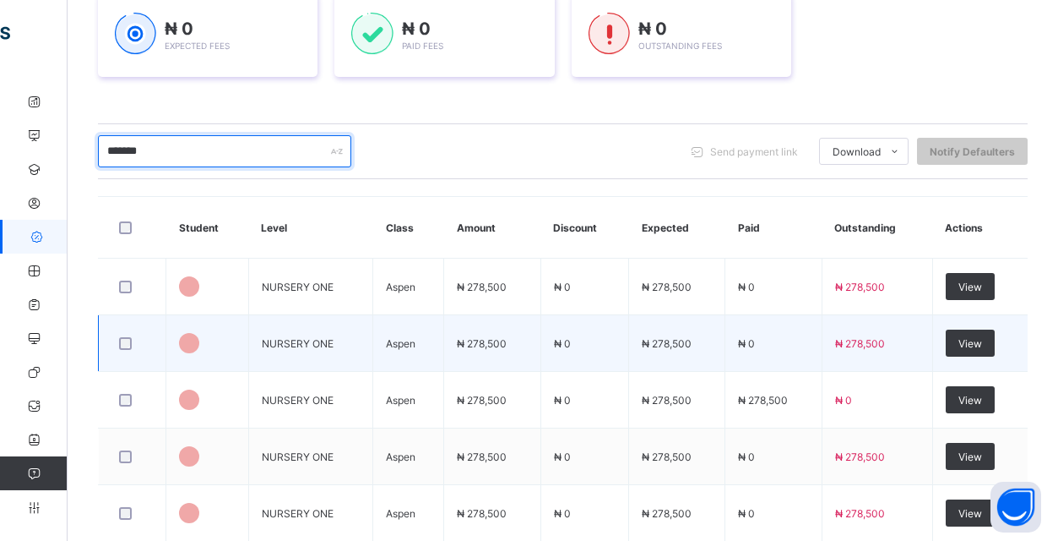
type input "********"
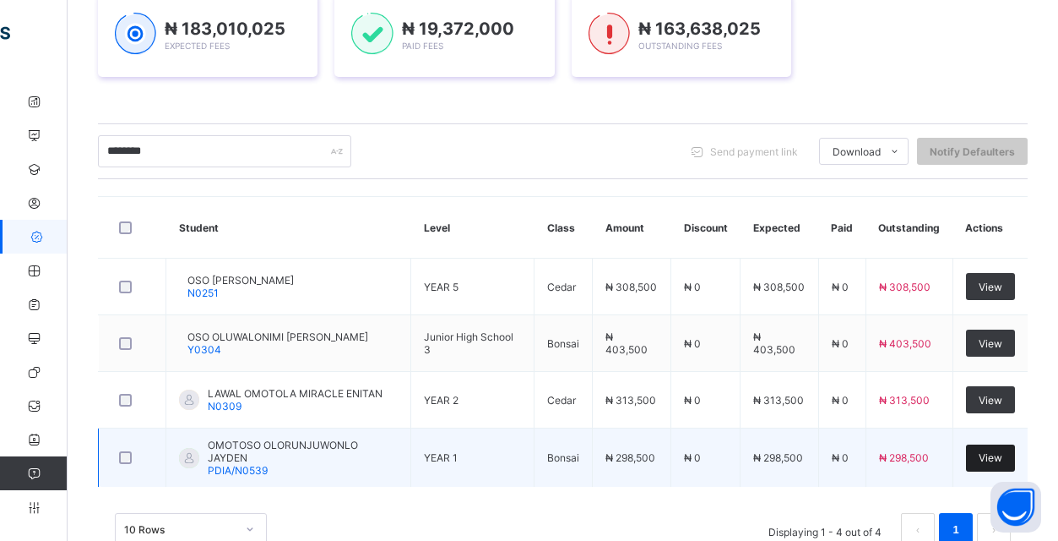
click at [986, 459] on span "View" at bounding box center [991, 457] width 24 height 13
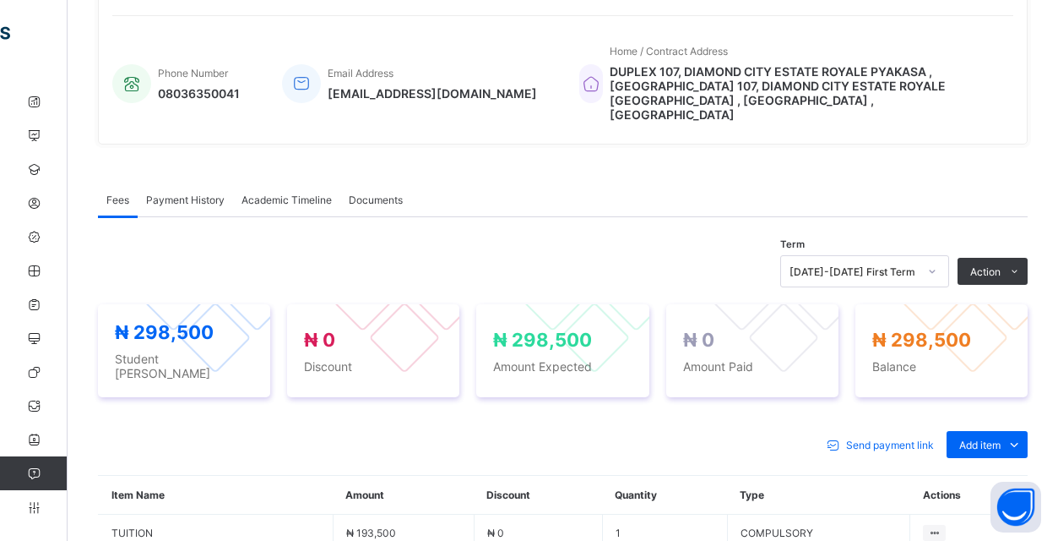
scroll to position [396, 0]
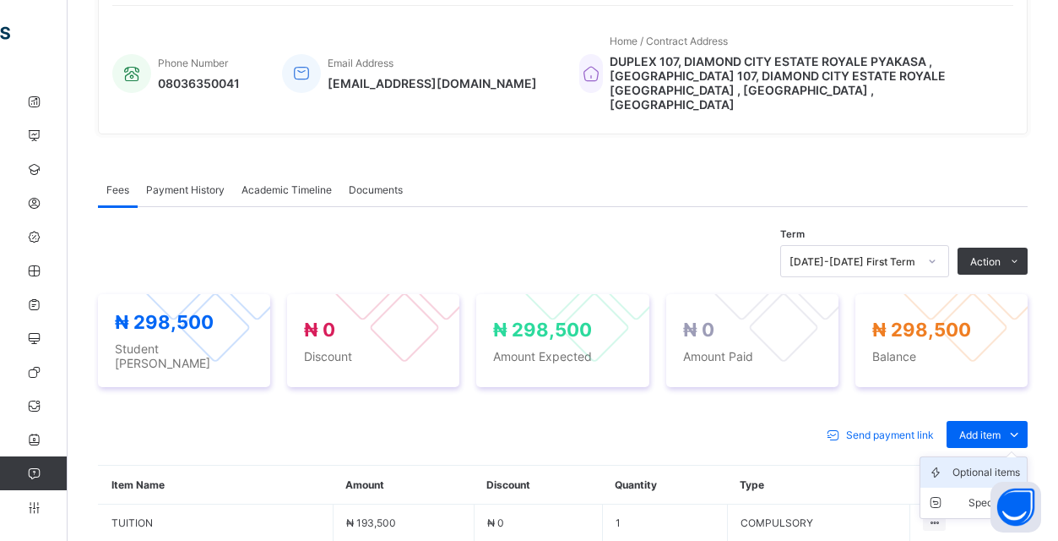
click at [989, 464] on div "Optional items" at bounding box center [987, 472] width 68 height 17
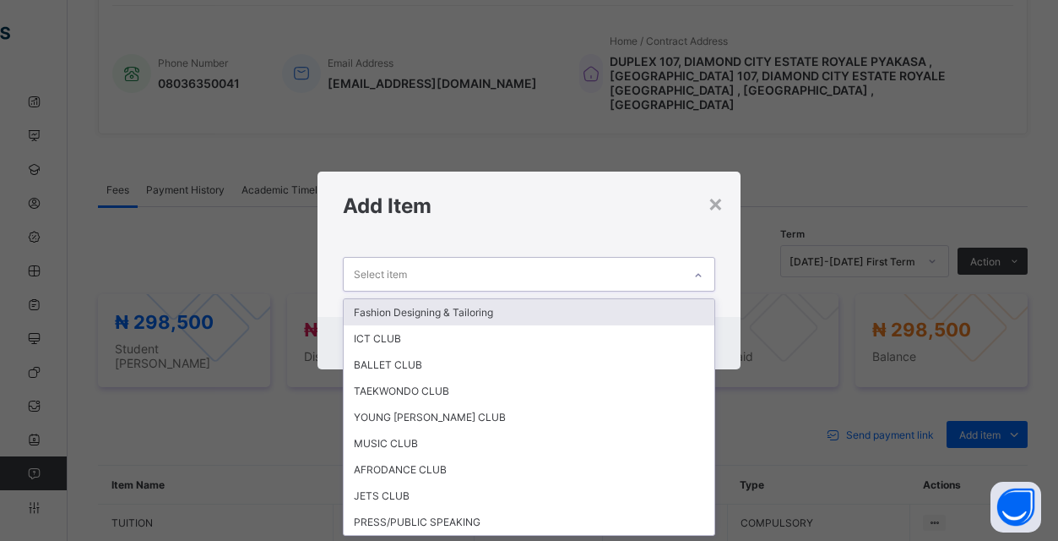
click at [648, 282] on div "Select item" at bounding box center [513, 274] width 339 height 33
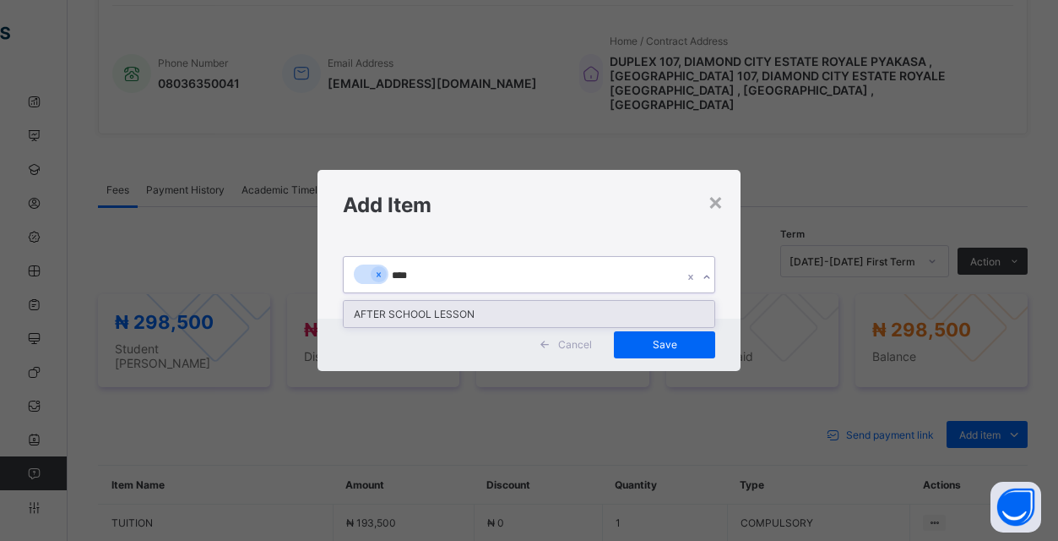
type input "*****"
click at [483, 307] on div "AFTER SCHOOL LESSON" at bounding box center [529, 314] width 371 height 26
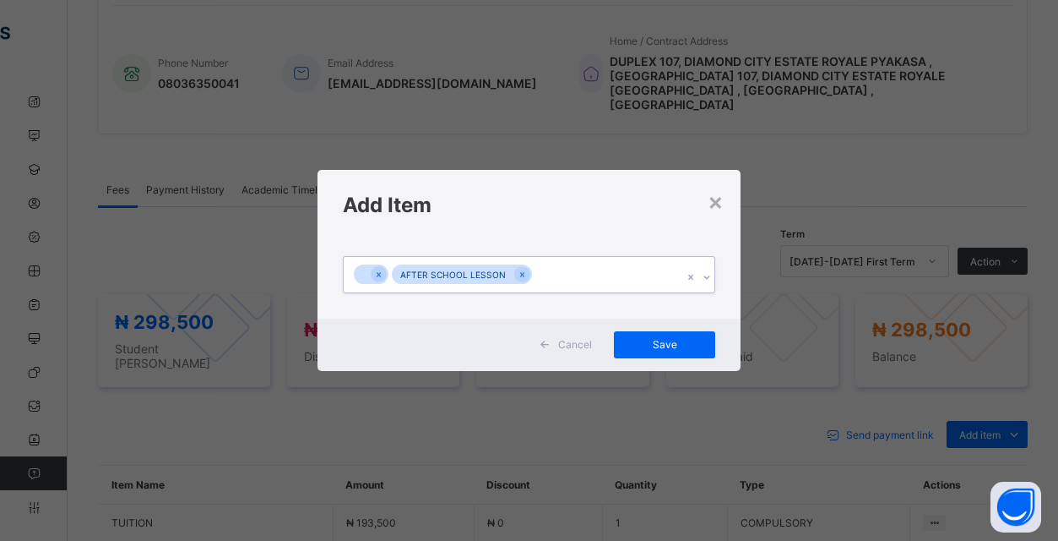
click at [400, 317] on div "0 results available. Select is focused ,type to refine list, press Down to open…" at bounding box center [529, 278] width 423 height 79
click at [379, 269] on icon at bounding box center [378, 275] width 9 height 12
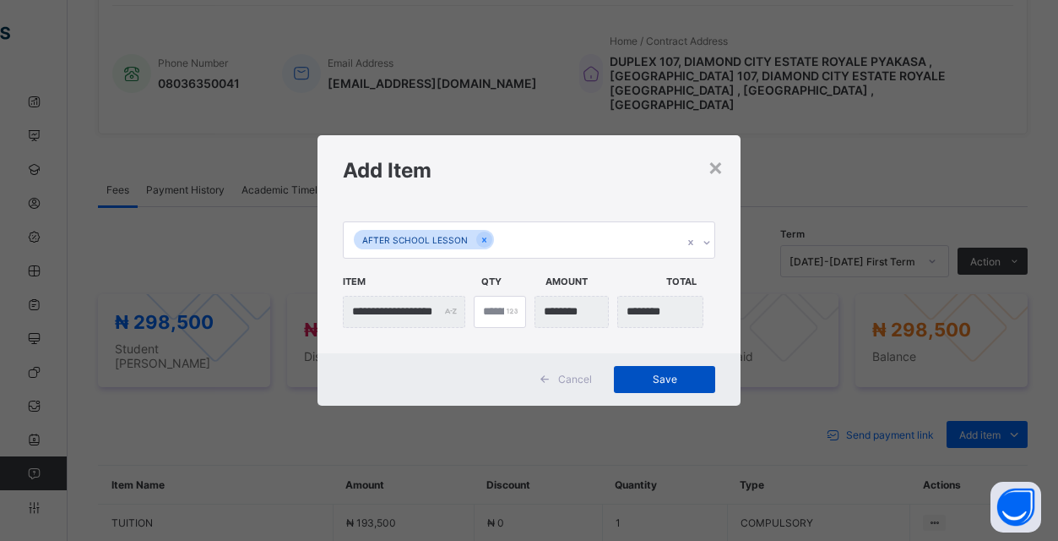
click at [661, 378] on span "Save" at bounding box center [665, 378] width 76 height 13
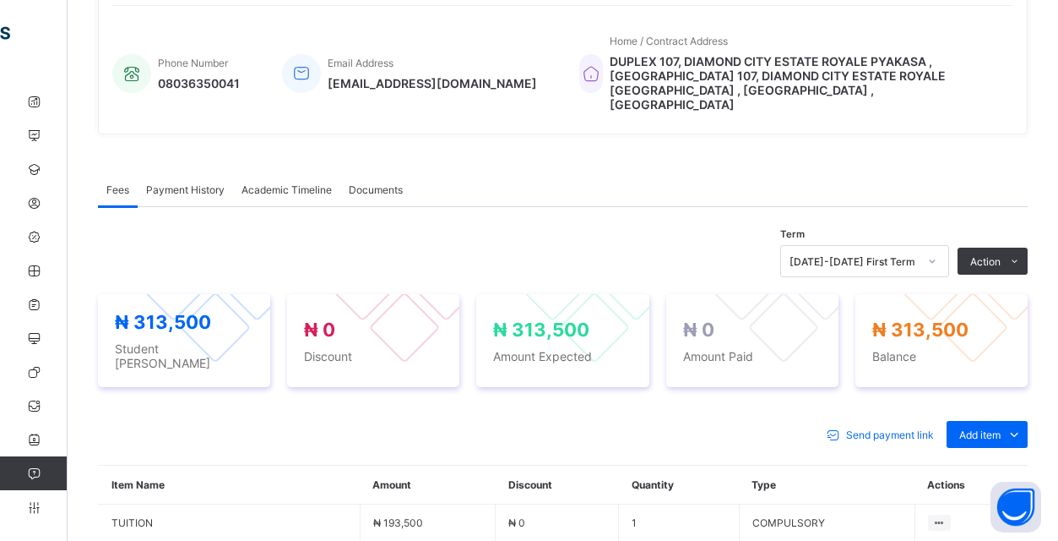
click at [776, 423] on div "Send payment link Add item Optional items Special bill" at bounding box center [563, 434] width 930 height 27
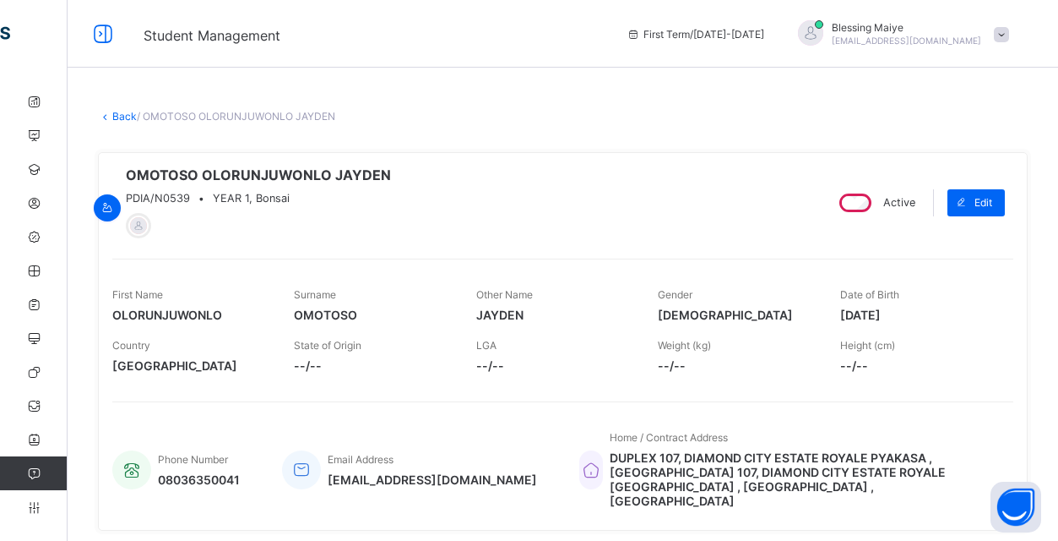
click at [113, 113] on link "Back" at bounding box center [124, 116] width 24 height 13
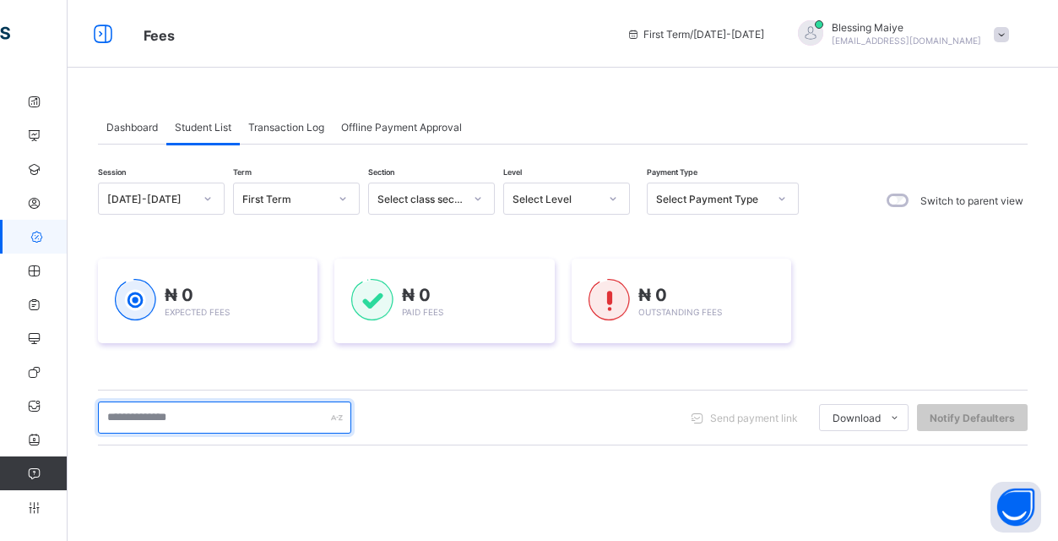
click at [258, 431] on input "text" at bounding box center [224, 417] width 253 height 32
type input "*****"
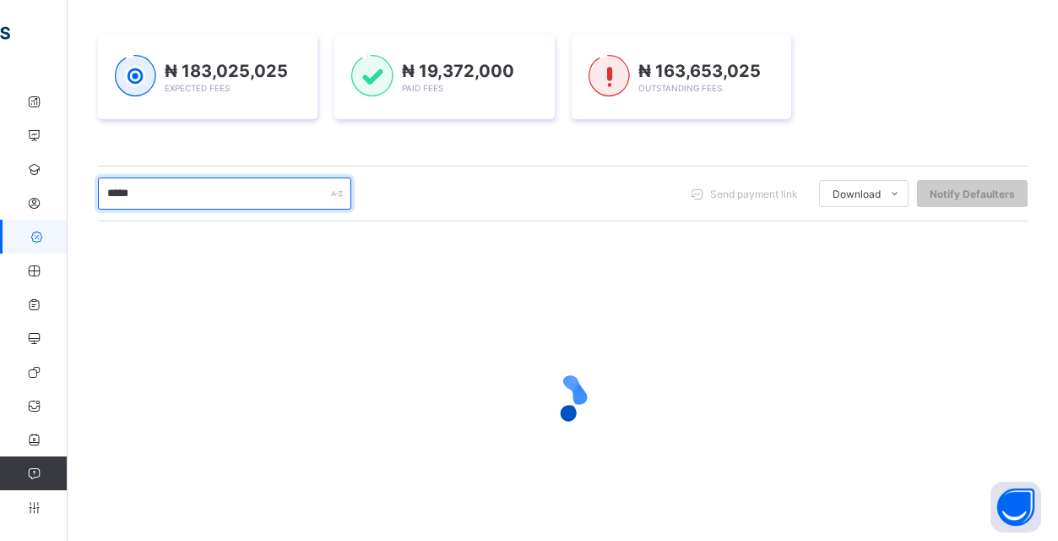
scroll to position [266, 0]
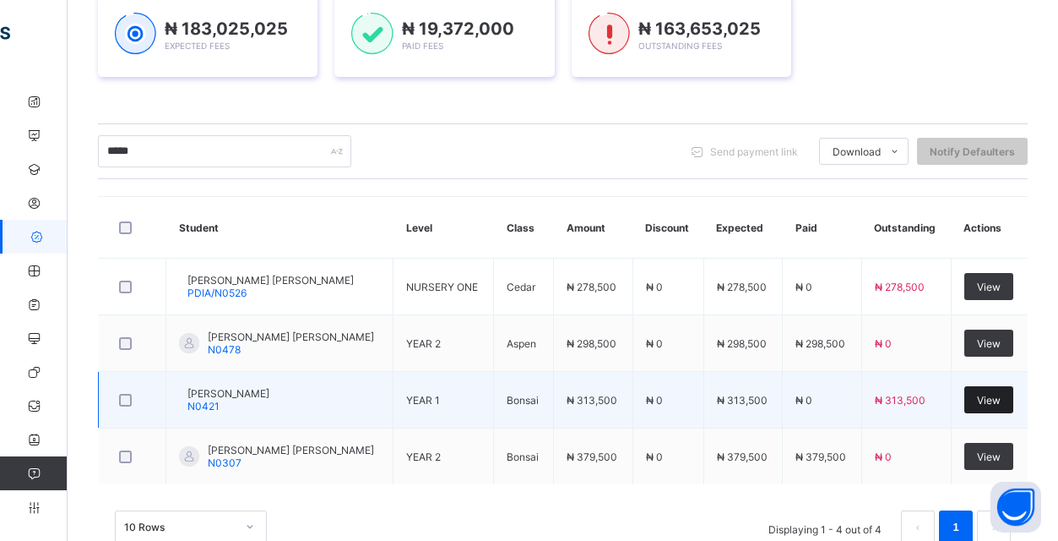
click at [996, 397] on span "View" at bounding box center [989, 400] width 24 height 13
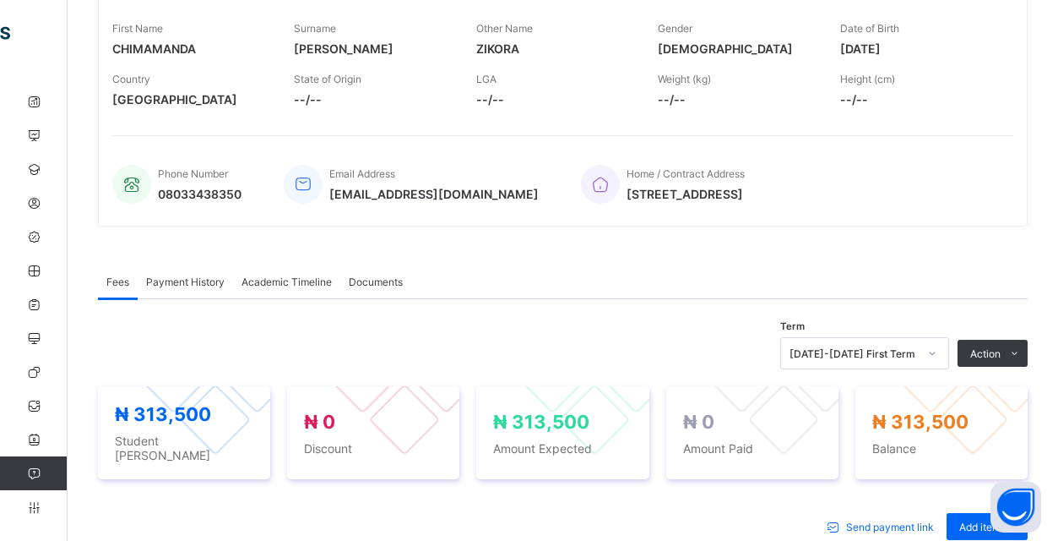
click at [656, 291] on div "Fees Payment History Academic Timeline Documents" at bounding box center [563, 281] width 930 height 35
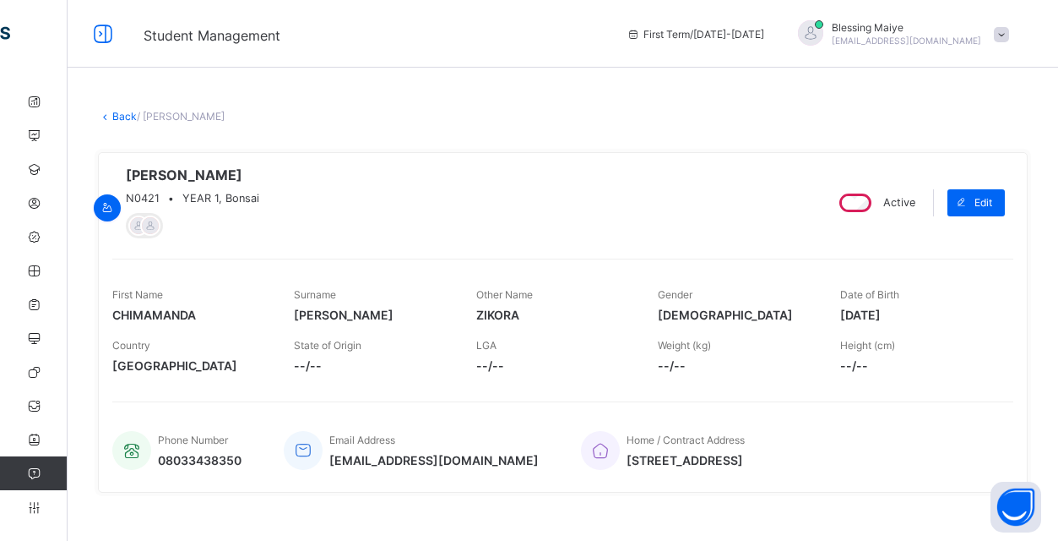
click at [1002, 29] on span at bounding box center [1001, 34] width 15 height 15
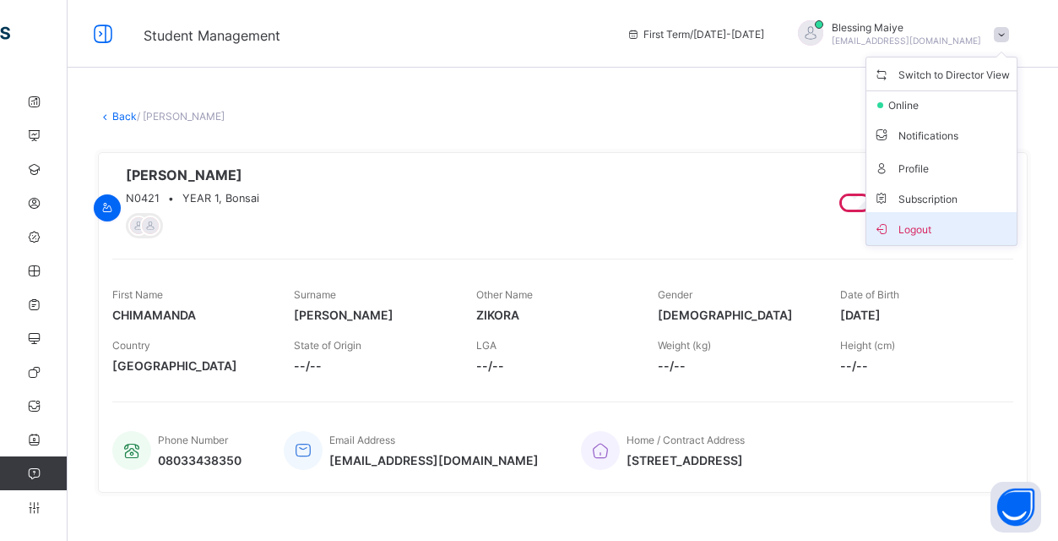
click at [917, 234] on span "Logout" at bounding box center [941, 228] width 137 height 19
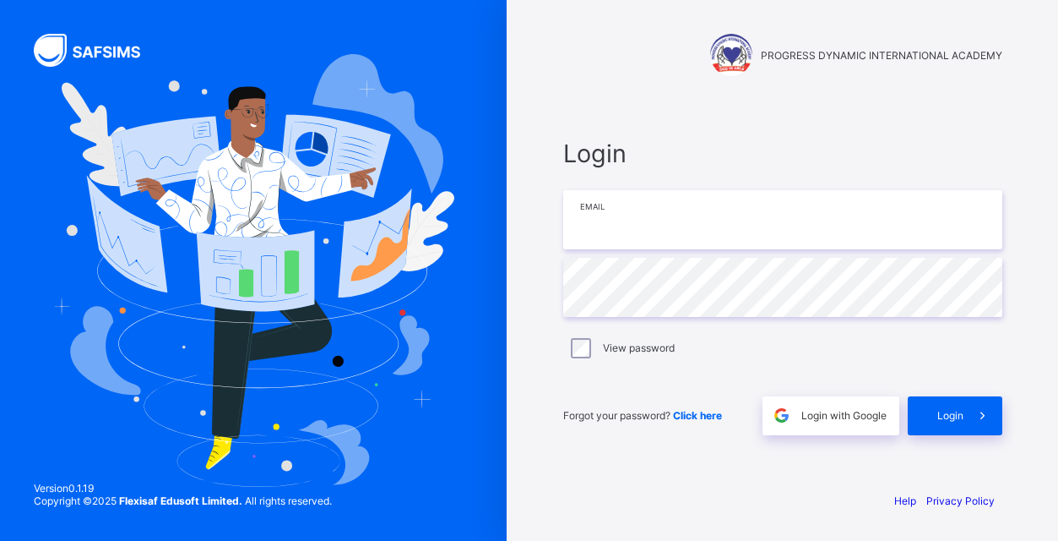
type input "**********"
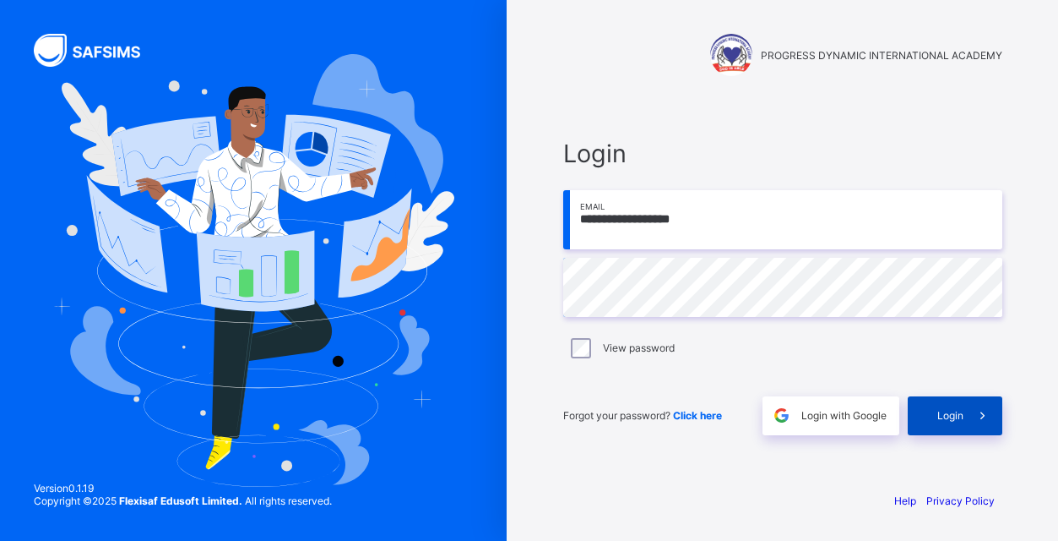
click at [957, 418] on span "Login" at bounding box center [950, 415] width 26 height 13
click at [943, 415] on div "Login" at bounding box center [955, 415] width 95 height 39
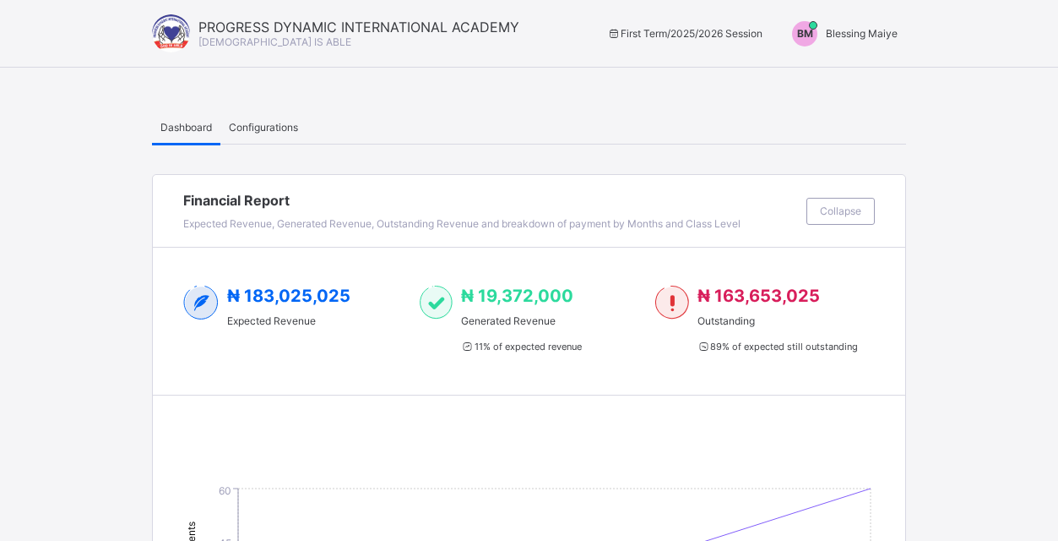
click at [817, 35] on div "BM" at bounding box center [804, 33] width 25 height 25
click at [829, 75] on span "Switch to Admin View" at bounding box center [834, 71] width 128 height 19
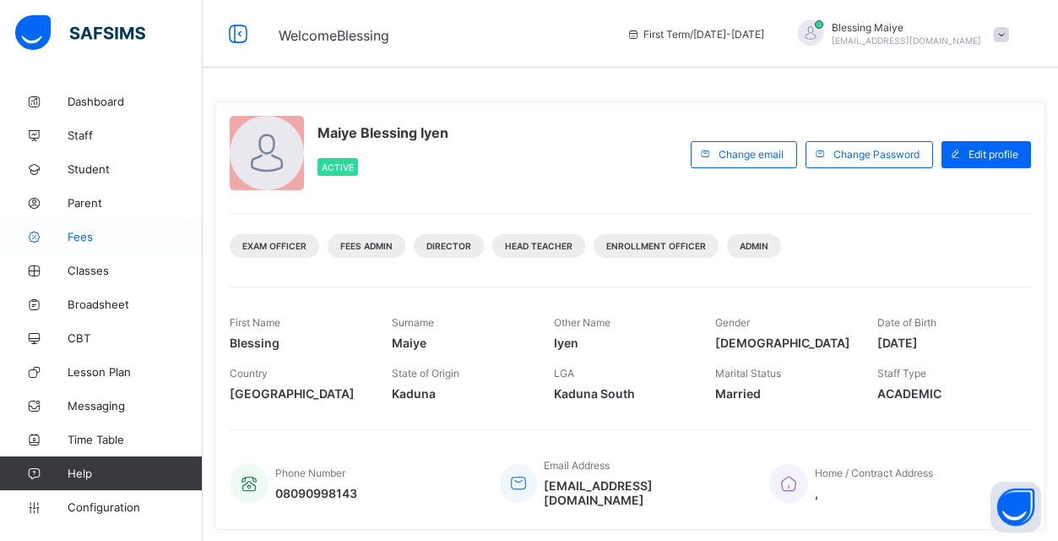
click at [78, 237] on span "Fees" at bounding box center [135, 237] width 135 height 14
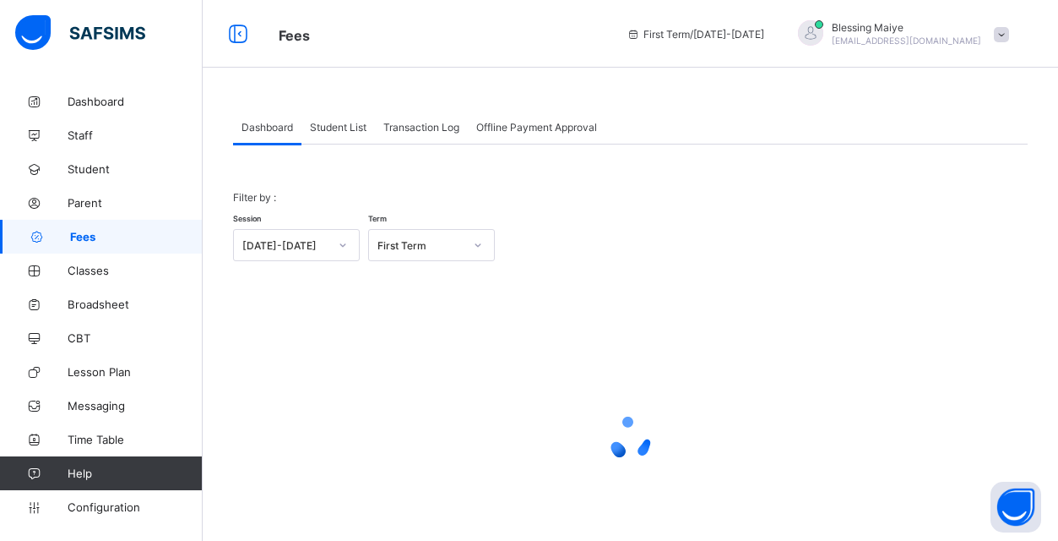
scroll to position [52, 0]
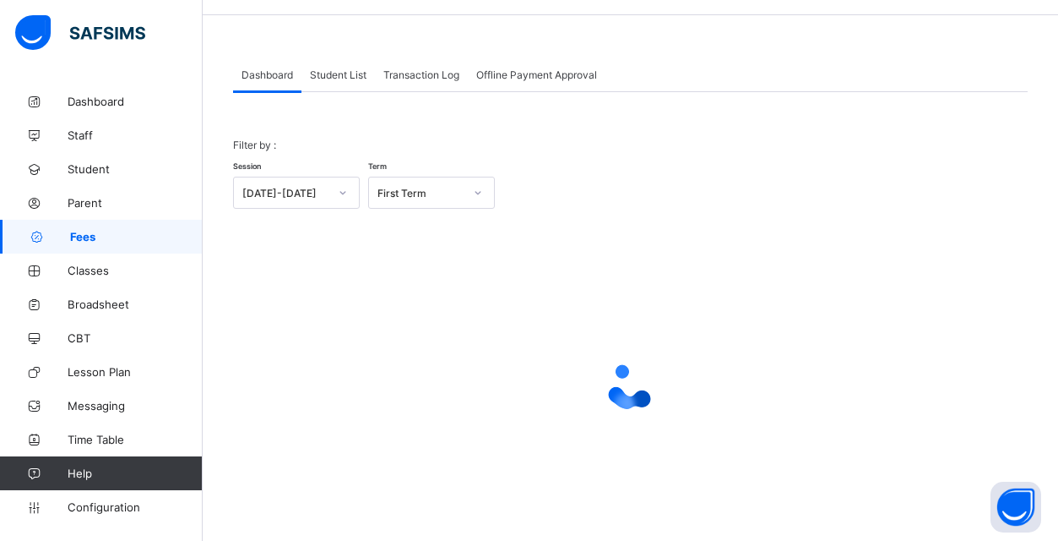
click at [333, 72] on span "Student List" at bounding box center [338, 74] width 57 height 13
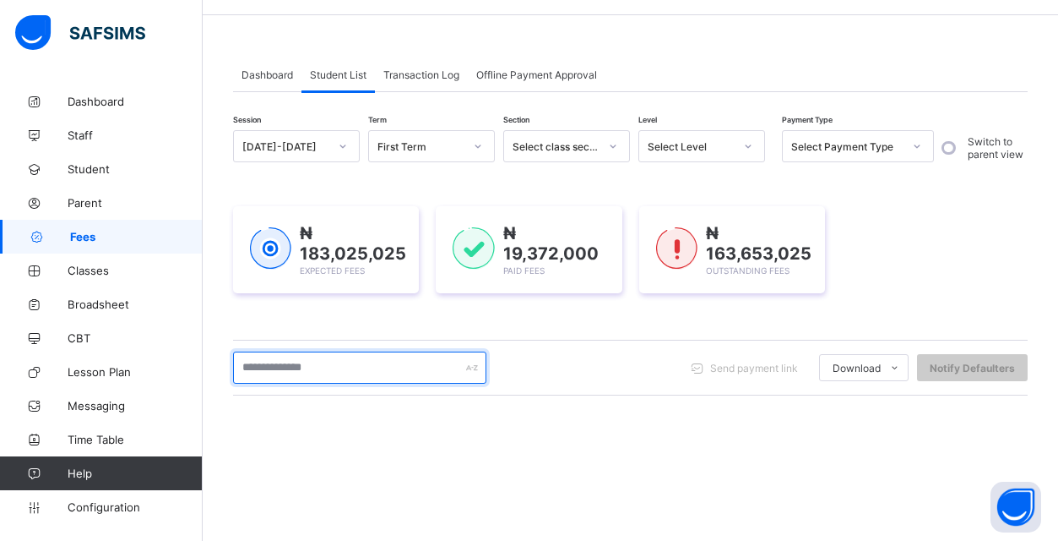
click at [445, 368] on input "text" at bounding box center [359, 367] width 253 height 32
type input "*"
click at [304, 367] on input "*" at bounding box center [359, 367] width 253 height 32
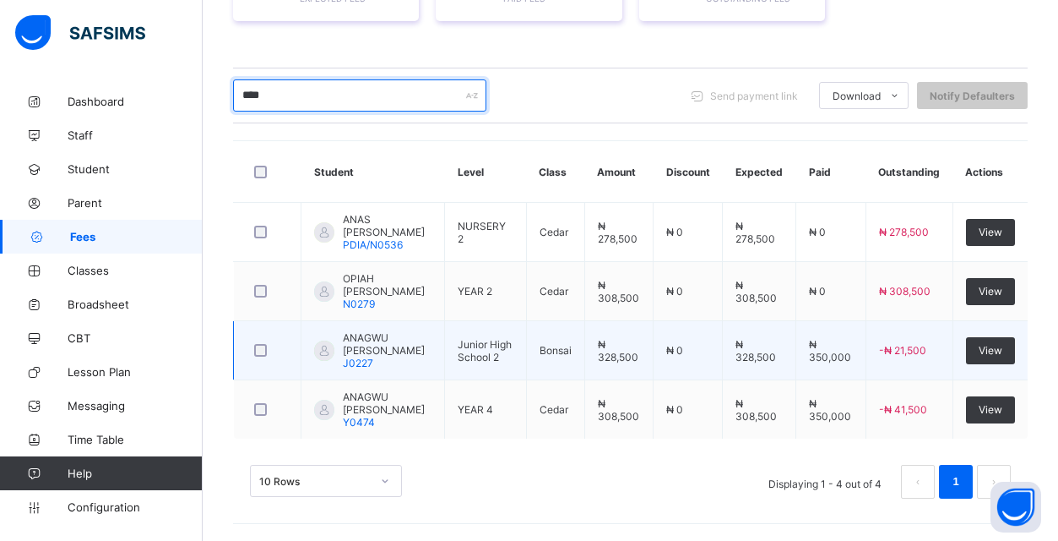
scroll to position [349, 0]
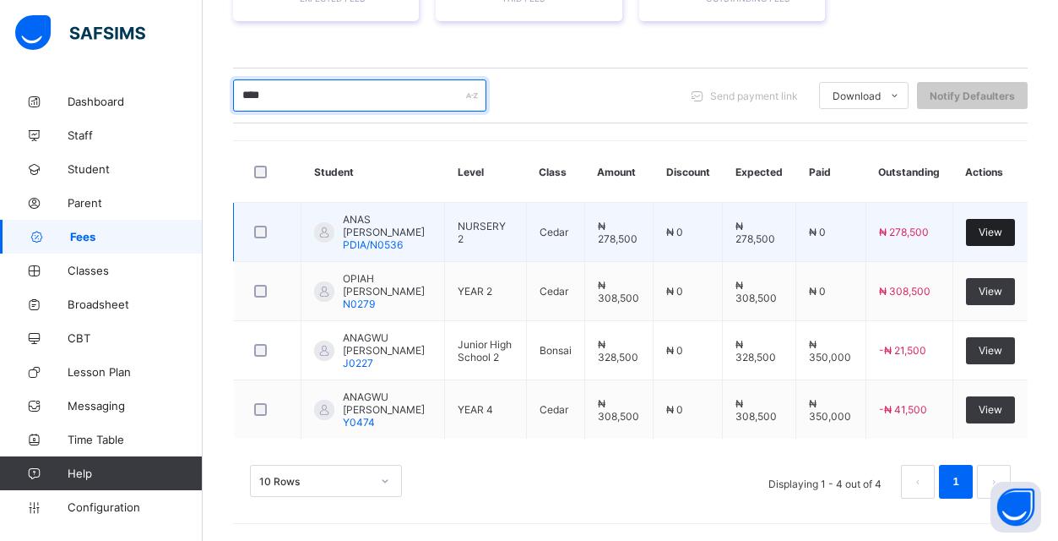
type input "****"
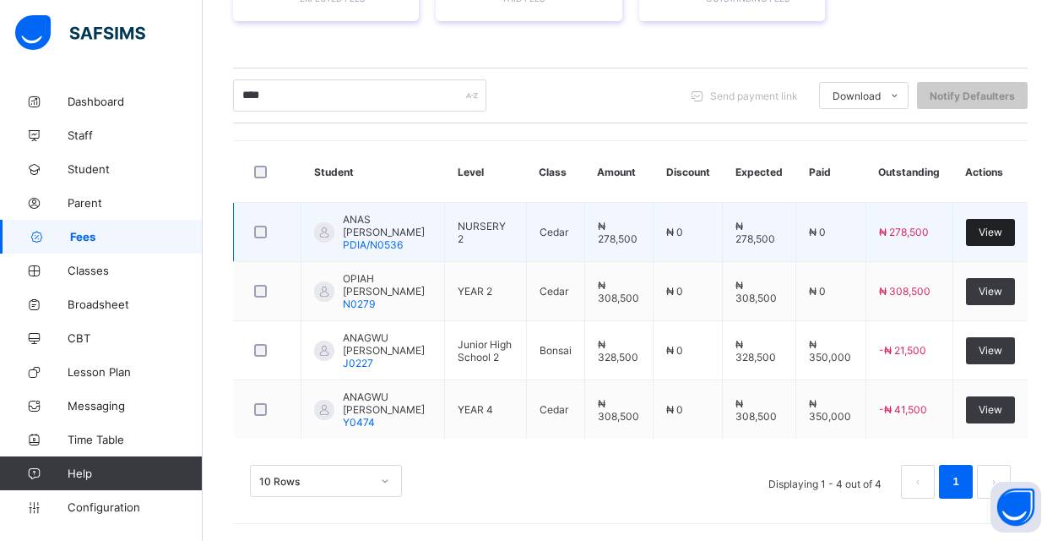
click at [1004, 219] on div "View" at bounding box center [990, 232] width 49 height 27
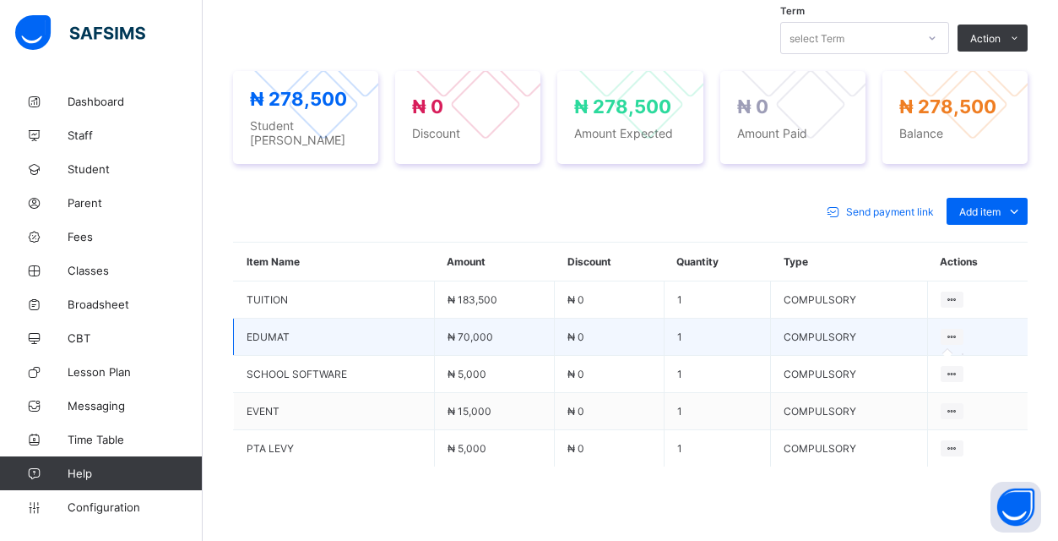
scroll to position [614, 0]
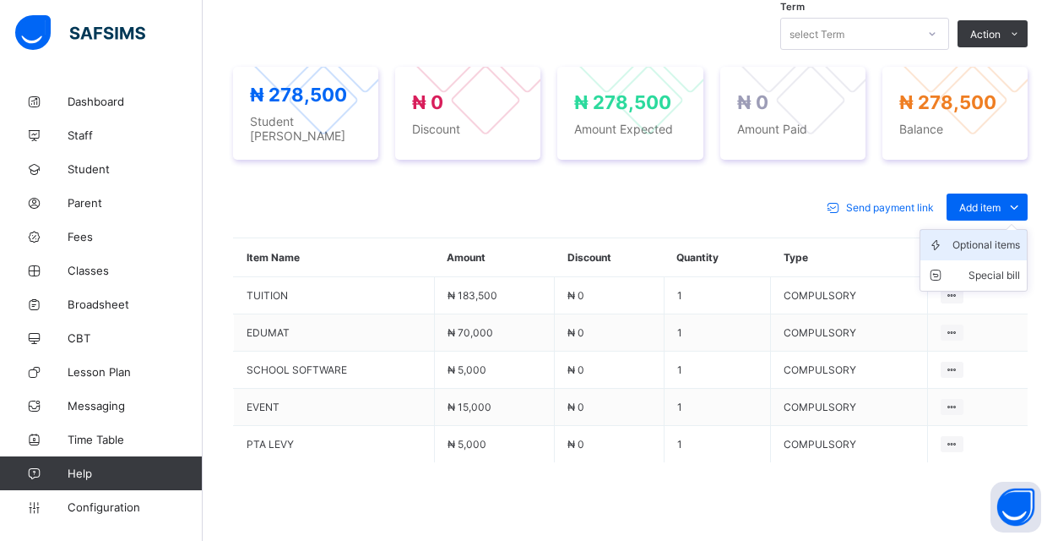
click at [1015, 239] on div "Optional items" at bounding box center [987, 244] width 68 height 17
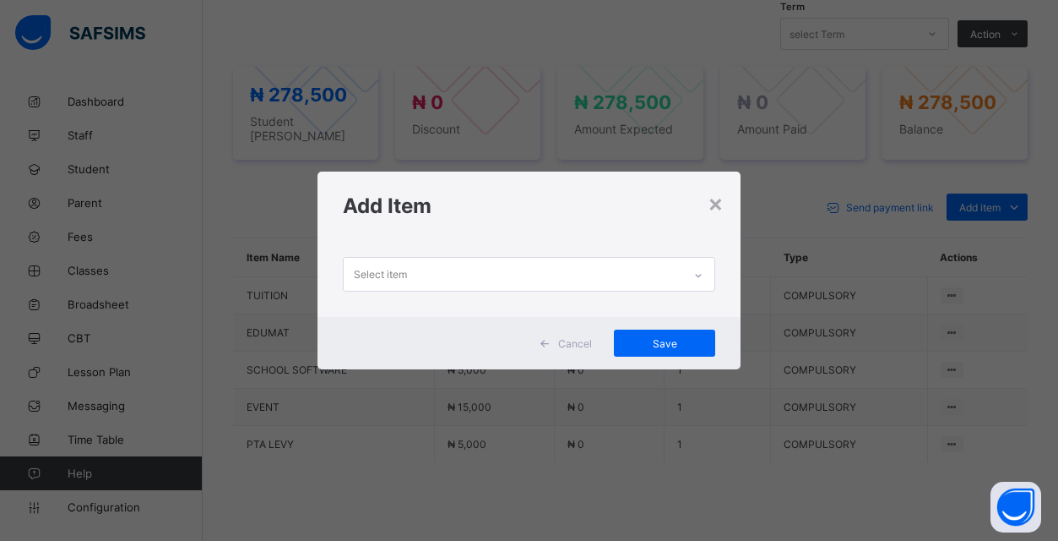
click at [665, 270] on div "Select item" at bounding box center [513, 274] width 339 height 33
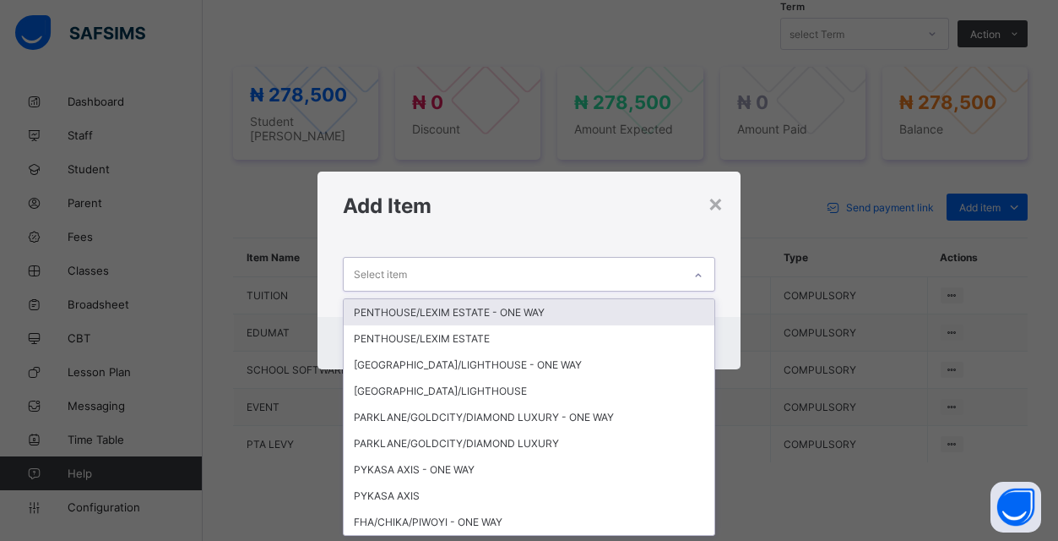
scroll to position [0, 0]
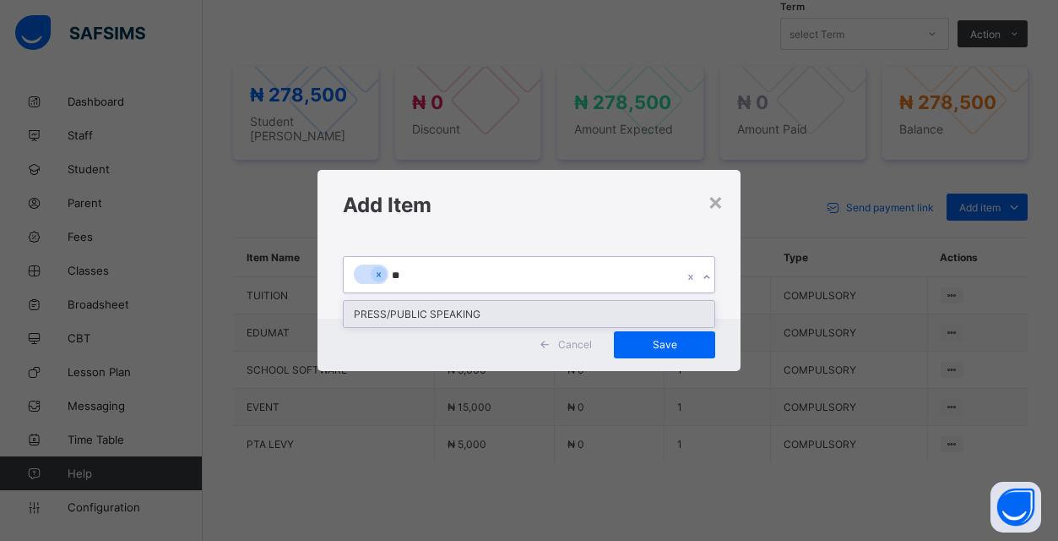
type input "*"
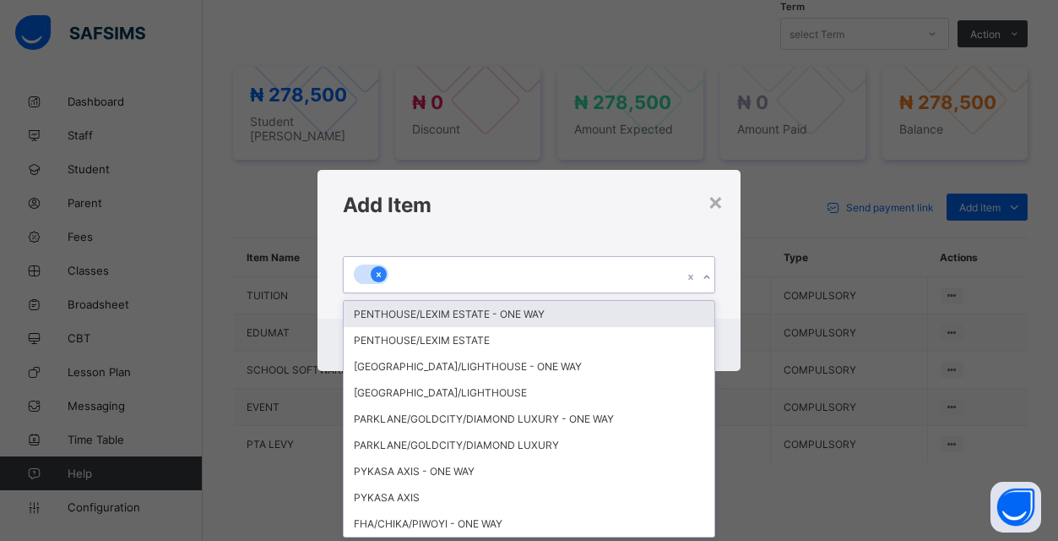
click at [375, 280] on div at bounding box center [379, 274] width 16 height 16
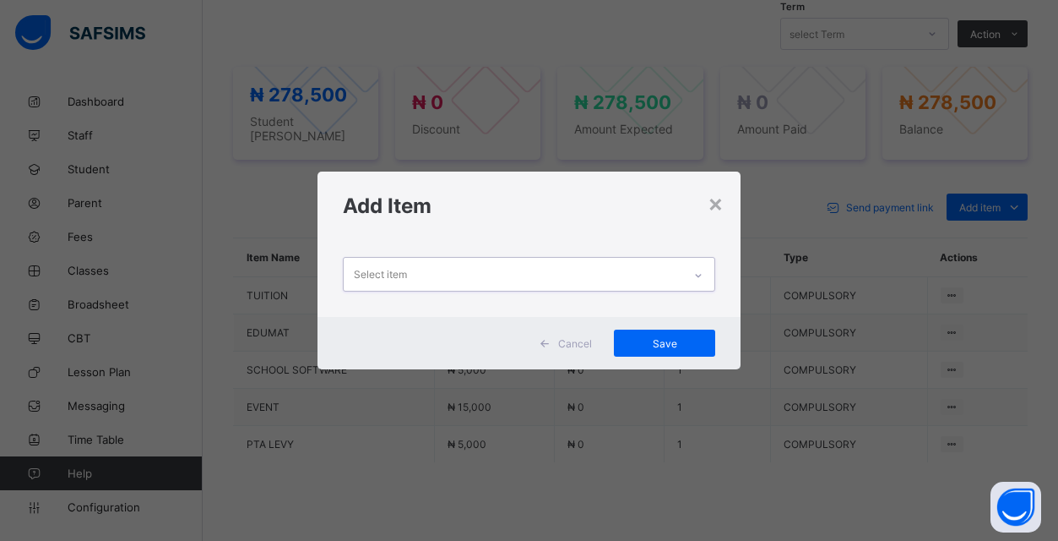
click at [536, 268] on div "Select item" at bounding box center [513, 274] width 339 height 33
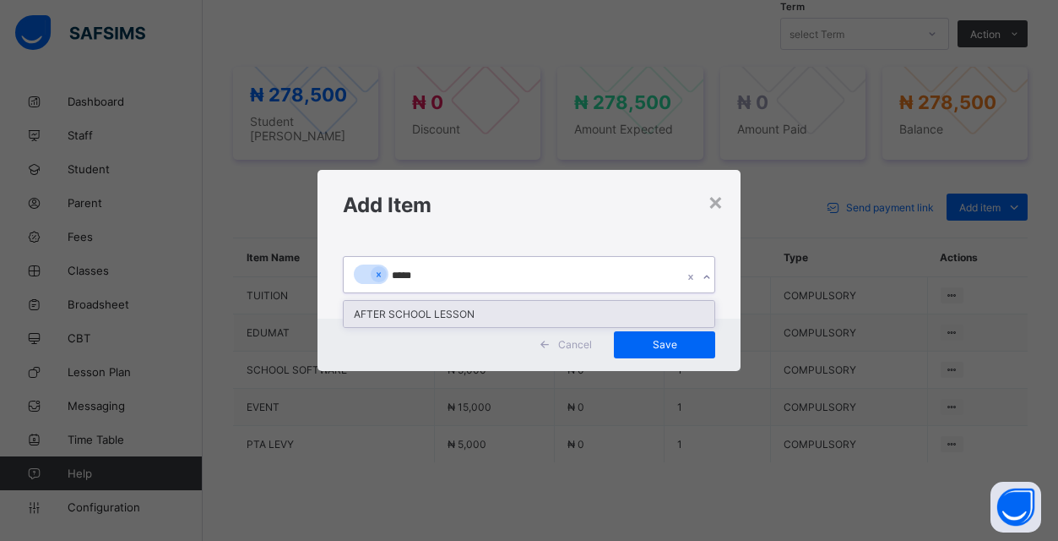
type input "******"
click at [452, 307] on div "AFTER SCHOOL LESSON" at bounding box center [529, 314] width 371 height 26
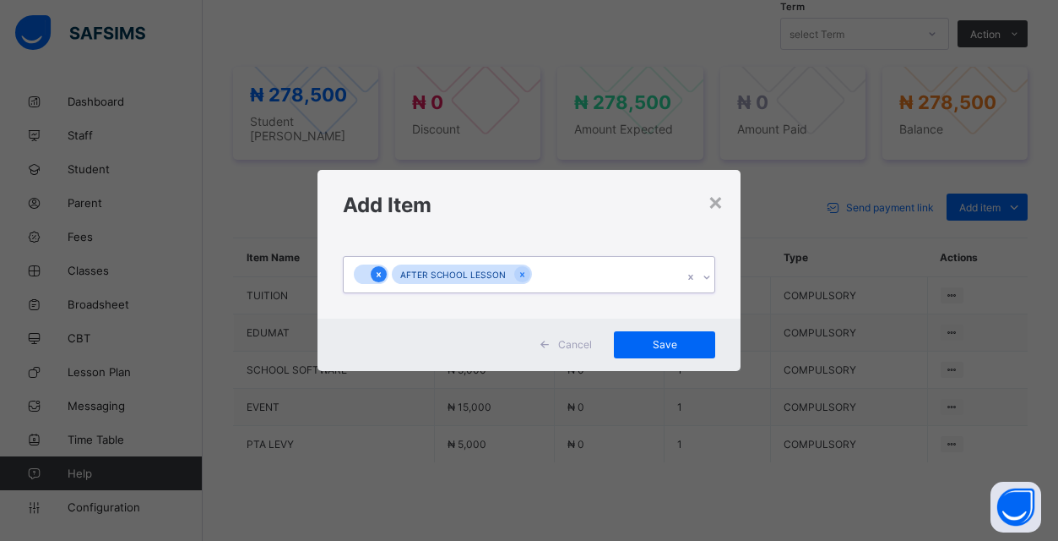
click at [378, 274] on icon at bounding box center [378, 275] width 9 height 12
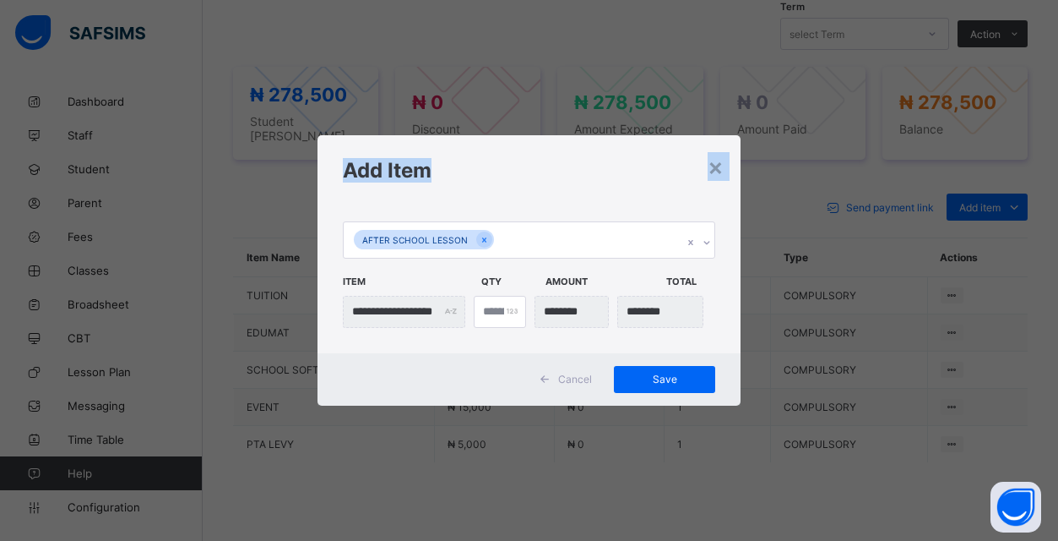
drag, startPoint x: 644, startPoint y: 182, endPoint x: 638, endPoint y: 91, distance: 91.4
click at [638, 91] on div "**********" at bounding box center [529, 270] width 1058 height 541
click at [675, 378] on span "Save" at bounding box center [665, 378] width 76 height 13
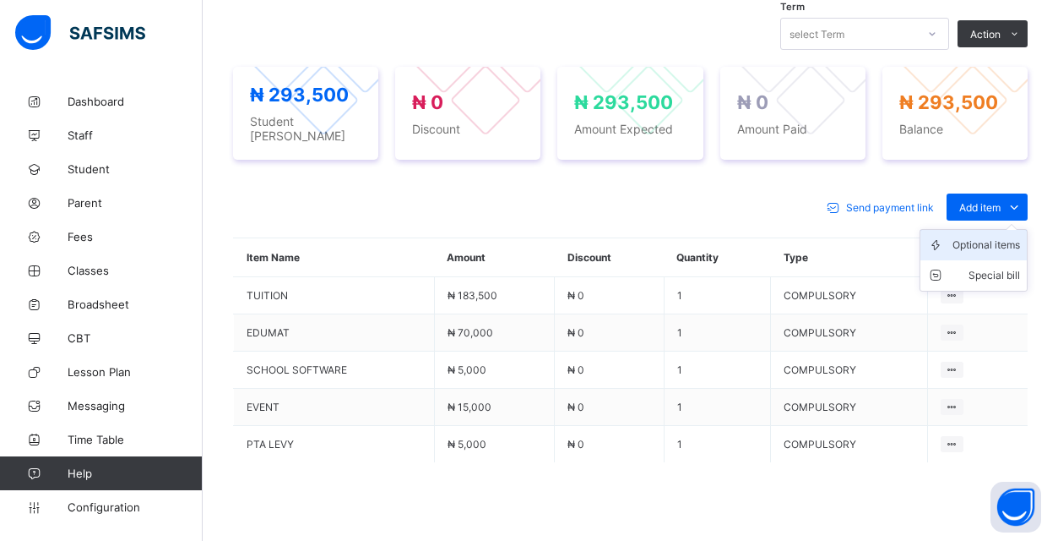
click at [1009, 236] on div "Optional items" at bounding box center [987, 244] width 68 height 17
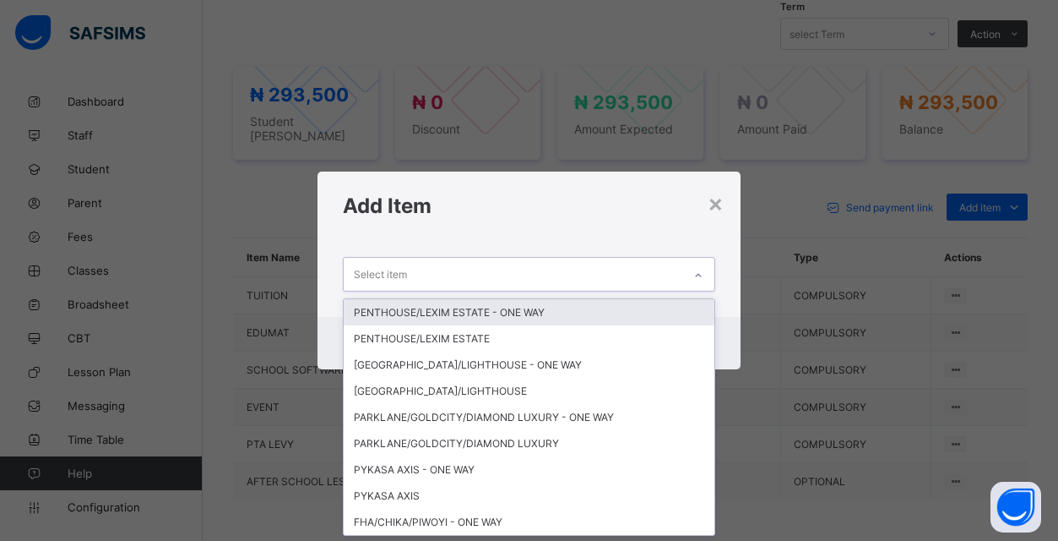
click at [639, 281] on div "Select item" at bounding box center [513, 274] width 339 height 33
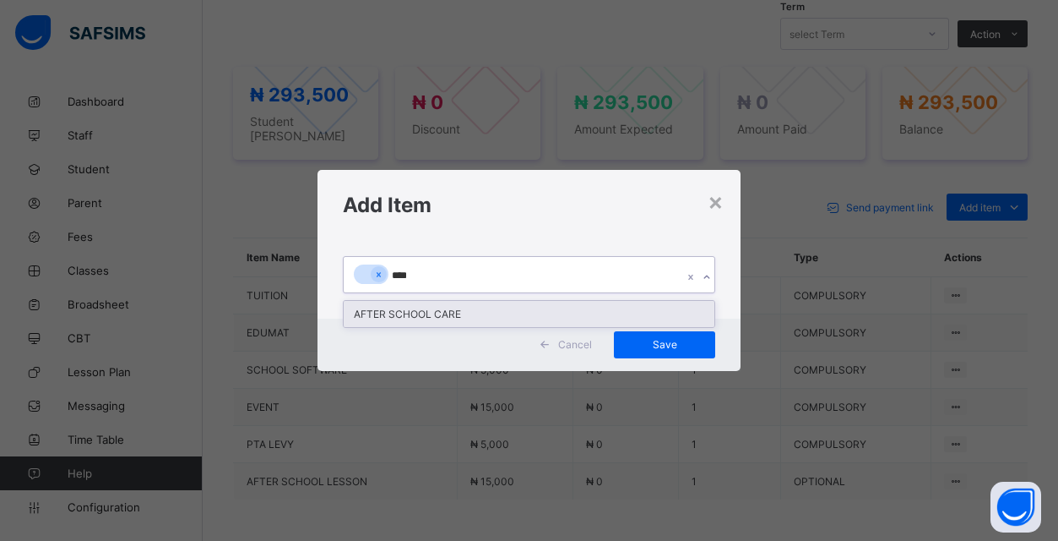
type input "*****"
click at [522, 314] on div "AFTER SCHOOL CARE" at bounding box center [529, 314] width 371 height 26
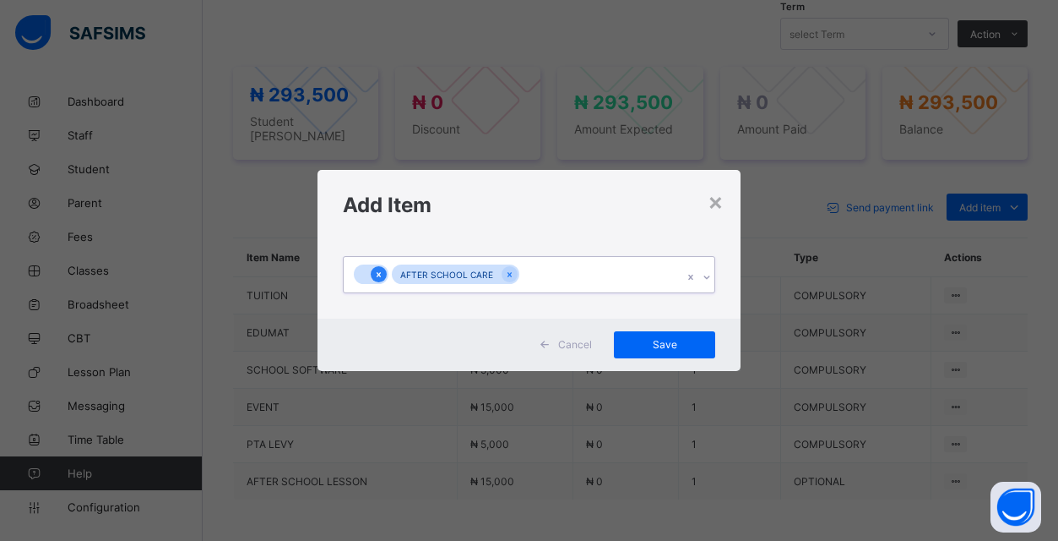
click at [382, 275] on icon at bounding box center [378, 275] width 9 height 12
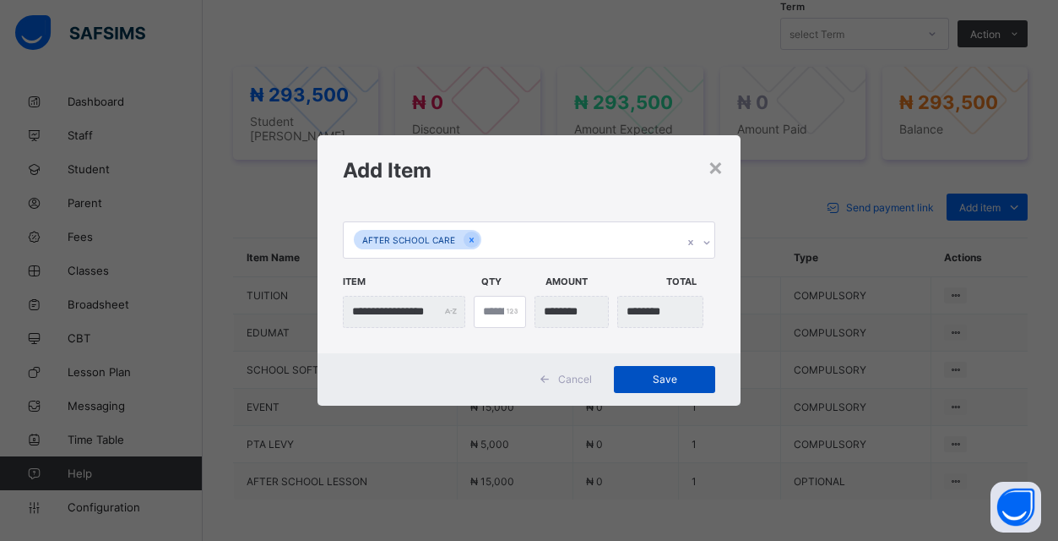
click at [686, 376] on span "Save" at bounding box center [665, 378] width 76 height 13
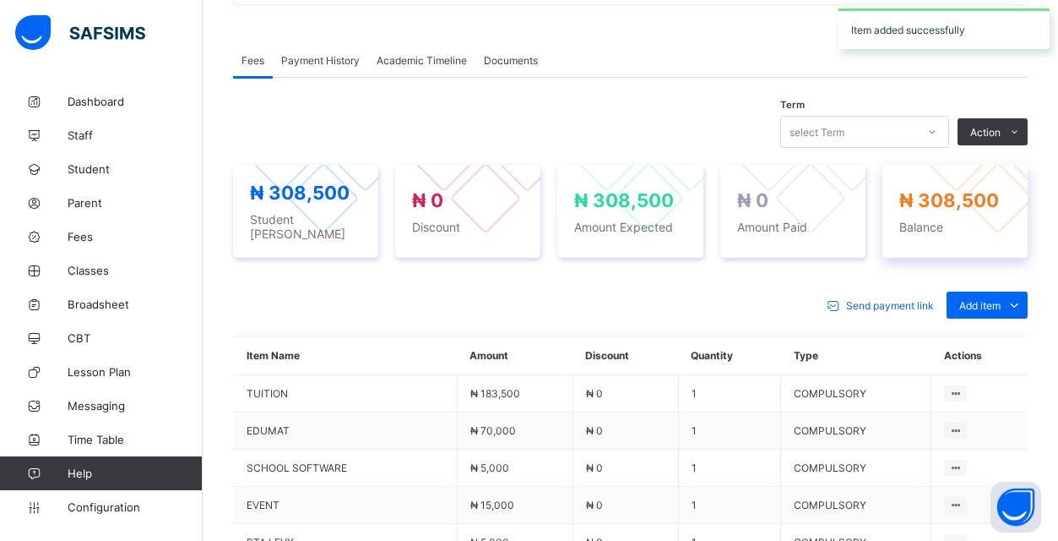
scroll to position [511, 0]
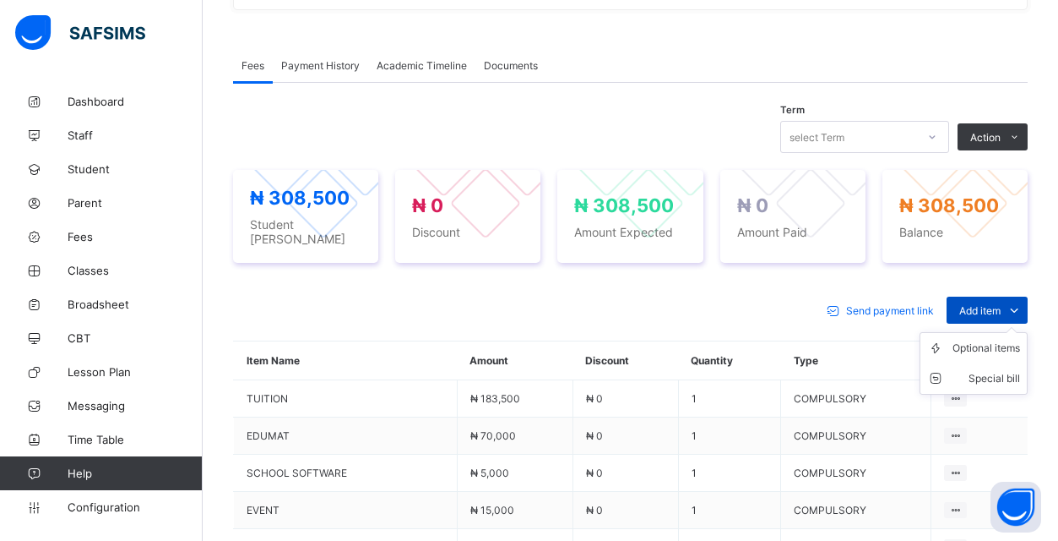
click at [1019, 302] on icon at bounding box center [1014, 310] width 19 height 17
click at [1004, 340] on div "Optional items" at bounding box center [987, 348] width 68 height 17
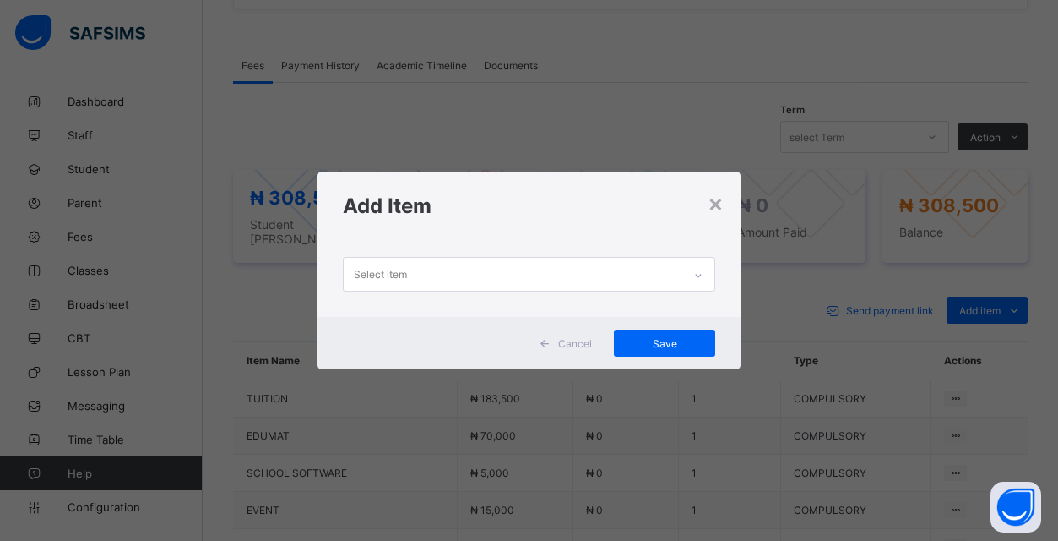
click at [560, 277] on div "Select item" at bounding box center [513, 274] width 339 height 33
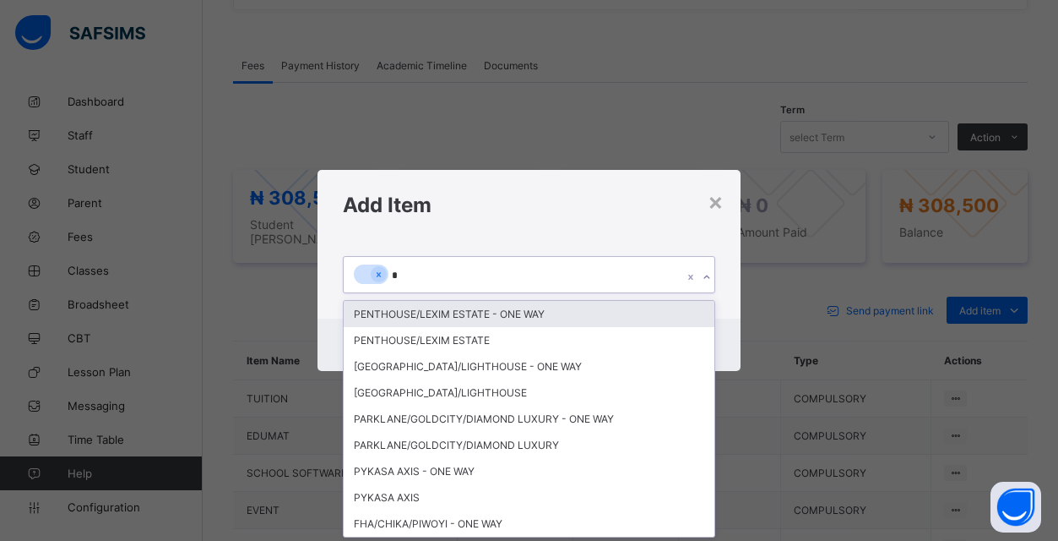
scroll to position [0, 0]
type input "**"
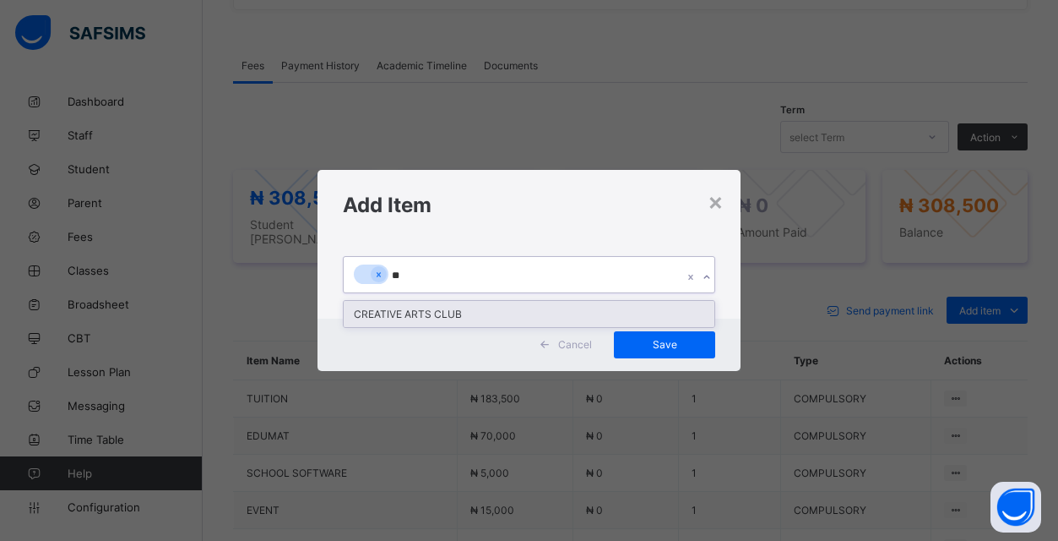
click at [452, 311] on div "CREATIVE ARTS CLUB" at bounding box center [529, 314] width 371 height 26
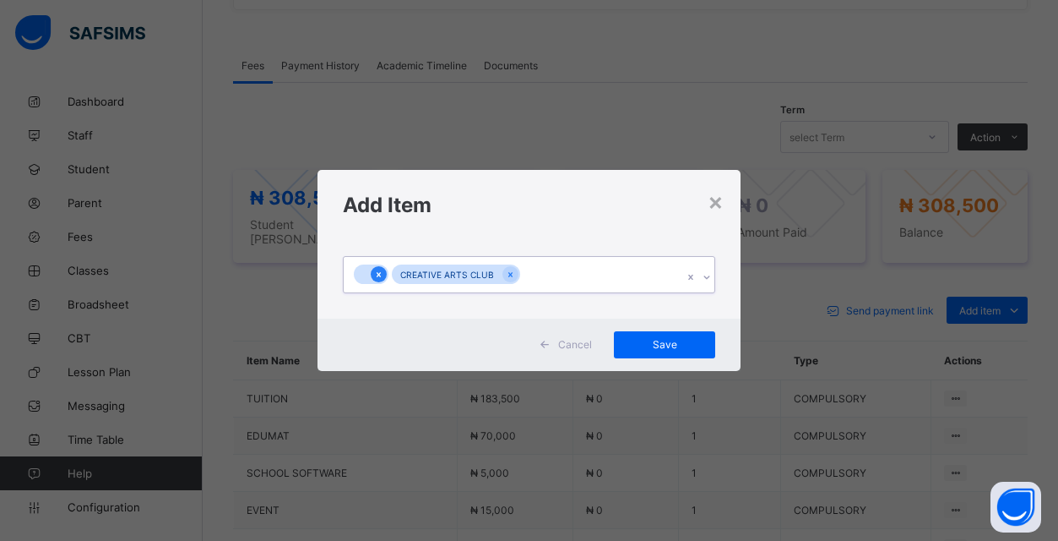
click at [380, 274] on icon at bounding box center [378, 275] width 9 height 12
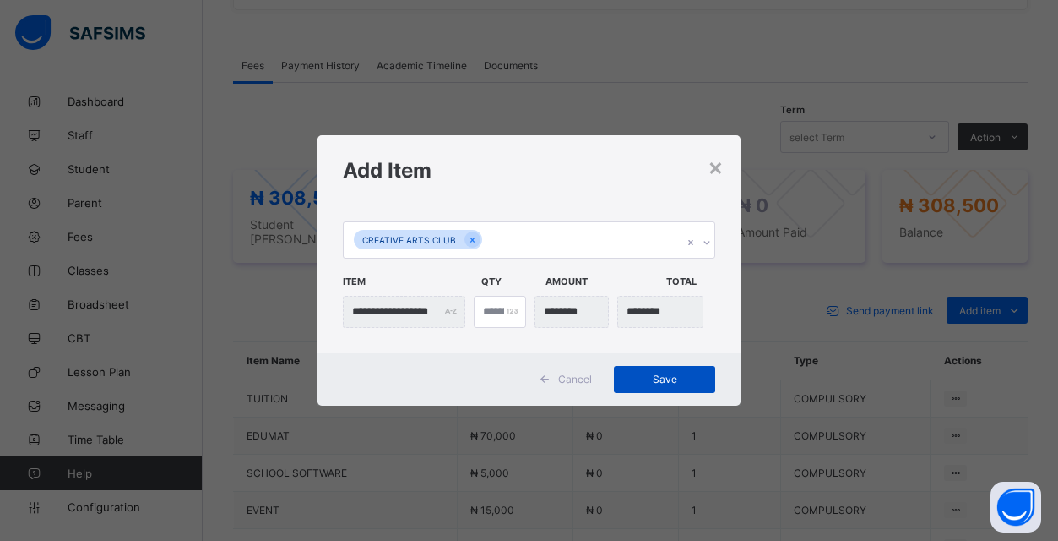
click at [663, 375] on span "Save" at bounding box center [665, 378] width 76 height 13
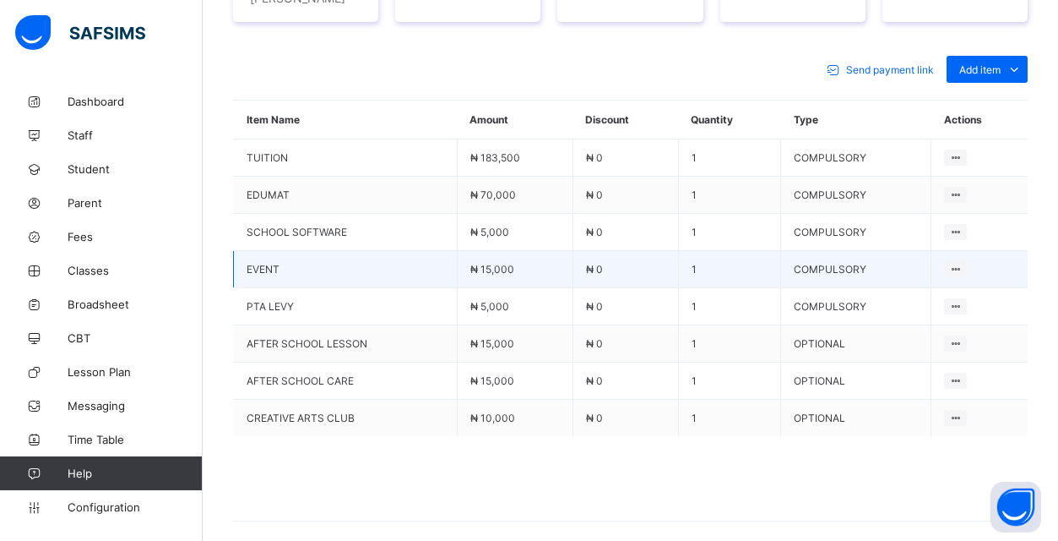
scroll to position [753, 0]
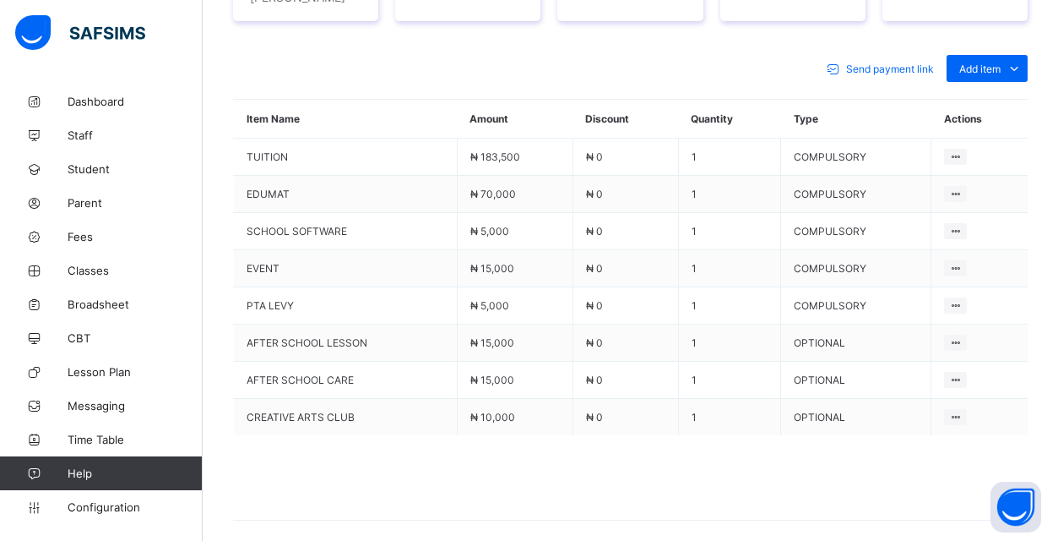
click at [682, 57] on div "Send payment link Add item Optional items Special bill" at bounding box center [630, 68] width 795 height 27
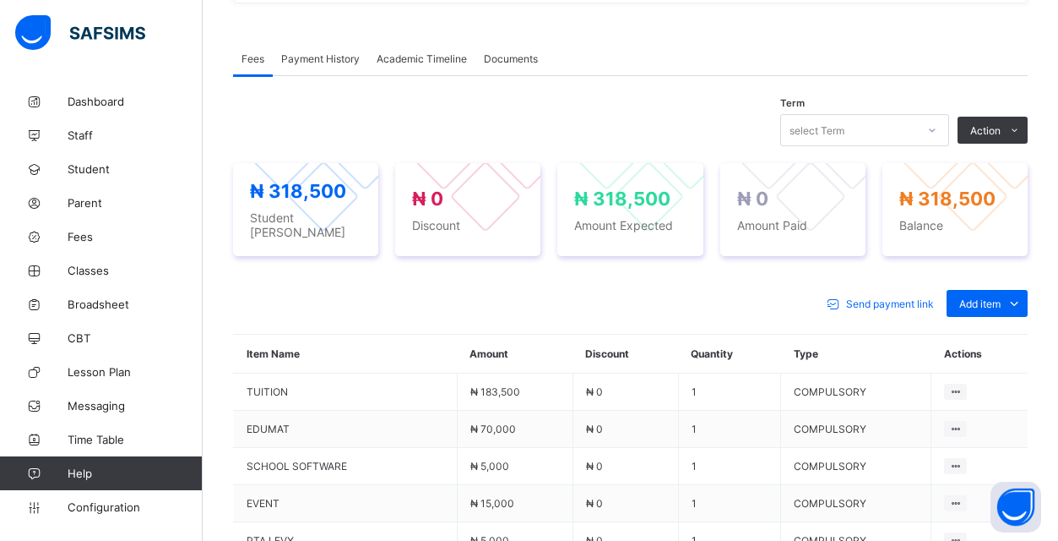
scroll to position [644, 0]
